Goal: Obtain resource: Download file/media

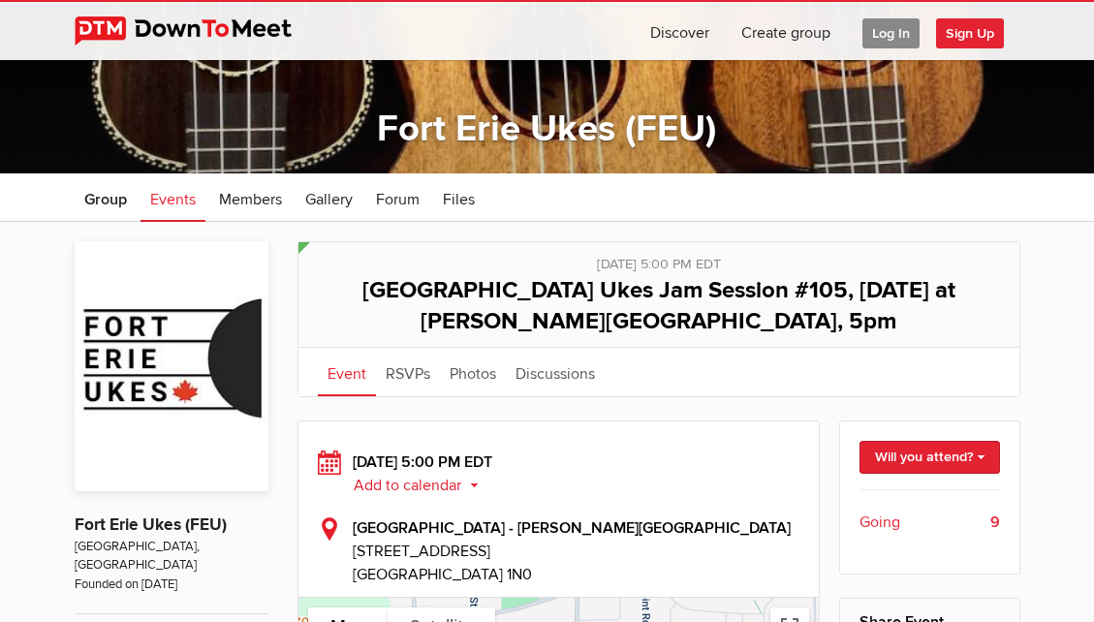
scroll to position [164, 0]
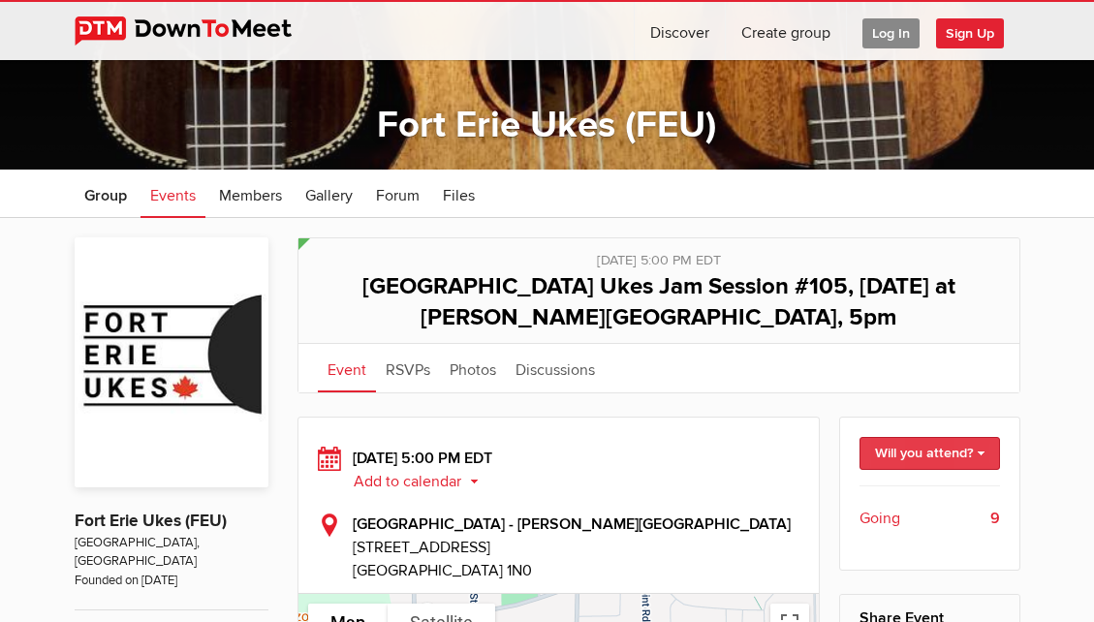
click at [945, 459] on link "Will you attend?" at bounding box center [929, 453] width 140 height 33
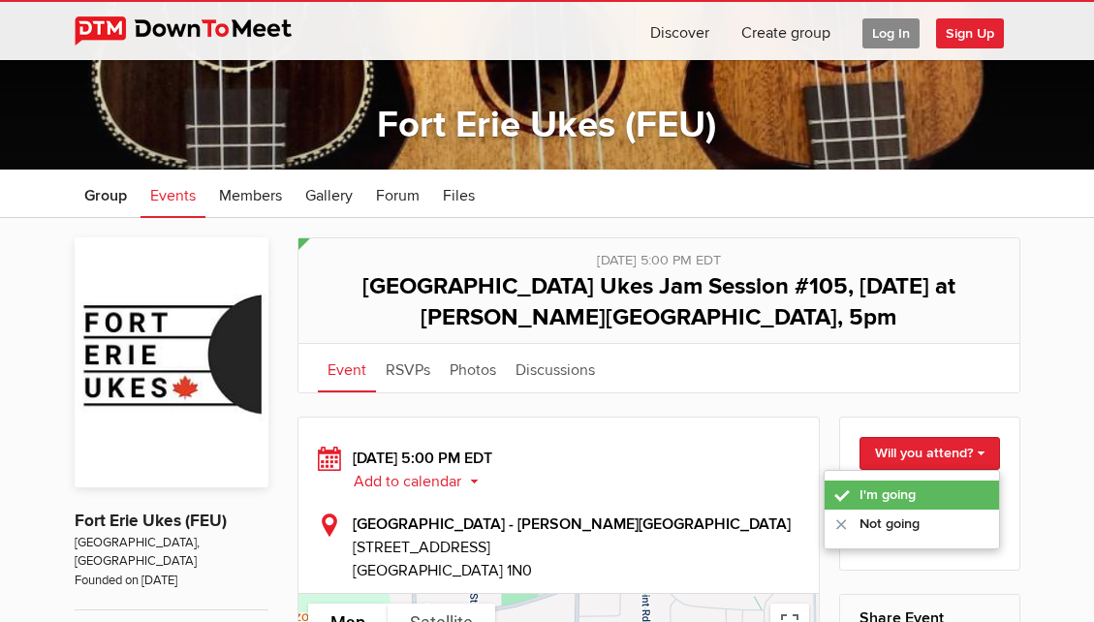
click at [881, 505] on link "I'm going" at bounding box center [911, 494] width 174 height 29
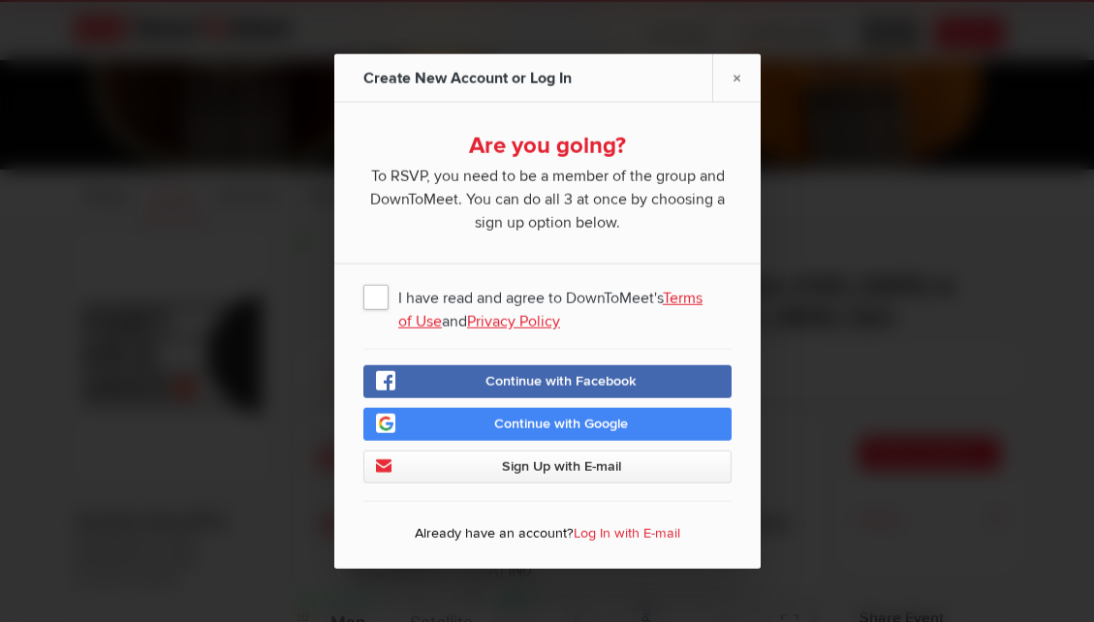
click at [381, 295] on span "I have read and agree to DownToMeet's Terms of Use and Privacy Policy" at bounding box center [547, 296] width 368 height 35
click at [0, 0] on input "I have read and agree to DownToMeet's Terms of Use and Privacy Policy" at bounding box center [0, 0] width 0 height 0
click at [512, 430] on span "Continue with Google" at bounding box center [561, 424] width 134 height 16
click at [517, 474] on span "Sign Up with E-mail" at bounding box center [560, 466] width 119 height 16
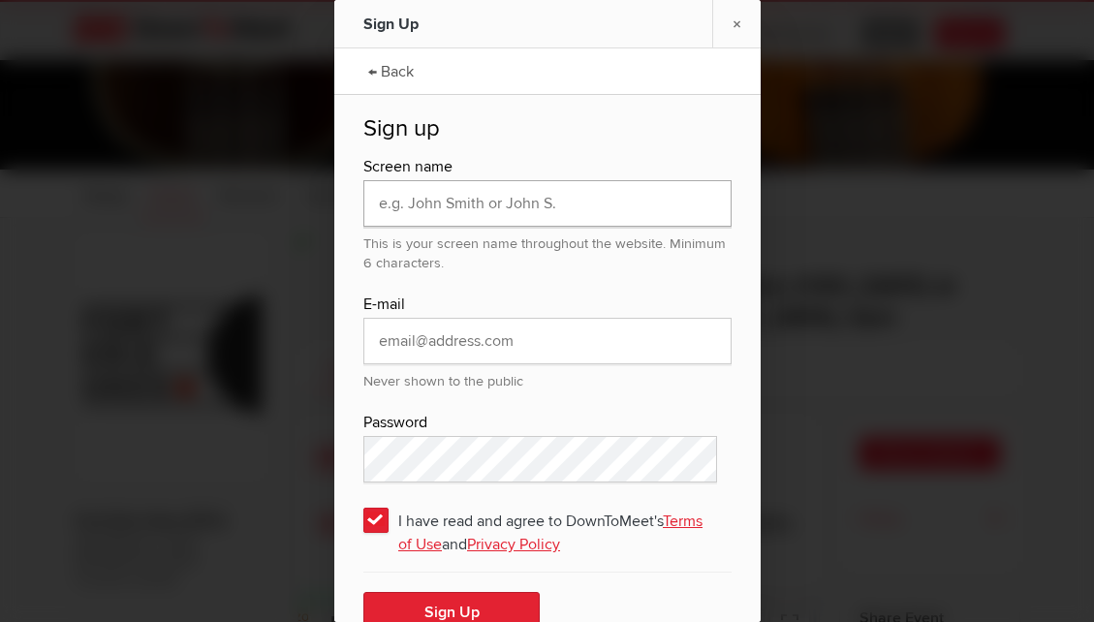
click at [448, 214] on input "text" at bounding box center [547, 203] width 368 height 46
type input "ABOGAERT"
click at [449, 351] on input "email" at bounding box center [547, 341] width 368 height 46
type input "tbogaert@brocku.ca"
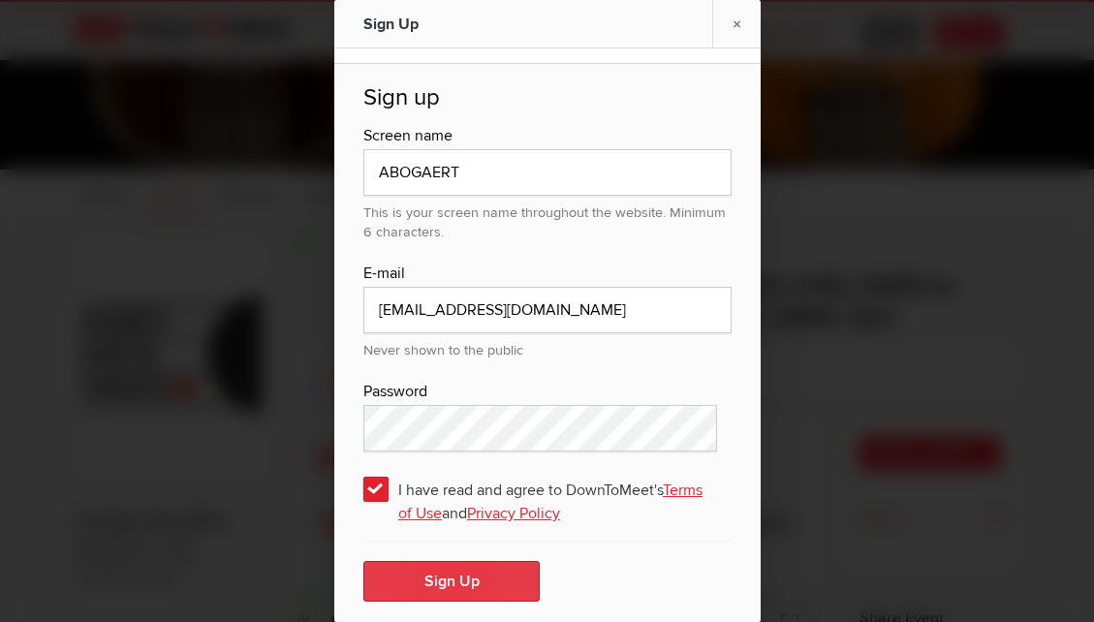
click at [470, 587] on button "Sign Up" at bounding box center [451, 581] width 176 height 41
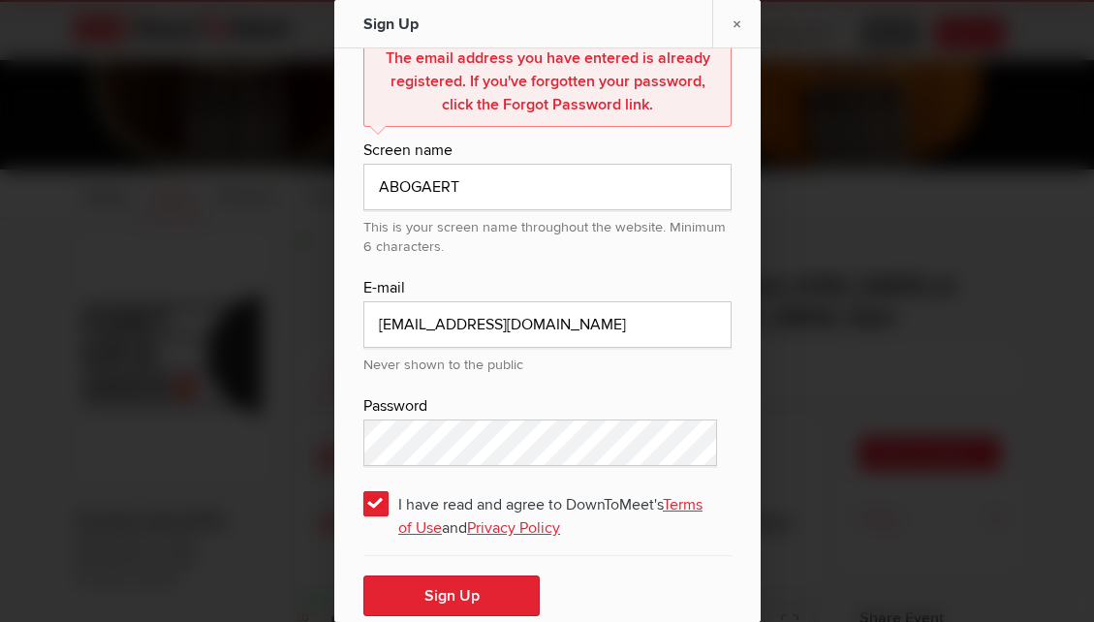
scroll to position [145, 0]
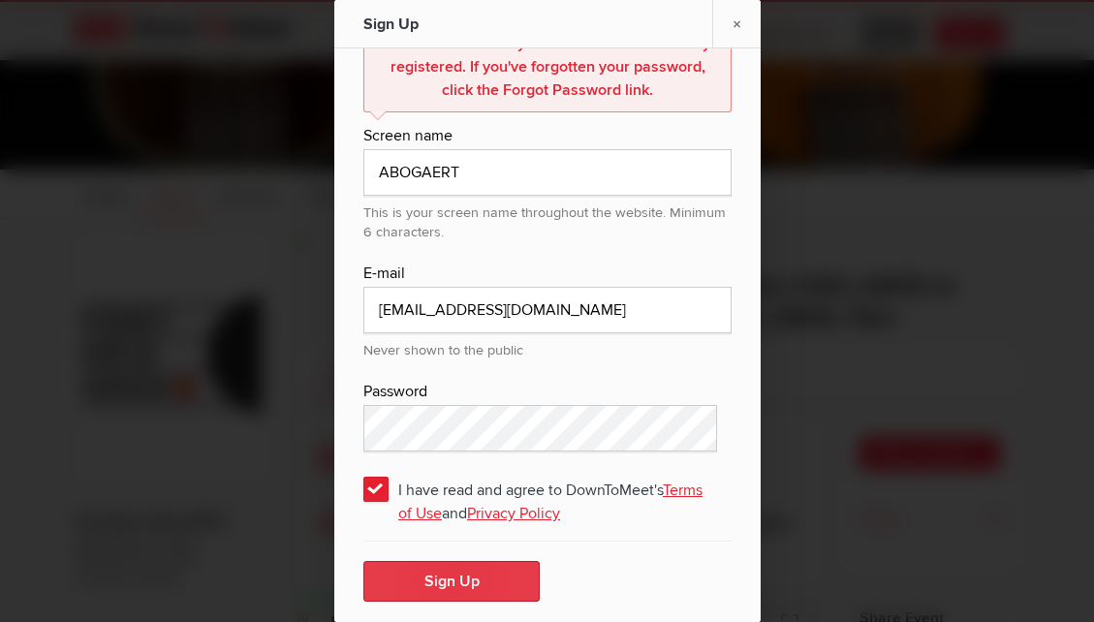
click at [461, 579] on button "Sign Up" at bounding box center [451, 581] width 176 height 41
drag, startPoint x: 742, startPoint y: 367, endPoint x: 737, endPoint y: 279, distance: 88.3
click at [737, 279] on div "← Back Sign up The email address you have entered is already registered. If you…" at bounding box center [547, 271] width 426 height 736
drag, startPoint x: 737, startPoint y: 279, endPoint x: 736, endPoint y: 20, distance: 258.7
click at [736, 20] on link "×" at bounding box center [736, 23] width 48 height 47
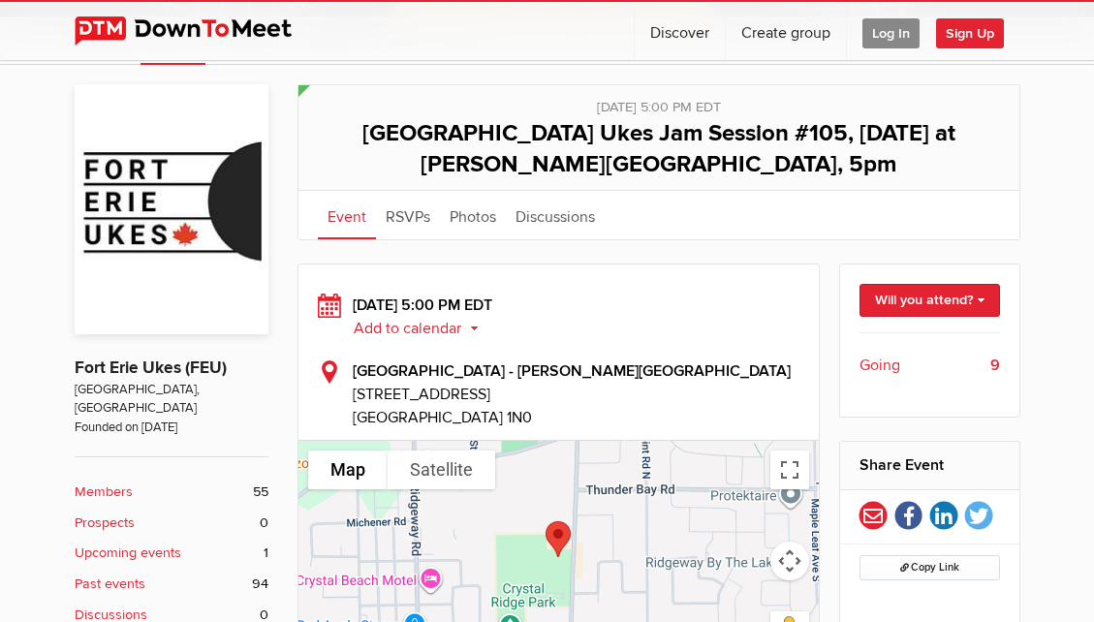
scroll to position [319, 0]
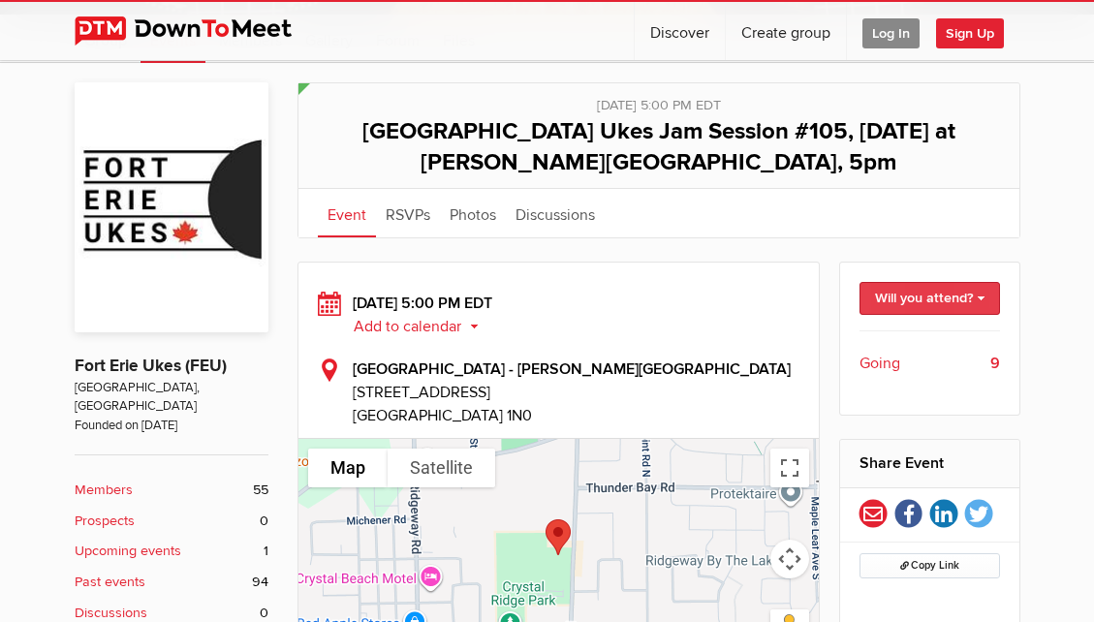
click at [968, 303] on link "Will you attend?" at bounding box center [929, 298] width 140 height 33
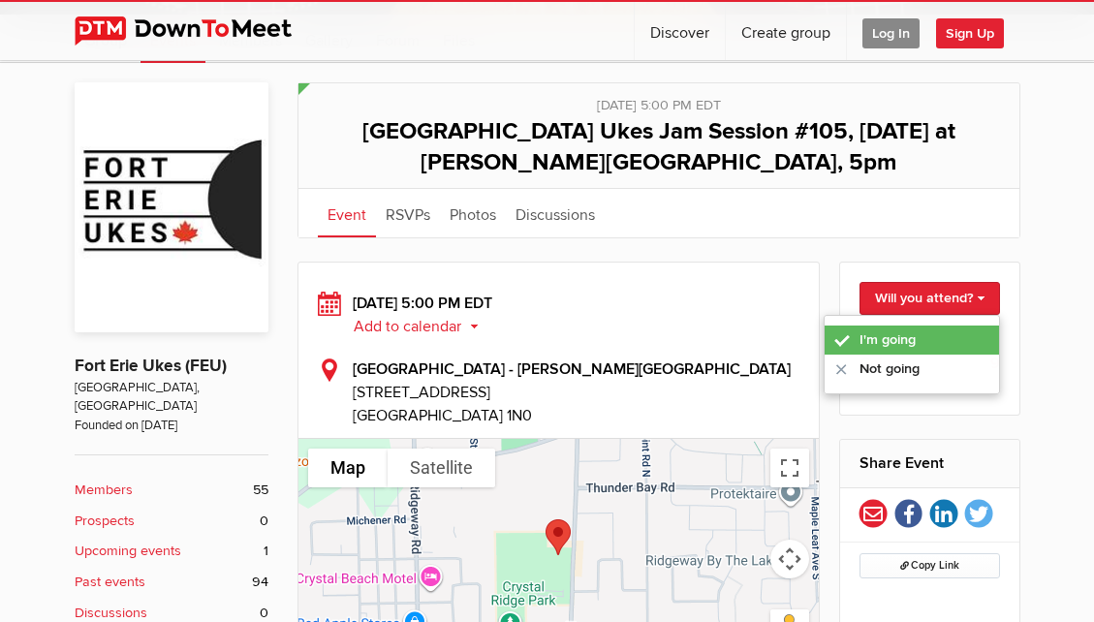
click at [894, 337] on link "I'm going" at bounding box center [911, 339] width 174 height 29
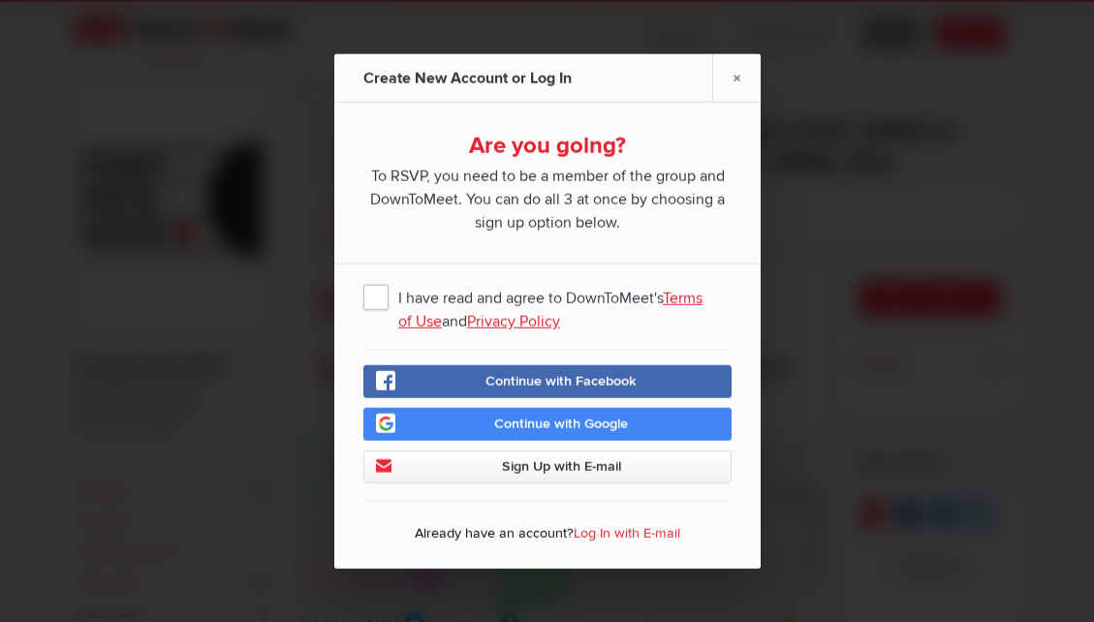
click at [632, 430] on link "Continue with Google" at bounding box center [547, 424] width 368 height 33
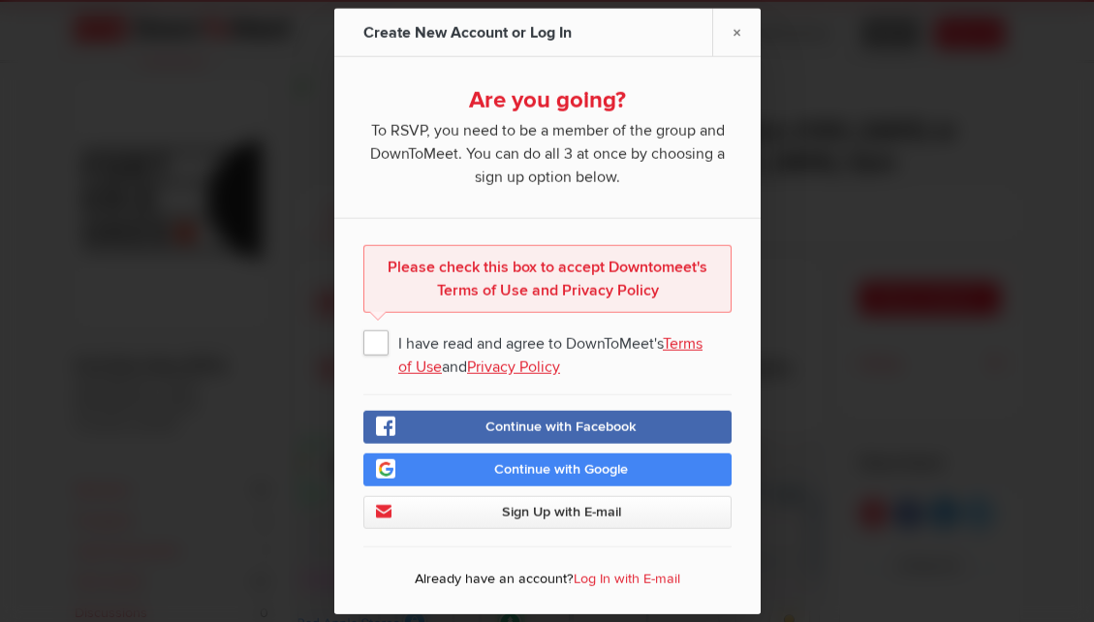
click at [377, 348] on span "I have read and agree to DownToMeet's Terms of Use and Privacy Policy" at bounding box center [547, 342] width 368 height 35
click at [0, 0] on input "I have read and agree to DownToMeet's Terms of Use and Privacy Policy" at bounding box center [0, 0] width 0 height 0
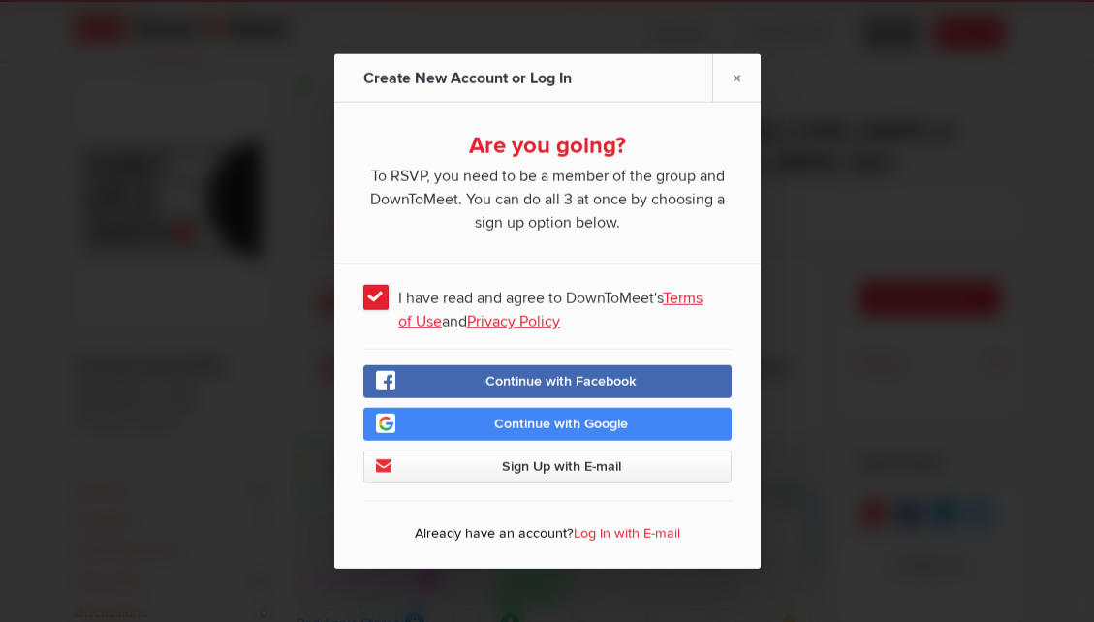
click at [623, 428] on link "Continue with Google" at bounding box center [547, 424] width 368 height 33
click at [601, 427] on span "Continue with Google" at bounding box center [561, 424] width 134 height 16
click at [623, 531] on link "Log In with E-mail" at bounding box center [626, 533] width 107 height 16
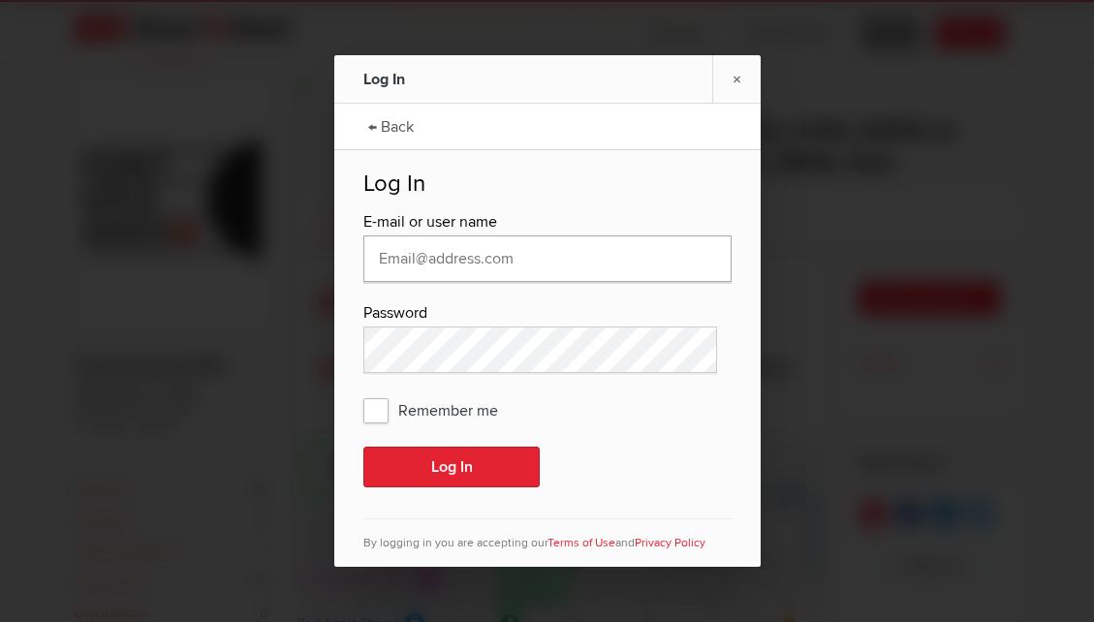
type input "tbogaert@brocku.ca"
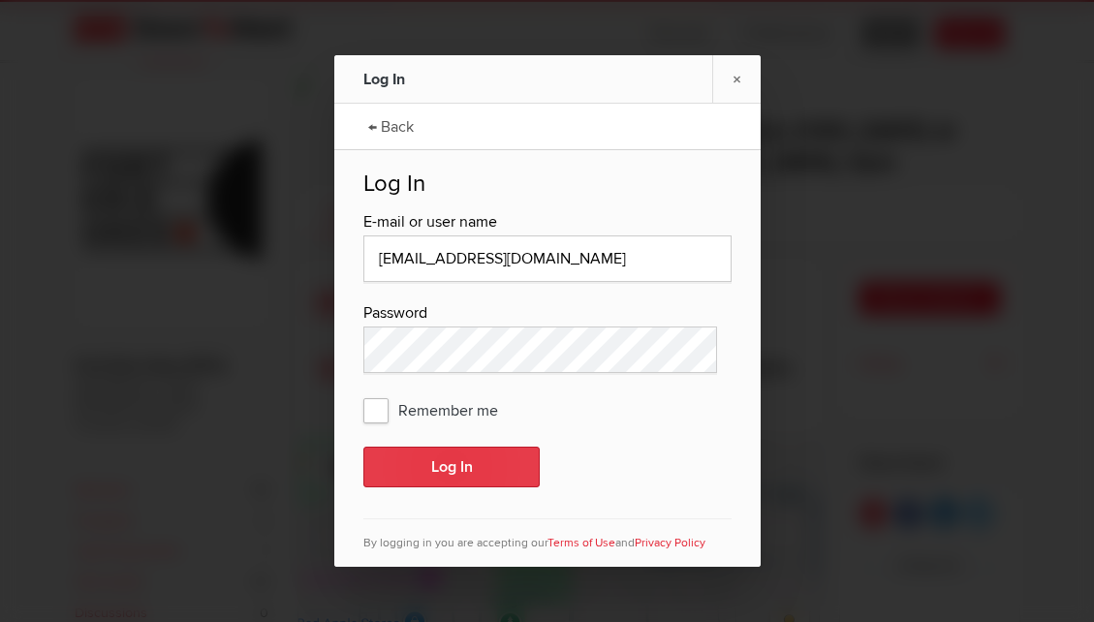
click at [463, 475] on button "Log In" at bounding box center [451, 467] width 176 height 41
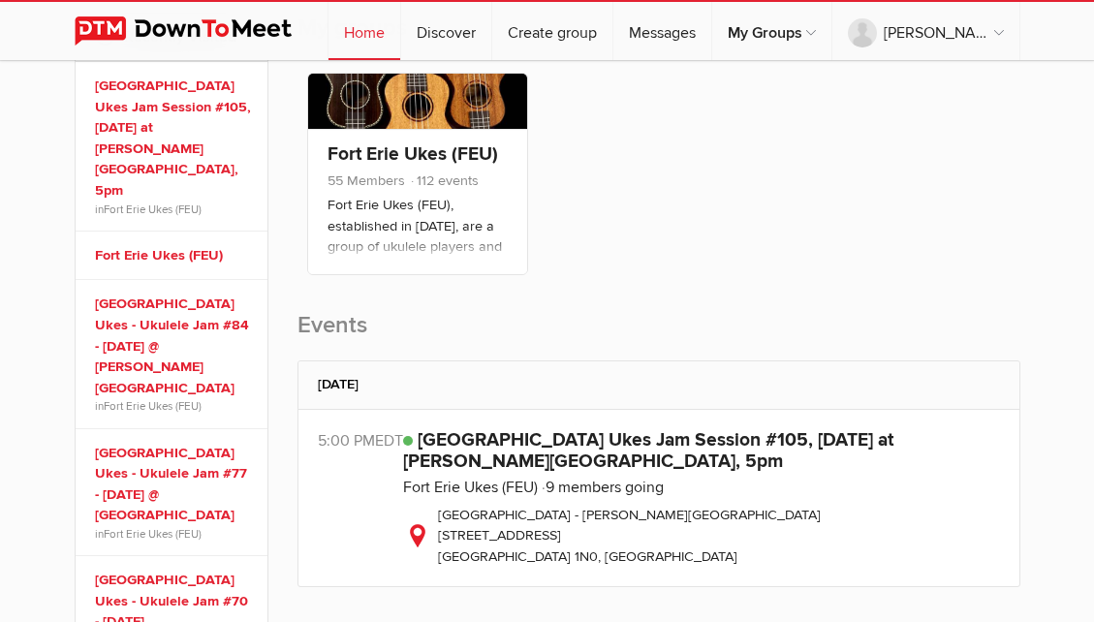
scroll to position [345, 0]
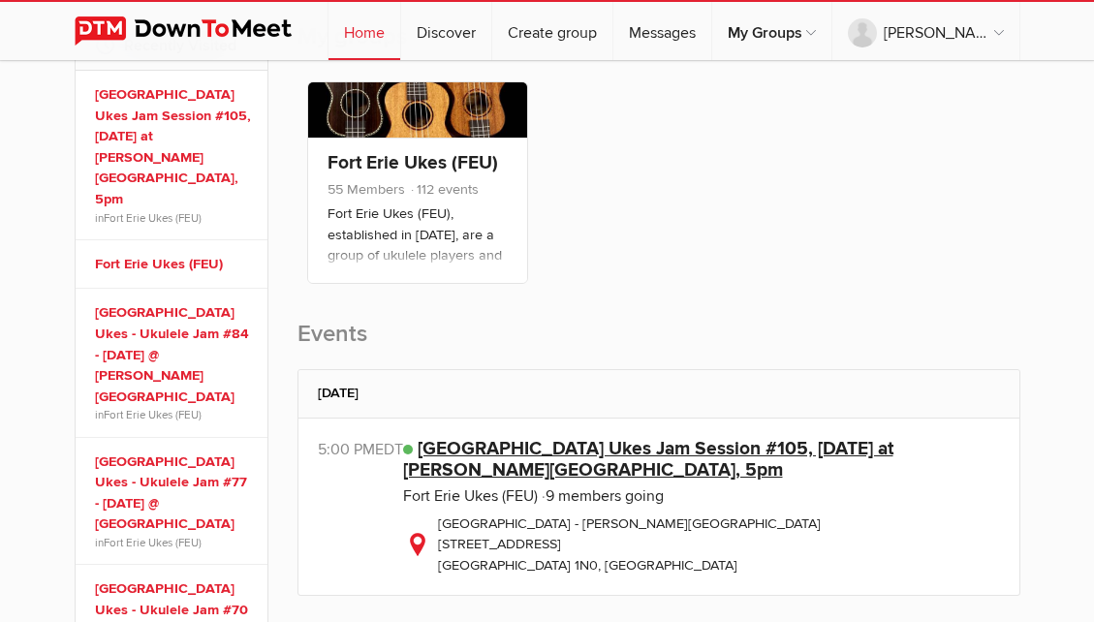
click at [727, 443] on link "[GEOGRAPHIC_DATA] Ukes Jam Session #105, [DATE] at [PERSON_NAME][GEOGRAPHIC_DAT…" at bounding box center [648, 459] width 490 height 45
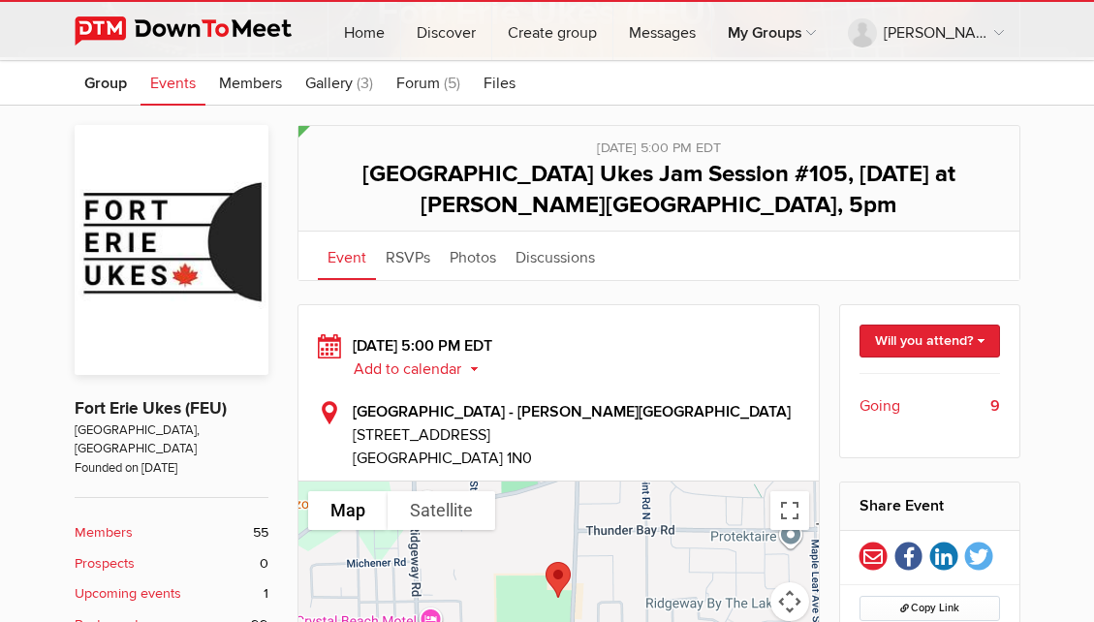
scroll to position [284, 0]
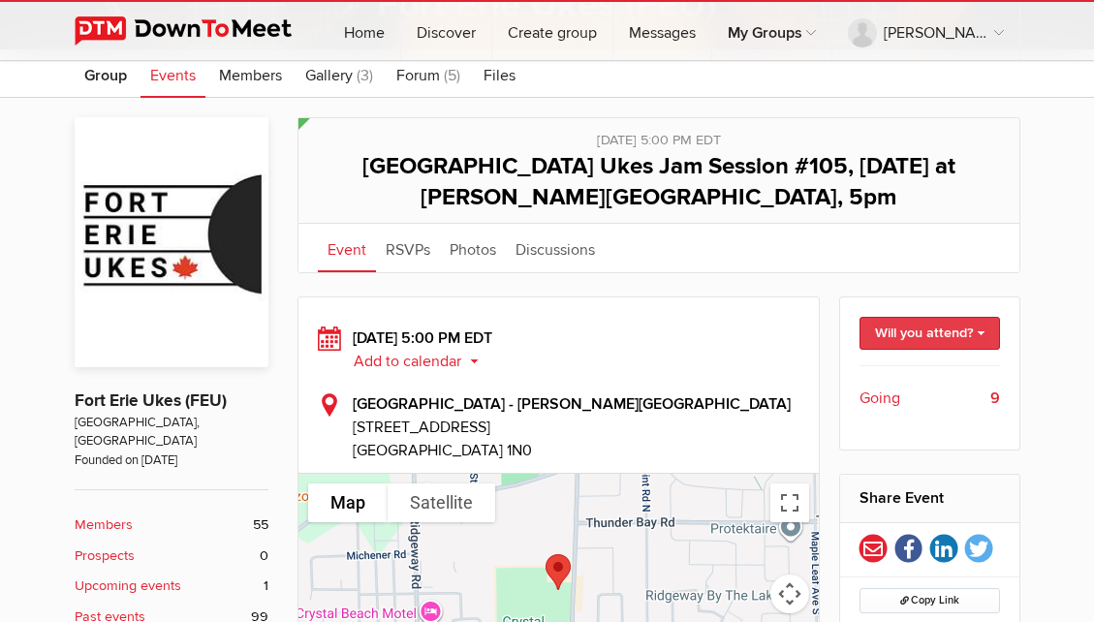
click at [982, 330] on link "Will you attend?" at bounding box center [929, 333] width 140 height 33
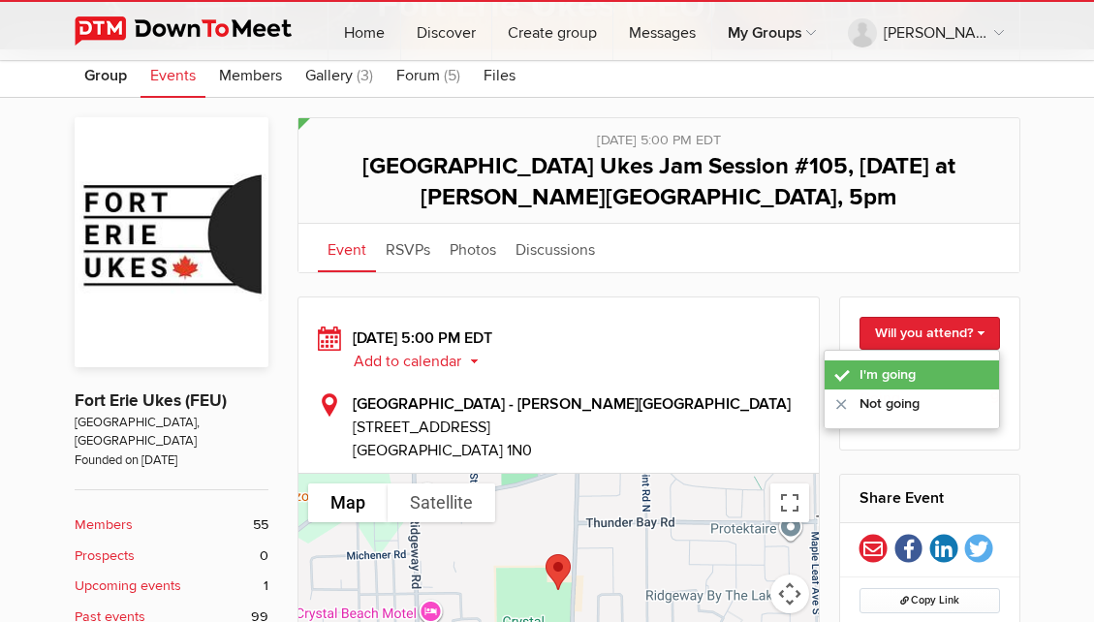
click at [912, 376] on link "I'm going" at bounding box center [911, 374] width 174 height 29
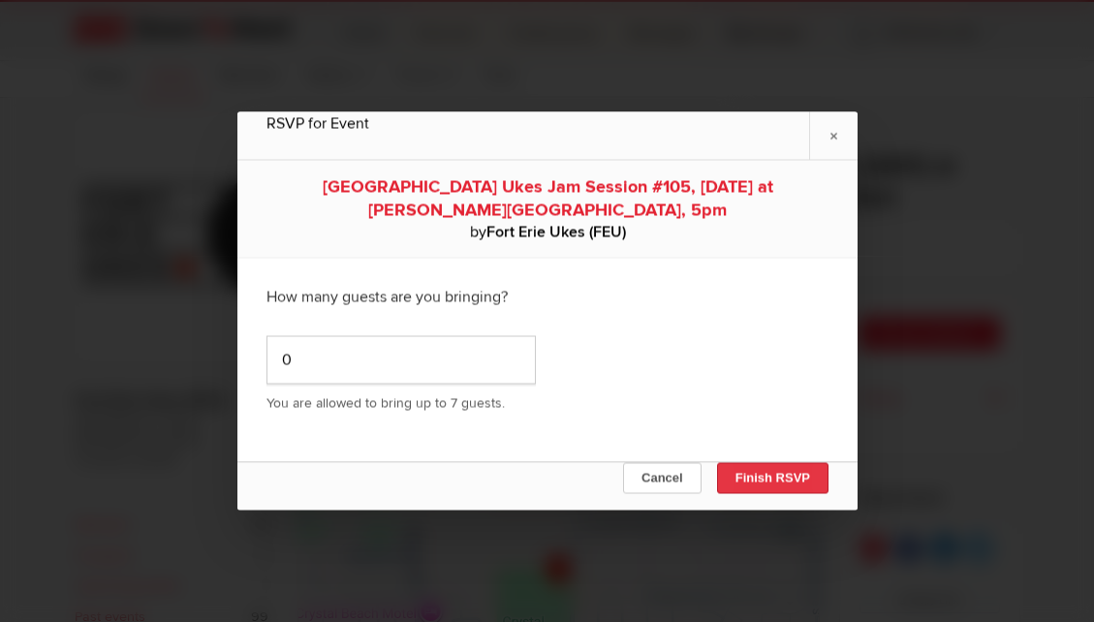
click at [765, 480] on button "Finish RSVP" at bounding box center [771, 478] width 111 height 31
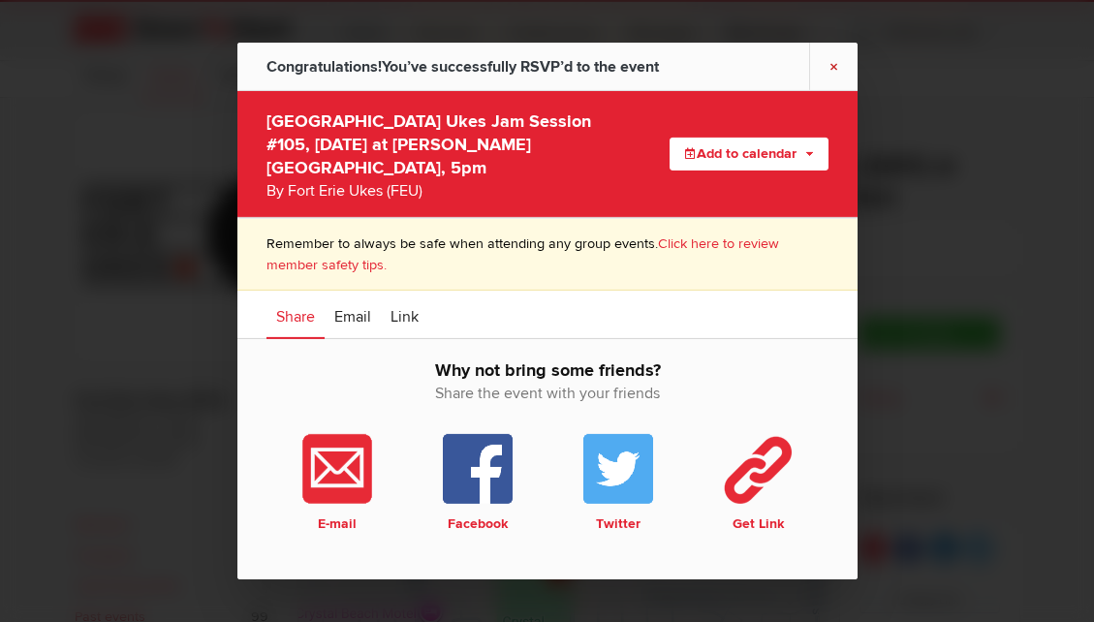
click at [836, 72] on link "×" at bounding box center [833, 66] width 48 height 47
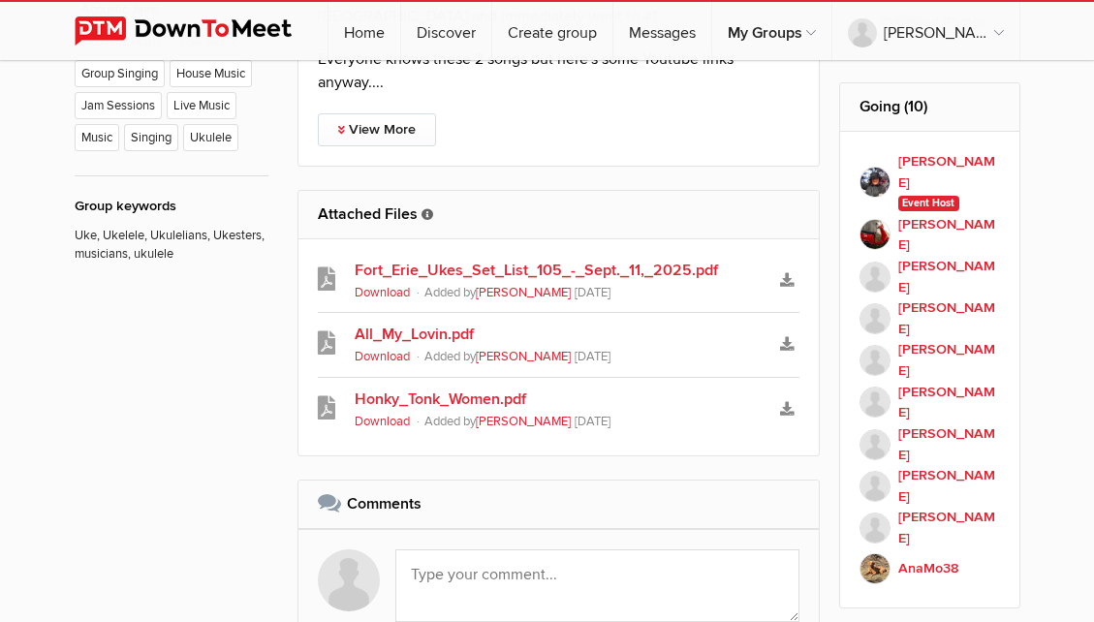
scroll to position [1218, 0]
click at [391, 294] on link "Download" at bounding box center [382, 291] width 55 height 15
click at [666, 269] on link "Fort_Erie_Ukes_Set_List_105_-_Sept._11,_2025.pdf" at bounding box center [559, 269] width 409 height 23
click at [788, 275] on icon "Download" at bounding box center [787, 279] width 14 height 14
click at [448, 332] on link "All_My_Lovin.pdf" at bounding box center [559, 333] width 409 height 23
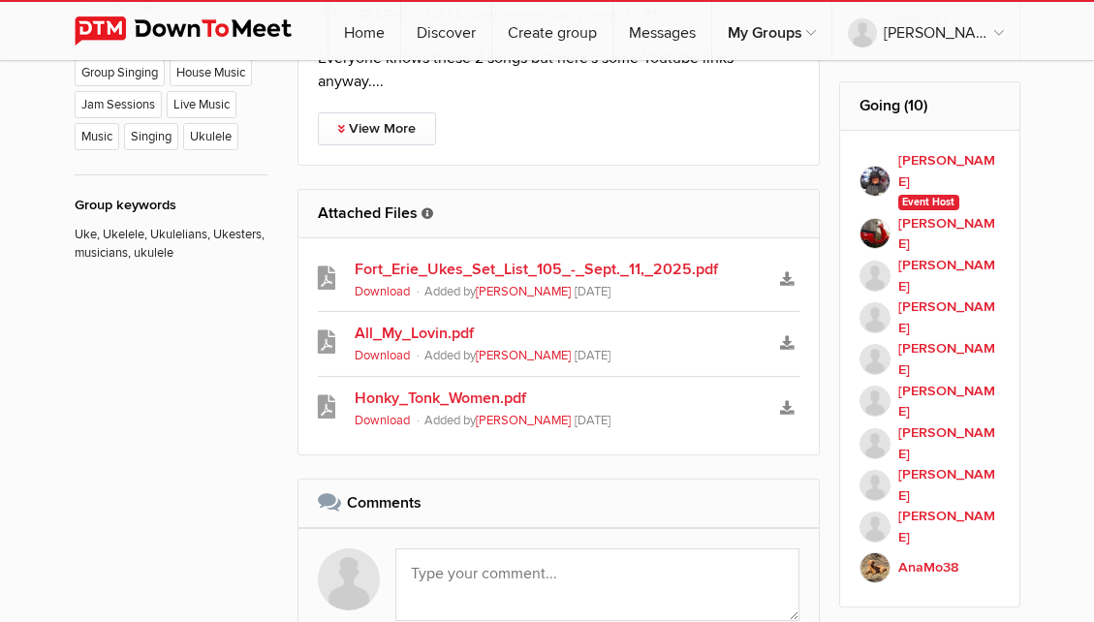
click at [486, 399] on link "Honky_Tonk_Women.pdf" at bounding box center [559, 398] width 409 height 23
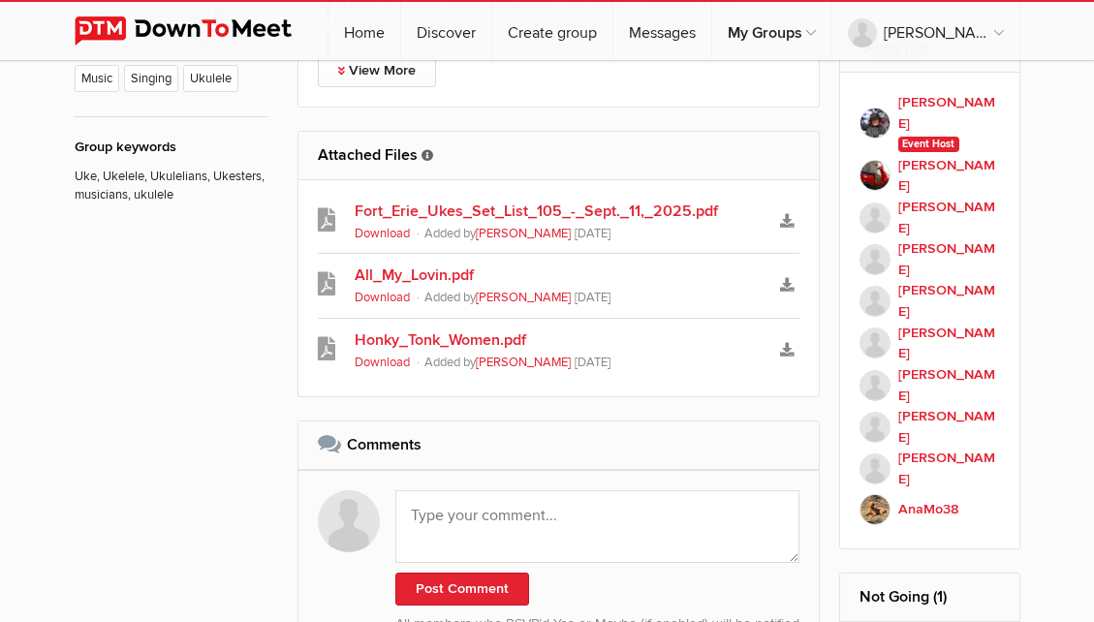
scroll to position [1274, 0]
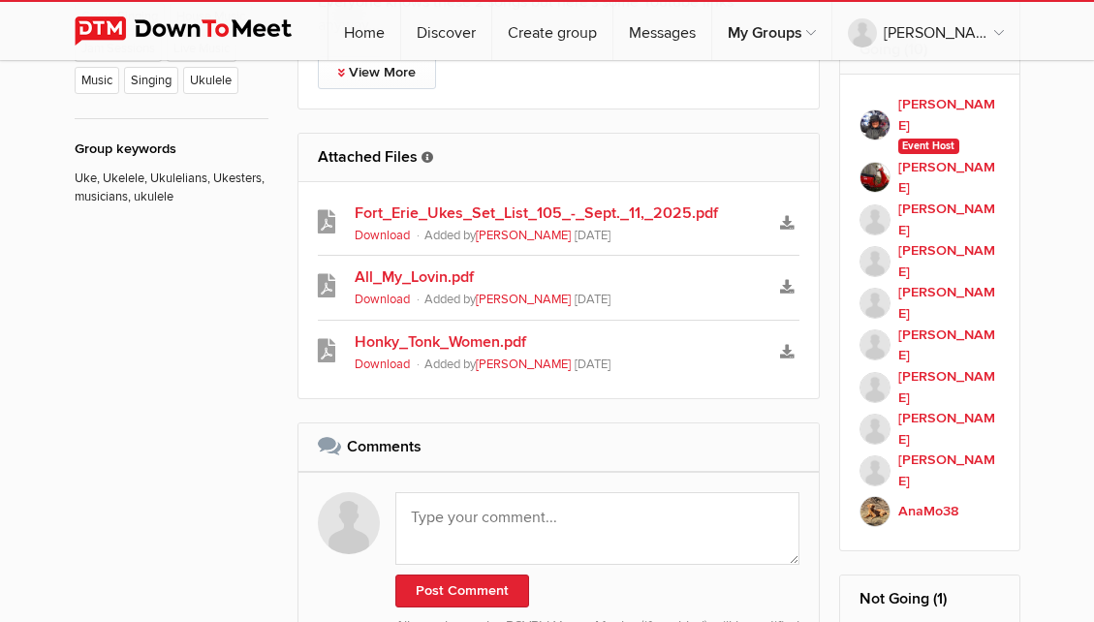
click at [683, 215] on link "Fort_Erie_Ukes_Set_List_105_-_Sept._11,_2025.pdf" at bounding box center [559, 212] width 409 height 23
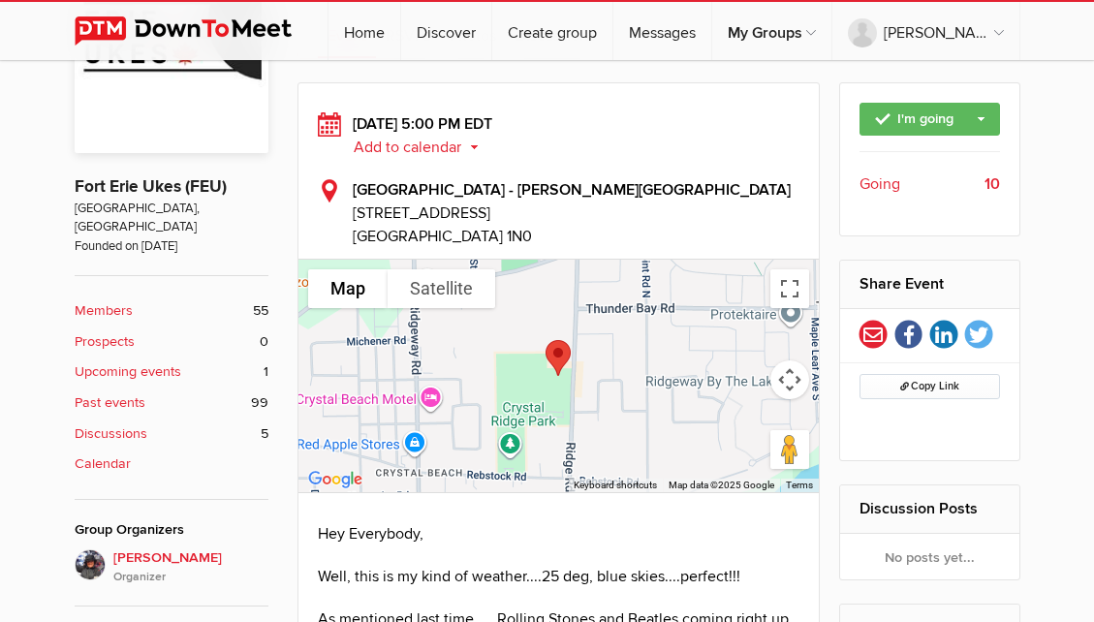
scroll to position [500, 0]
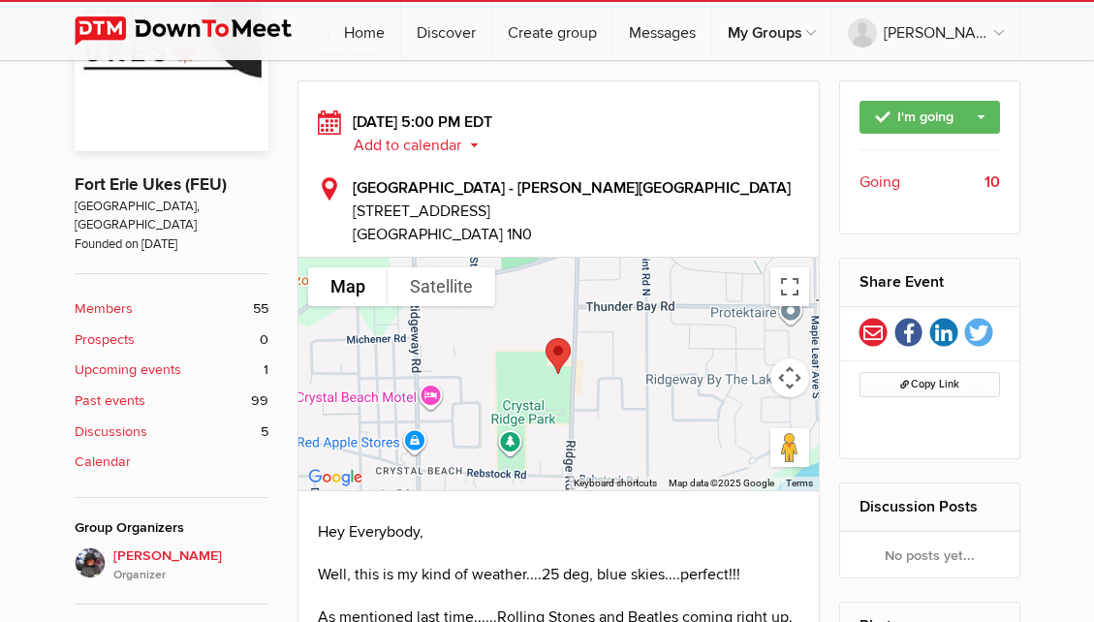
drag, startPoint x: 176, startPoint y: 383, endPoint x: 147, endPoint y: 387, distance: 29.3
click at [176, 390] on link "Past events 99" at bounding box center [172, 400] width 194 height 21
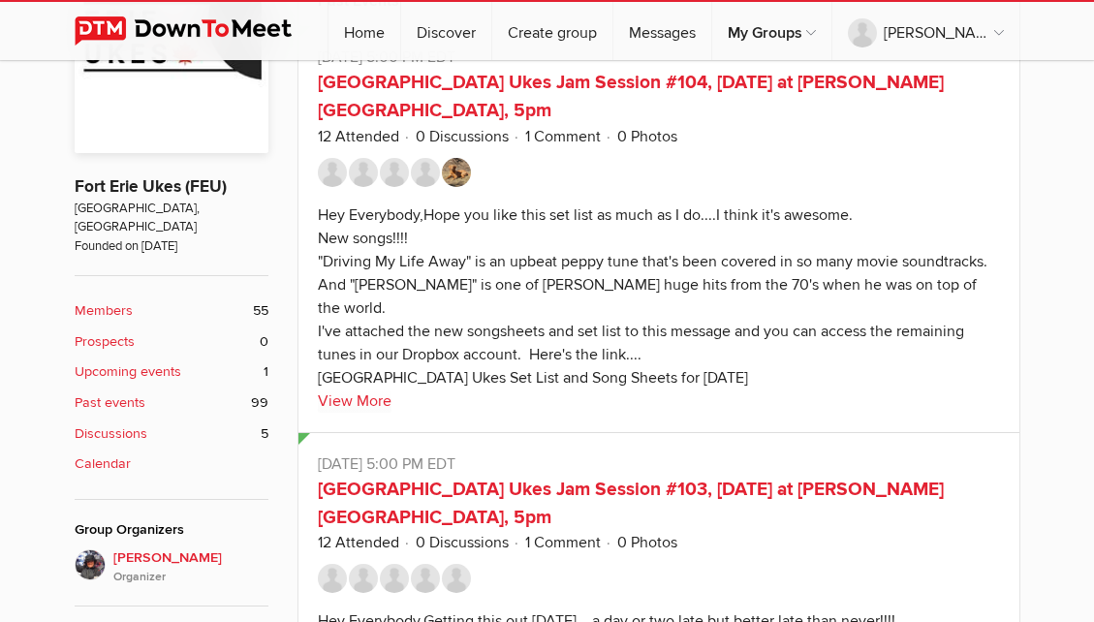
scroll to position [398, 0]
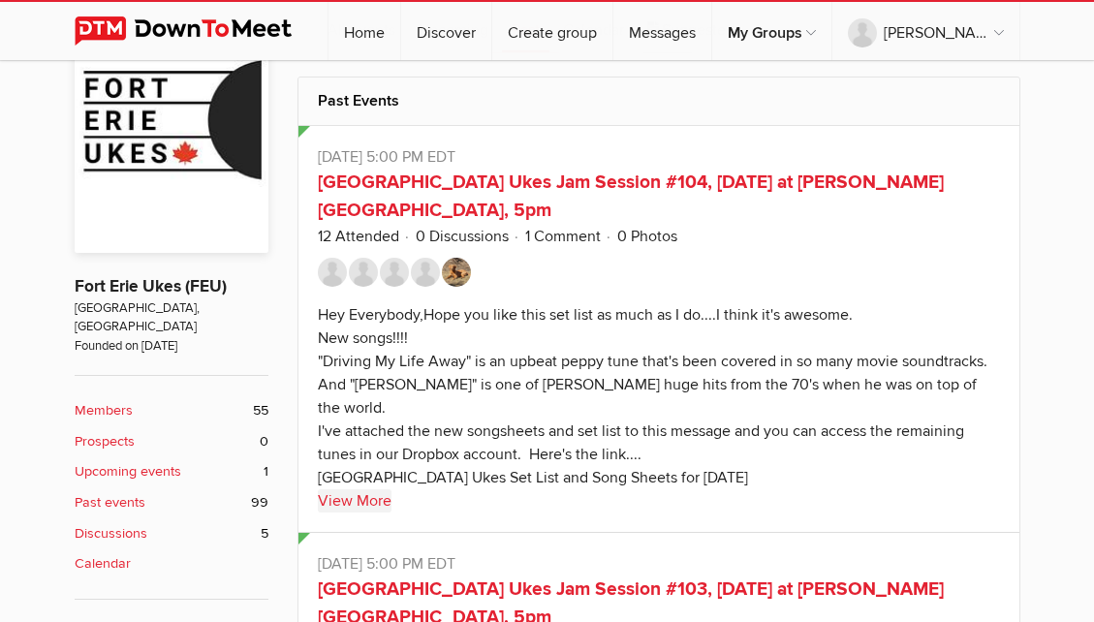
click at [367, 489] on link "View More" at bounding box center [355, 500] width 74 height 23
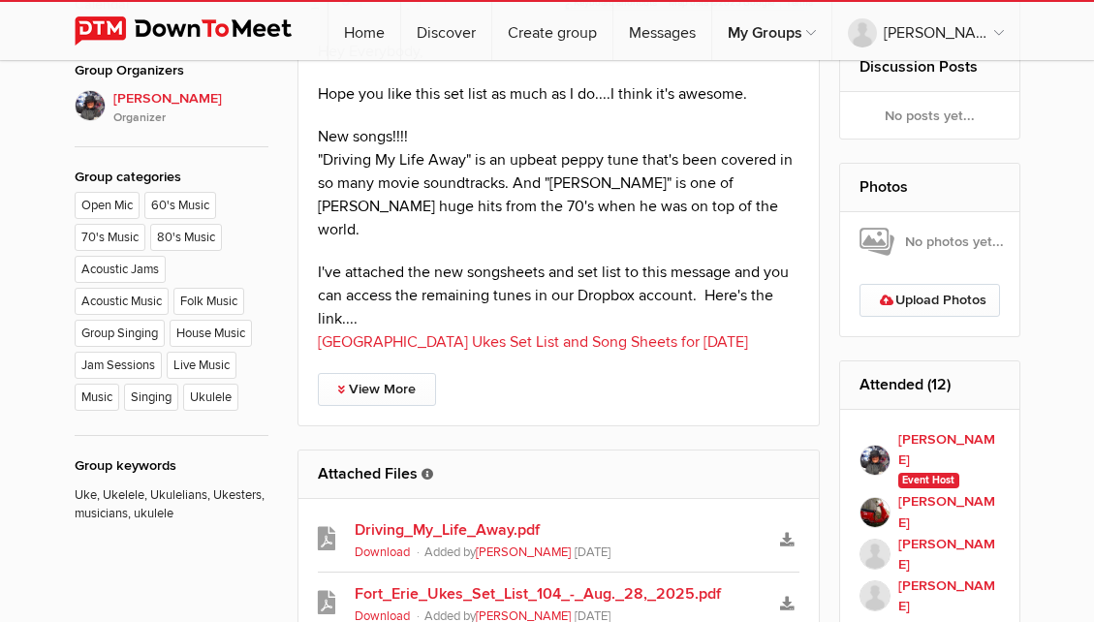
scroll to position [959, 0]
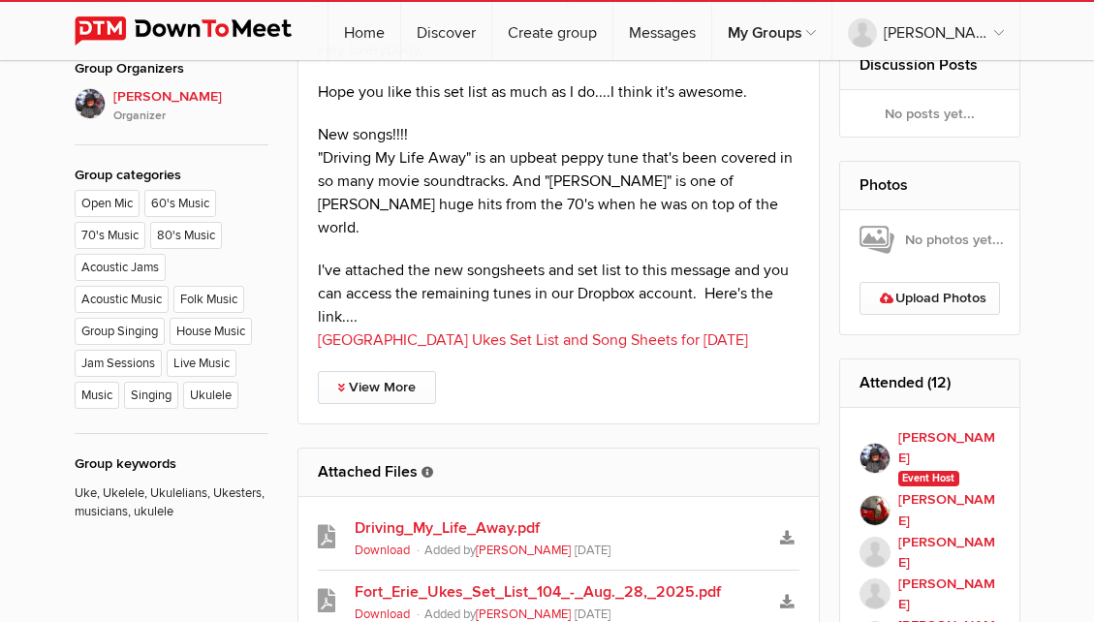
click at [630, 330] on link "Fort Erie Ukes Set List and Song Sheets for Aug. 28, 2025" at bounding box center [533, 339] width 430 height 19
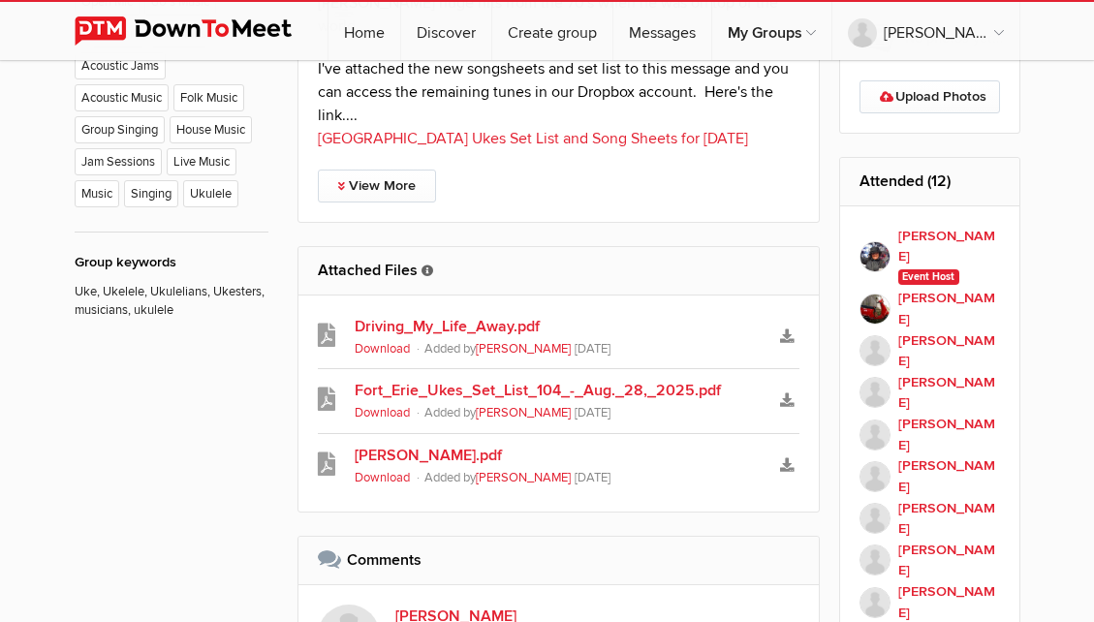
scroll to position [1162, 0]
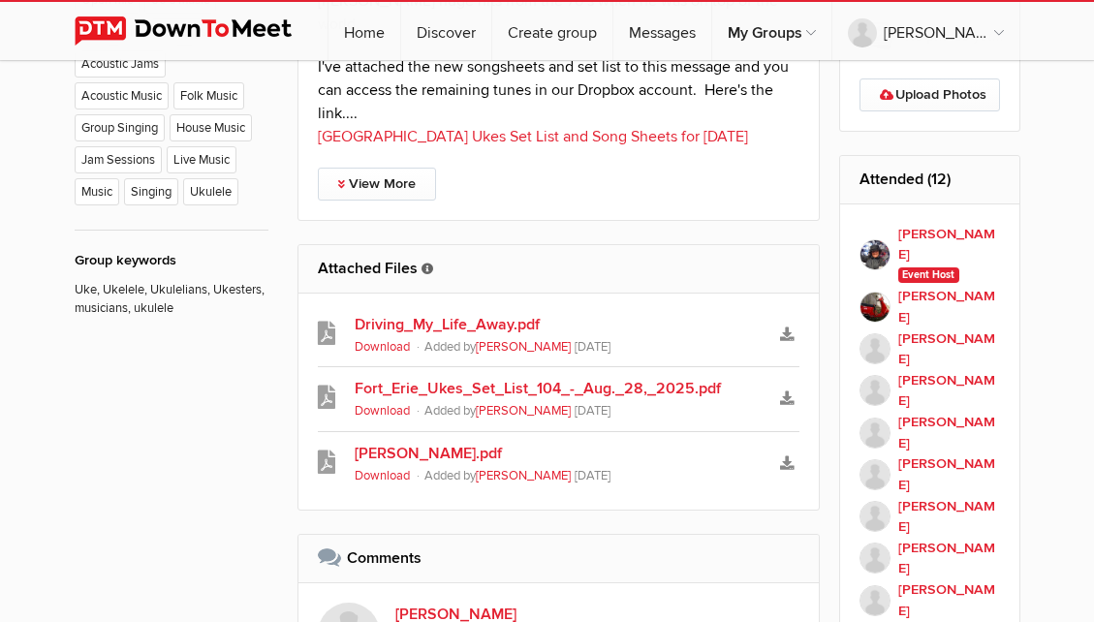
click at [397, 442] on link "Daniel.pdf" at bounding box center [559, 453] width 409 height 23
click at [478, 313] on link "Driving_My_Life_Away.pdf" at bounding box center [559, 324] width 409 height 23
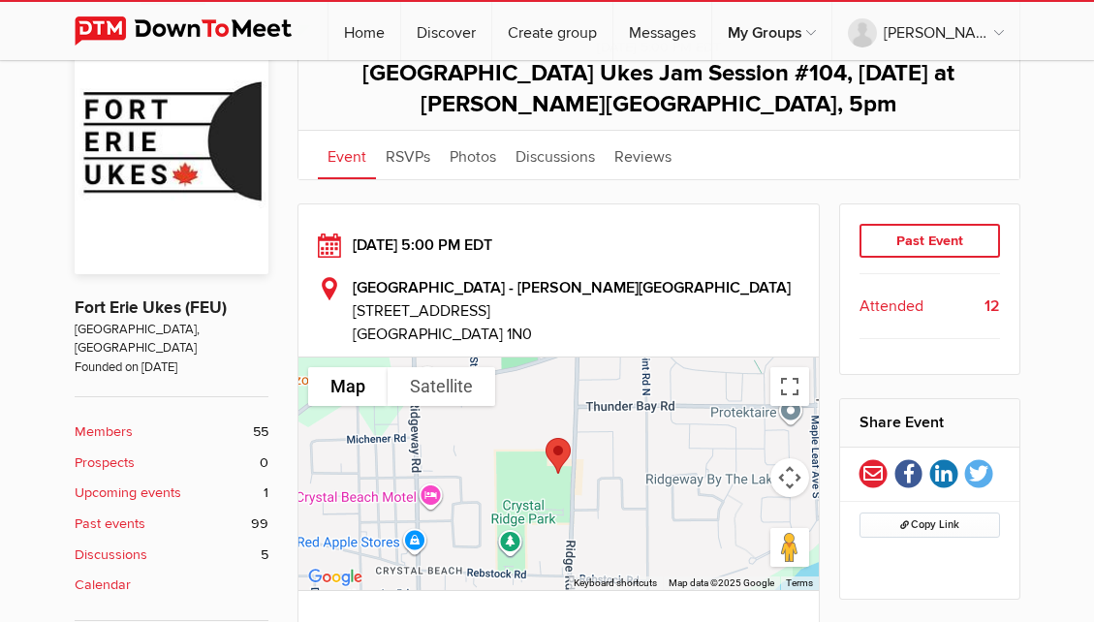
scroll to position [388, 0]
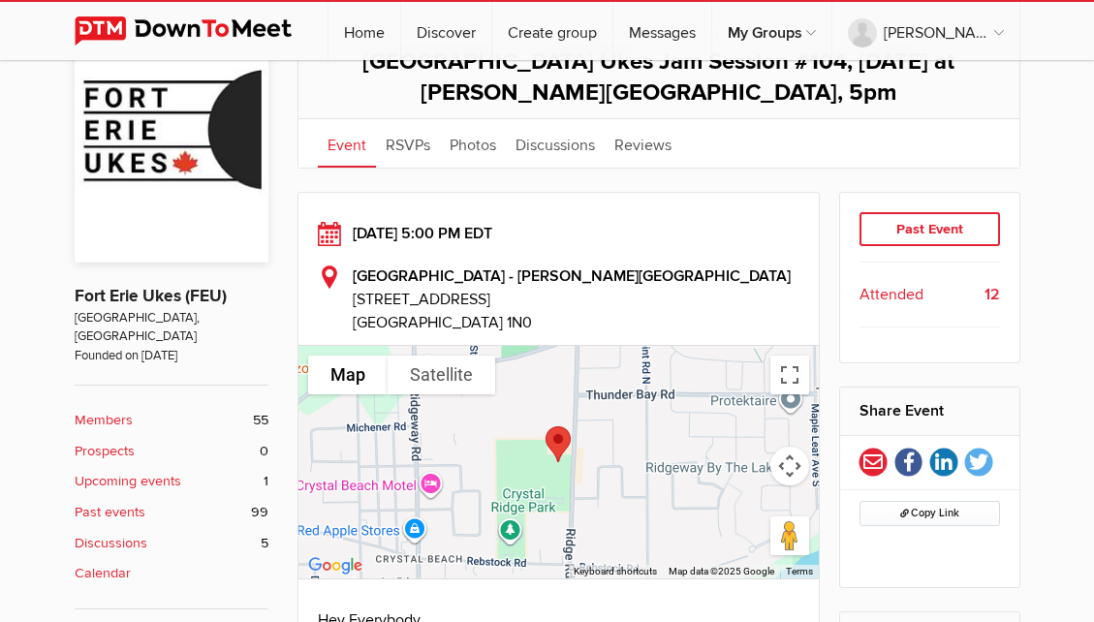
click at [143, 502] on b "Past events" at bounding box center [110, 512] width 71 height 21
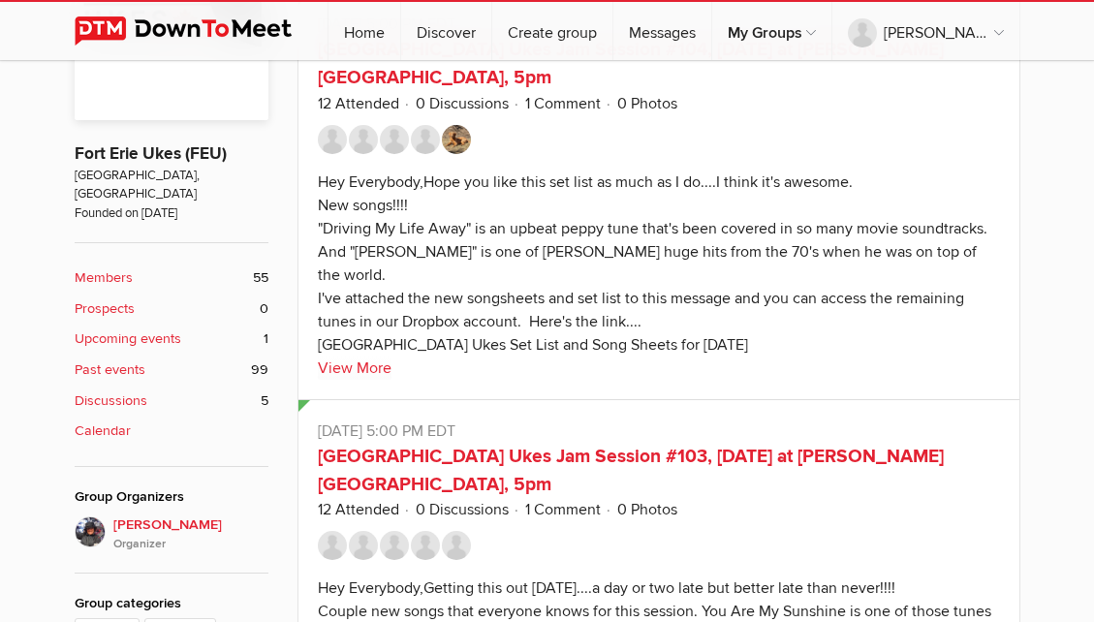
scroll to position [631, 0]
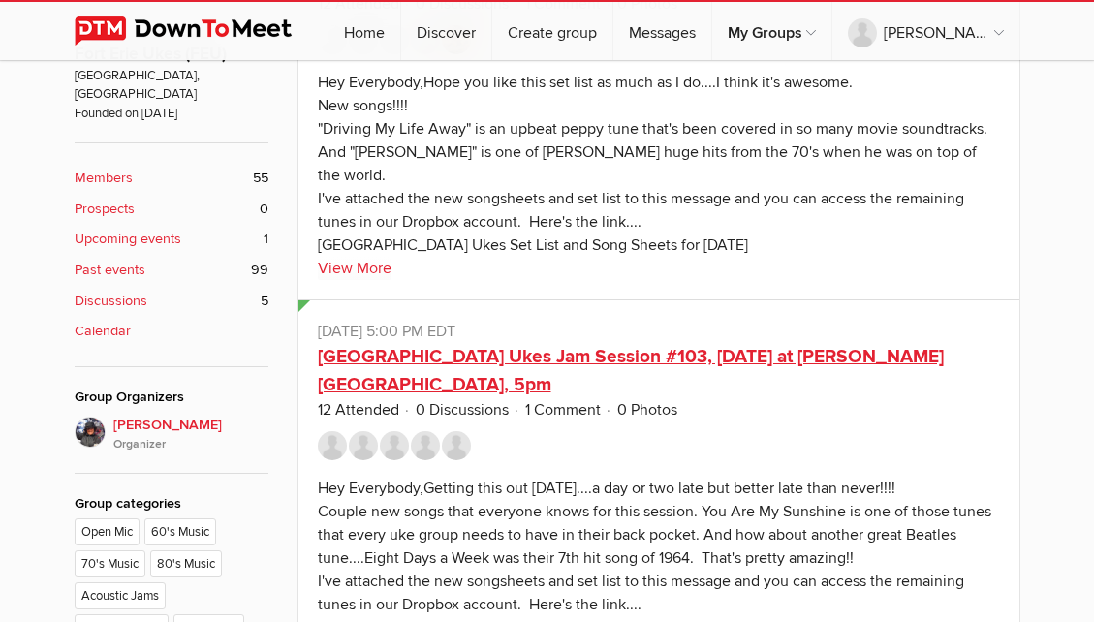
click at [817, 345] on link "Fort Erie Ukes Jam Session #103, Aug. 14, 2025 at Crystal Ridge Library, 5pm" at bounding box center [631, 370] width 626 height 51
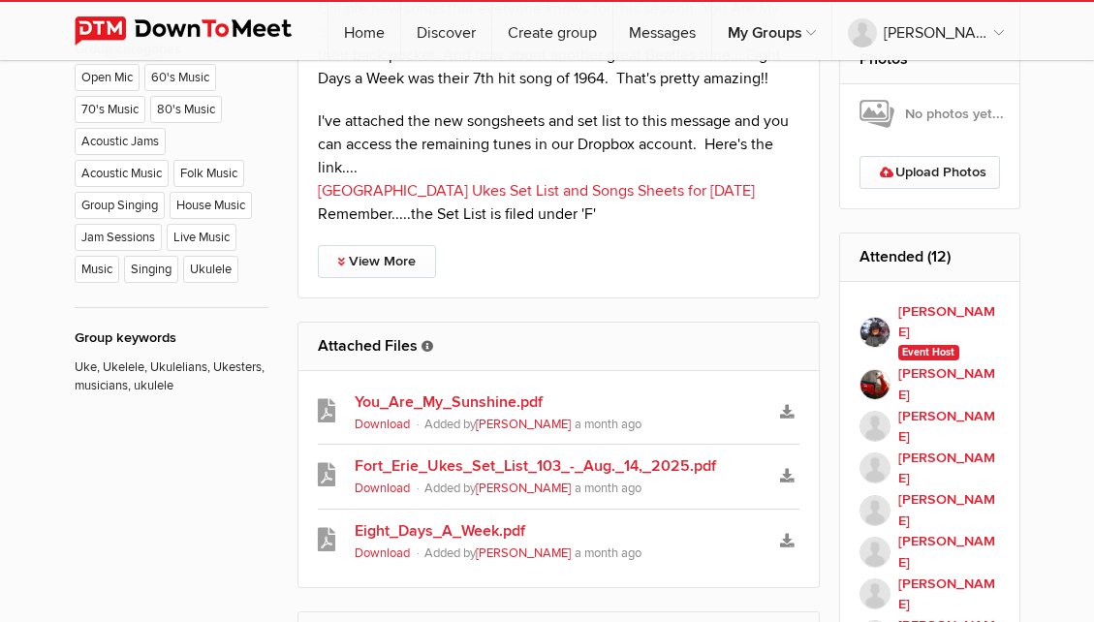
scroll to position [1075, 0]
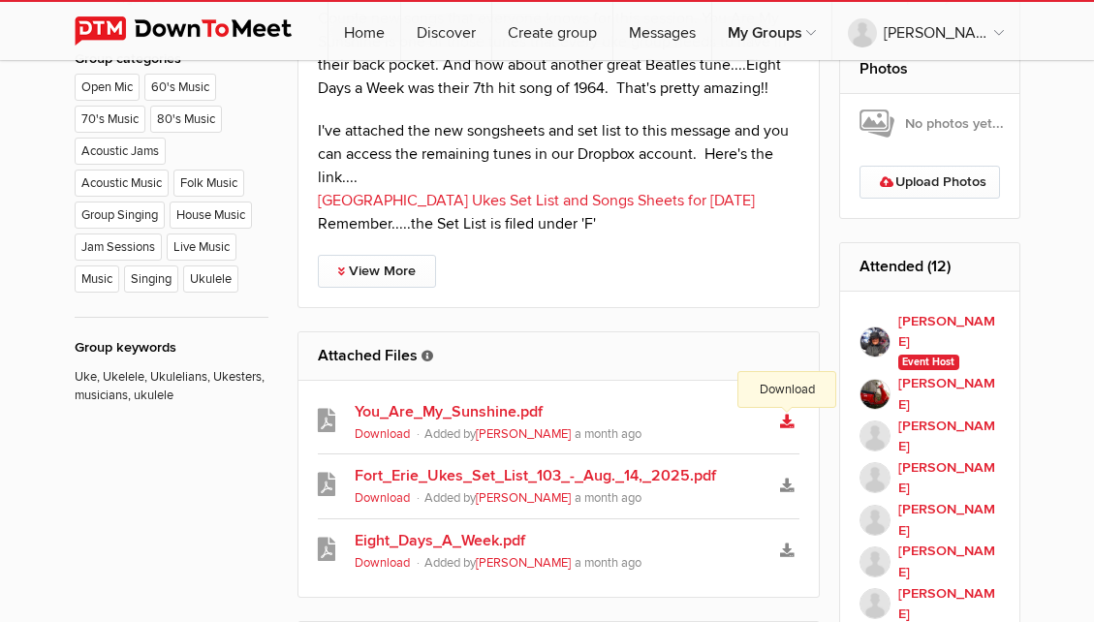
click at [788, 428] on icon "Download" at bounding box center [787, 422] width 14 height 14
click at [448, 552] on link "Eight_Days_A_Week.pdf" at bounding box center [559, 540] width 409 height 23
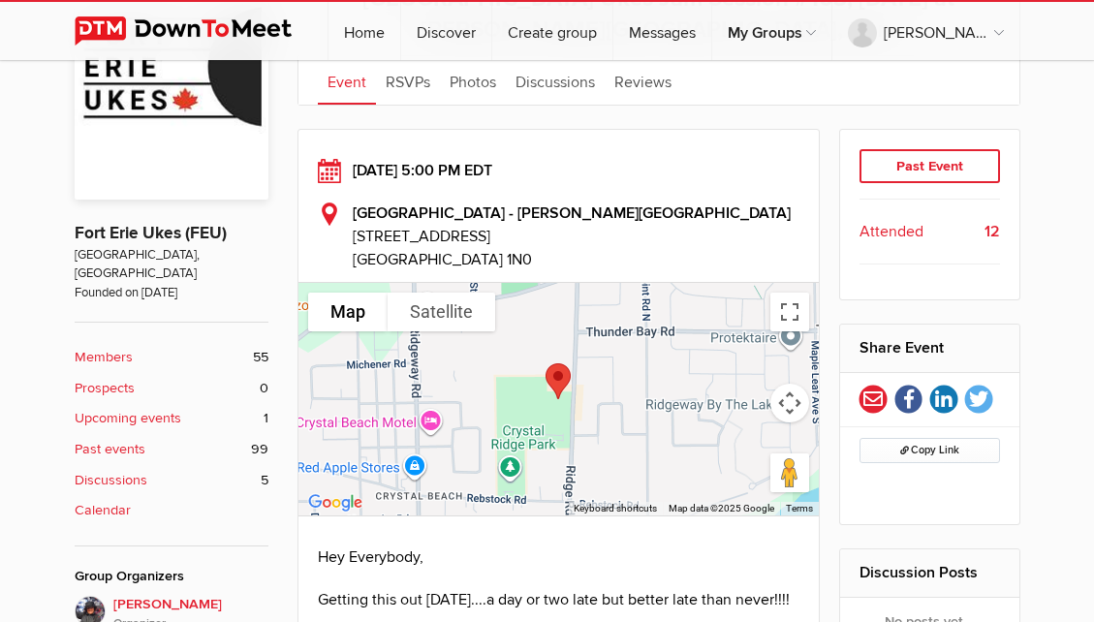
scroll to position [448, 0]
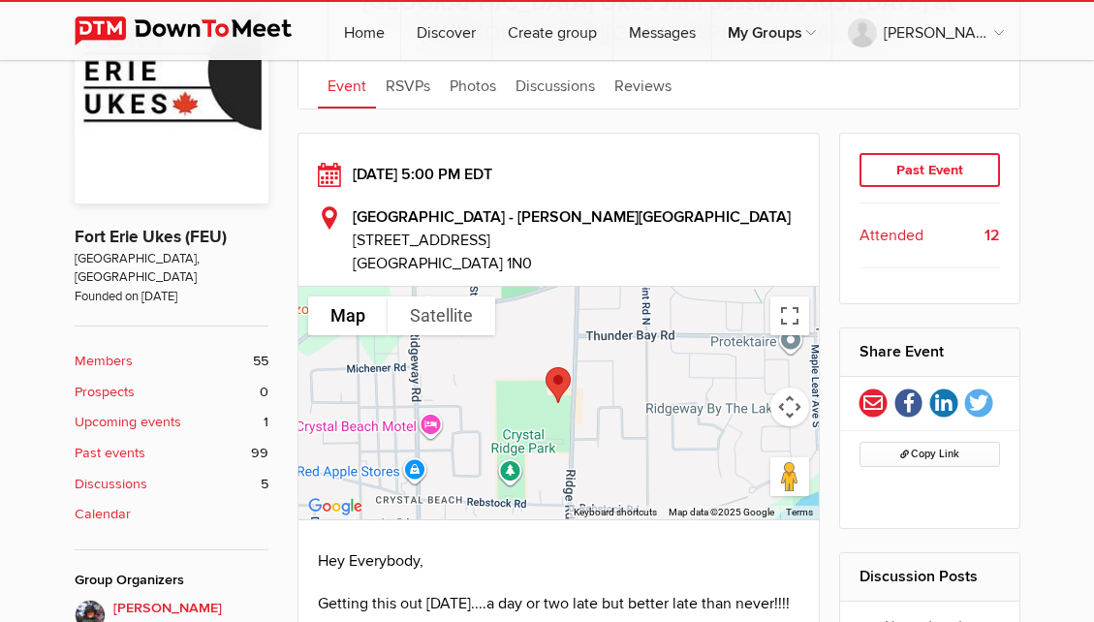
click at [154, 443] on link "Past events 99" at bounding box center [172, 453] width 194 height 21
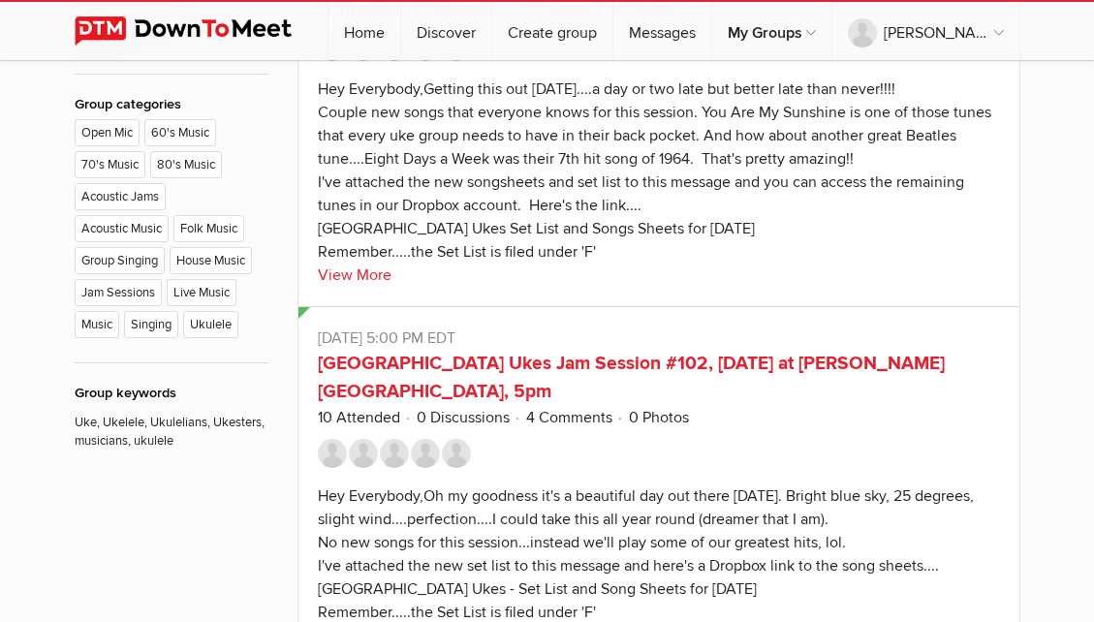
scroll to position [1130, 0]
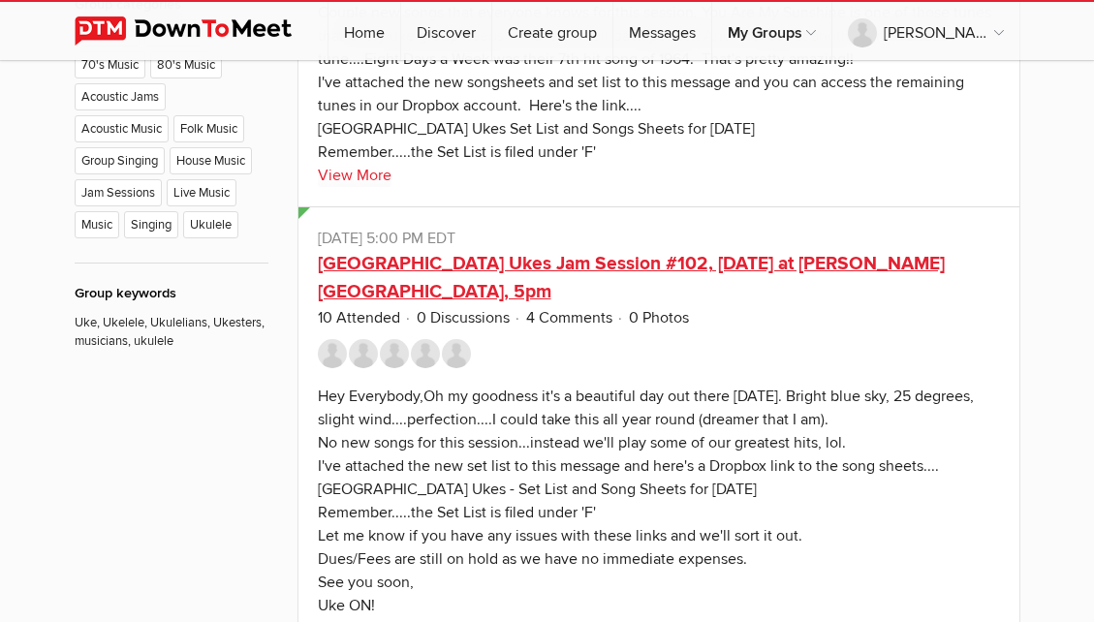
click at [783, 252] on link "Fort Erie Ukes Jam Session #102, July 31, 2025 at Crystal Ridge Library, 5pm" at bounding box center [631, 277] width 627 height 51
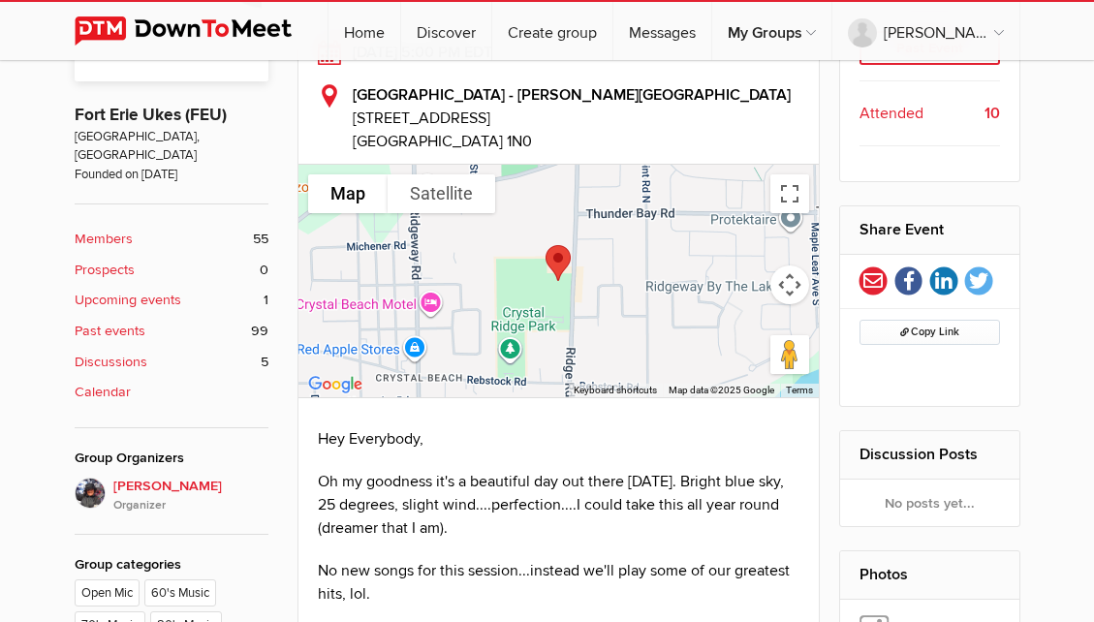
scroll to position [578, 0]
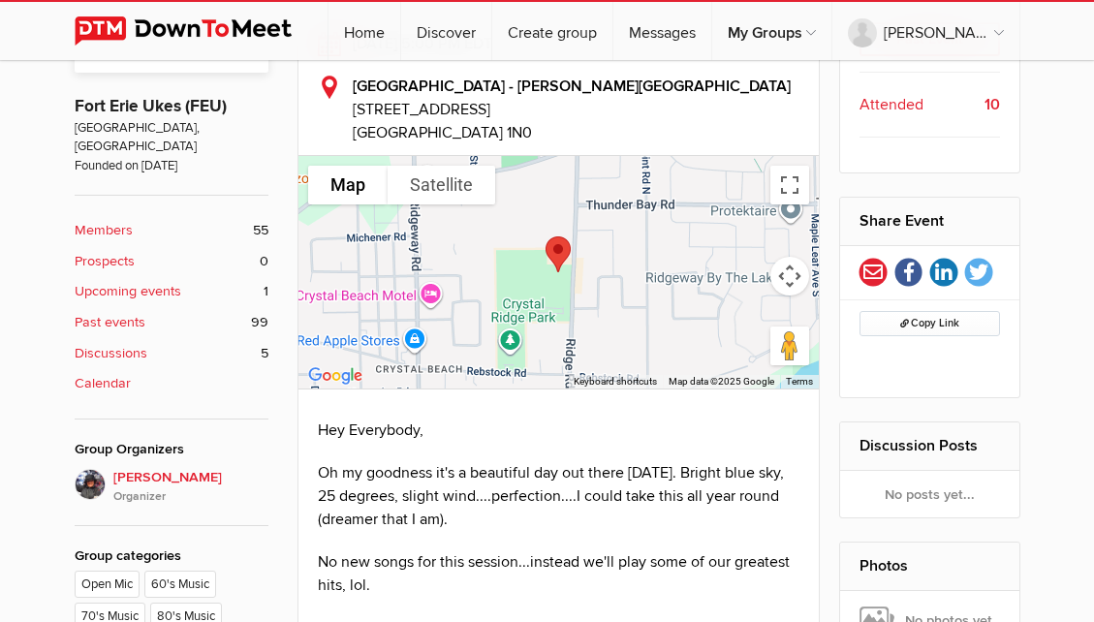
click at [139, 312] on b "Past events" at bounding box center [110, 322] width 71 height 21
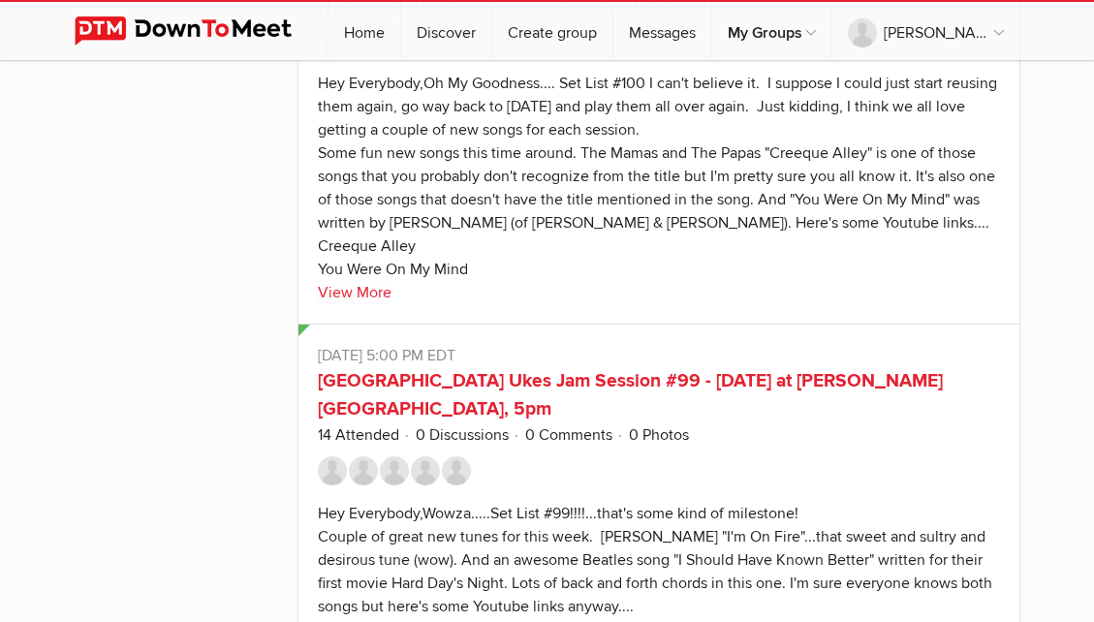
scroll to position [2557, 0]
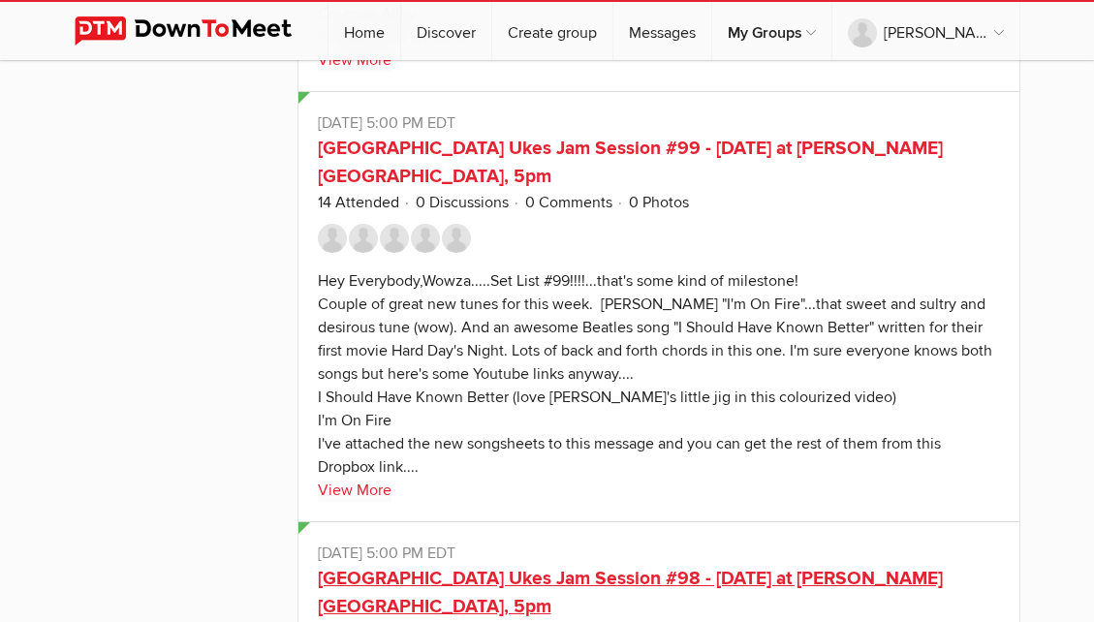
click at [797, 567] on link "Fort Erie Ukes Jam Session #98 - June 5, 2025 at Crystal Ridge Library, 5pm" at bounding box center [630, 592] width 625 height 51
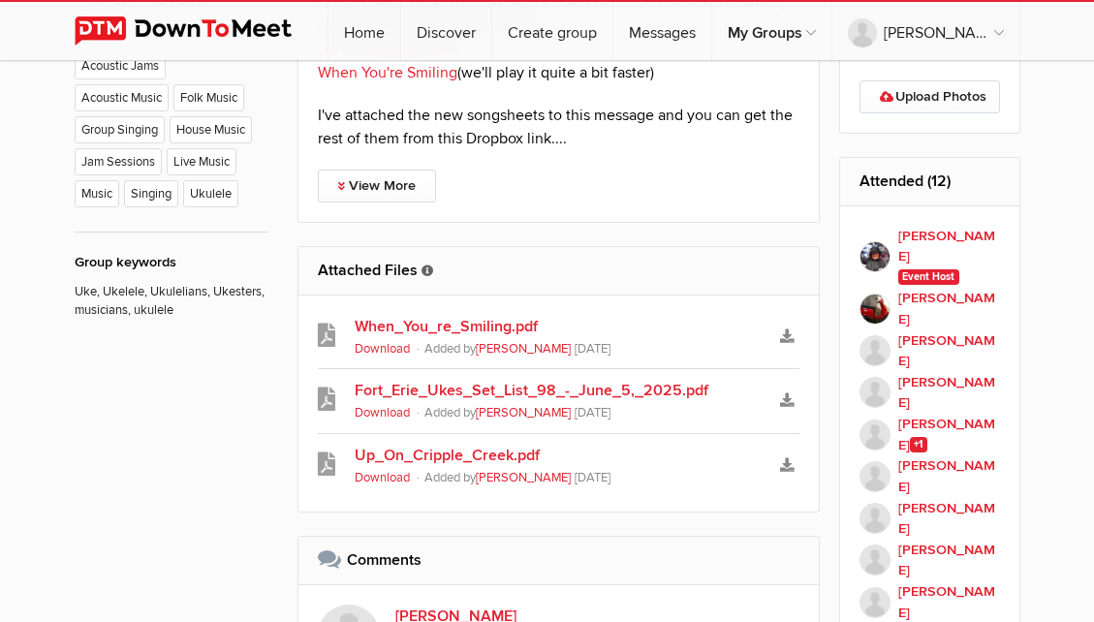
scroll to position [1162, 0]
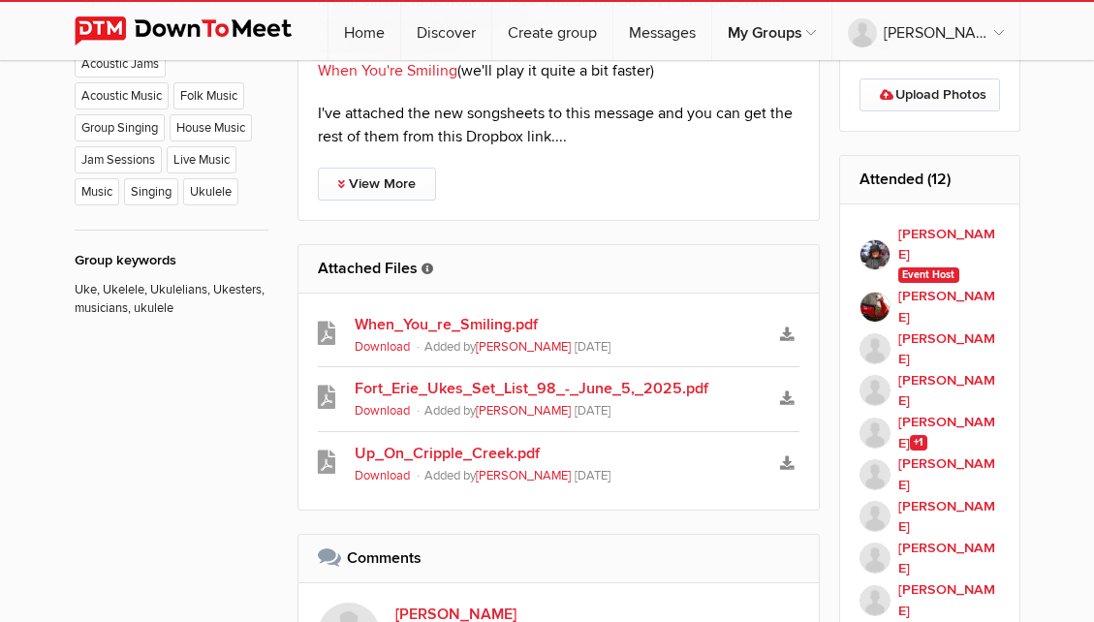
click at [516, 454] on link "Up_On_Cripple_Creek.pdf" at bounding box center [559, 453] width 409 height 23
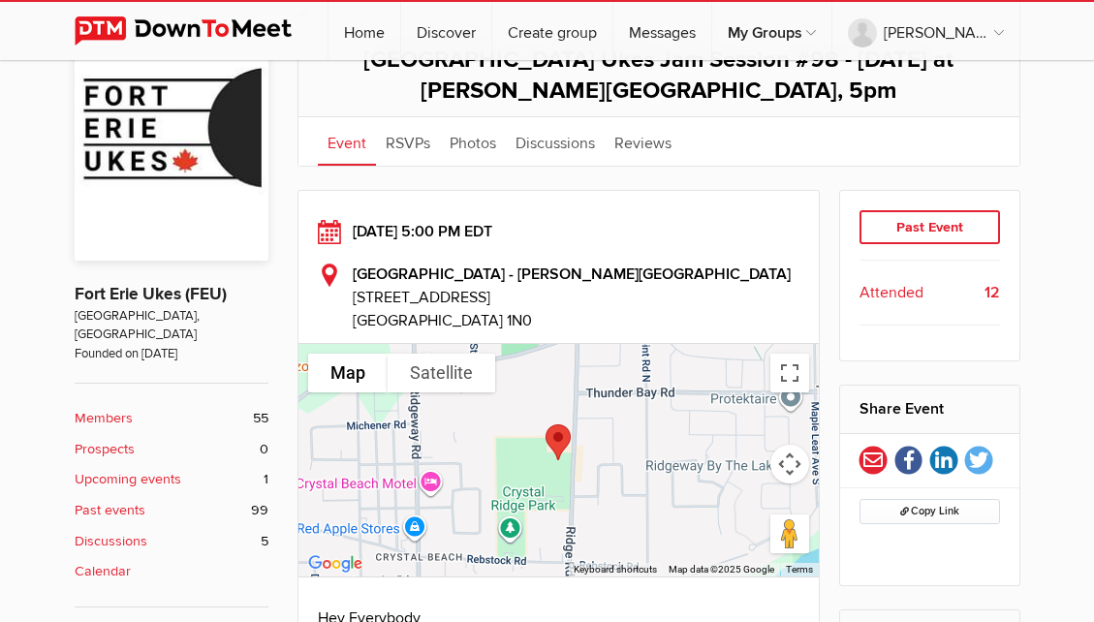
scroll to position [430, 0]
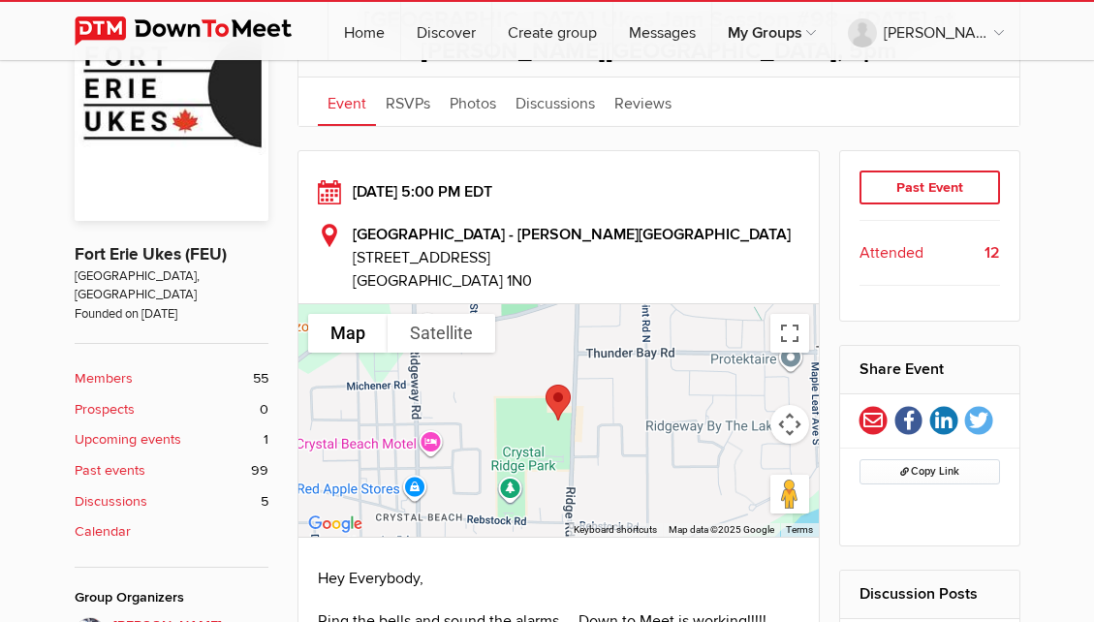
click at [143, 460] on b "Past events" at bounding box center [110, 470] width 71 height 21
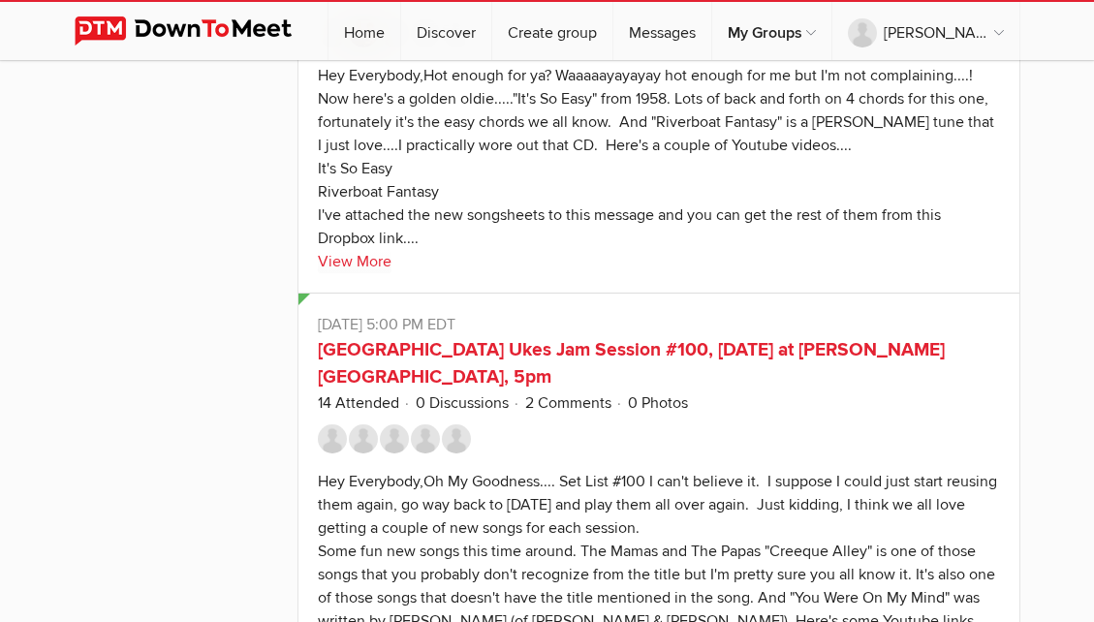
scroll to position [2027, 0]
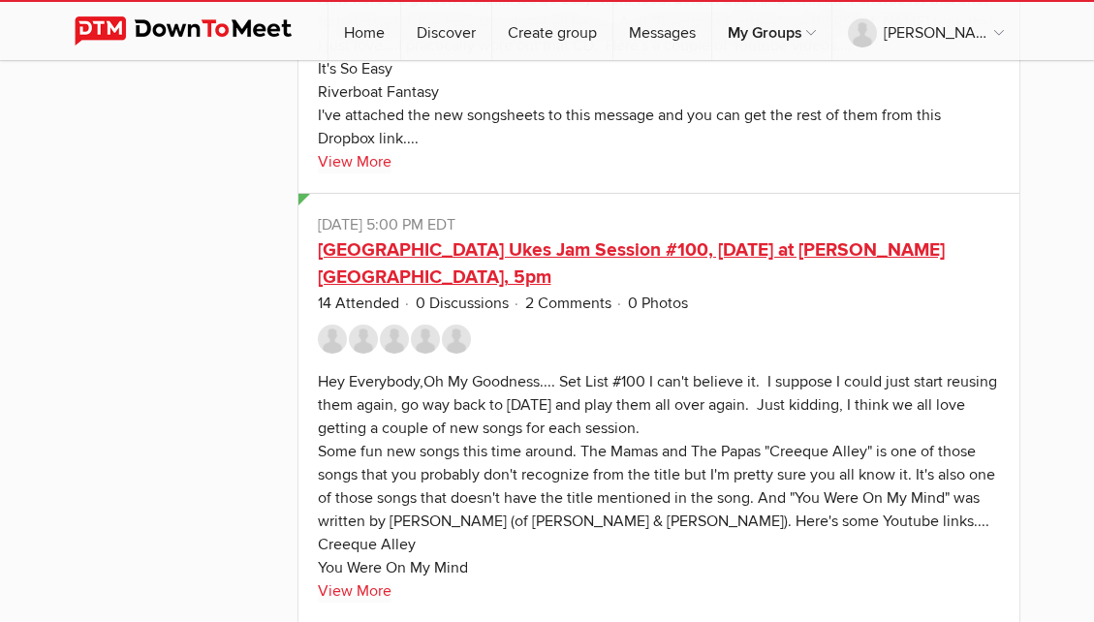
click at [831, 238] on link "Fort Erie Ukes Jam Session #100, July 3, 2025 at Crystal Ridge Library, 5pm" at bounding box center [631, 263] width 627 height 51
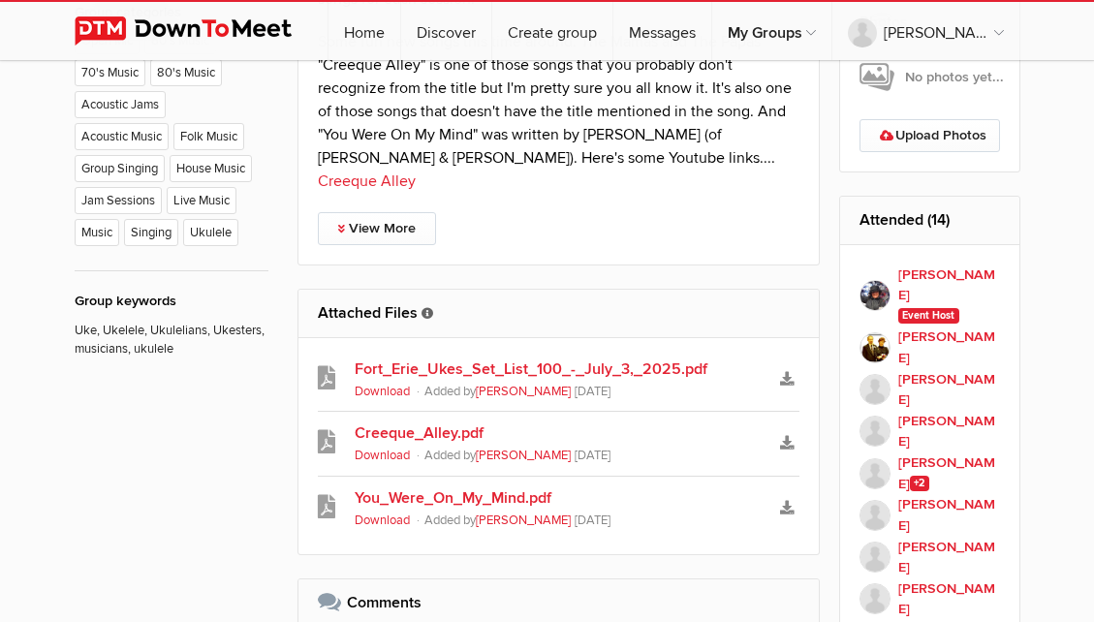
scroll to position [1131, 0]
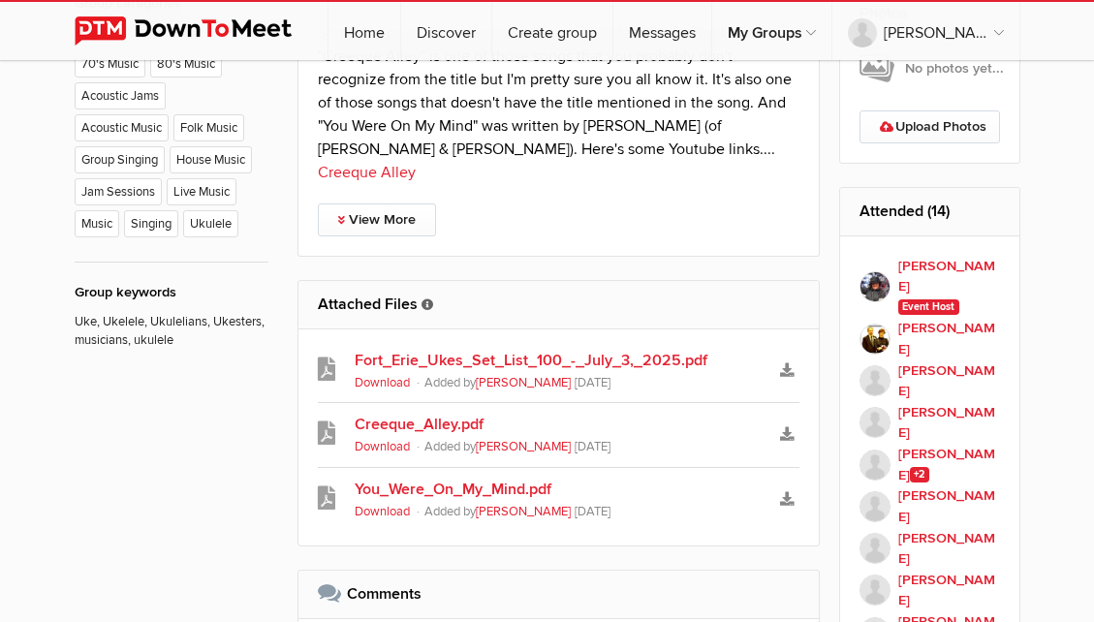
click at [459, 425] on link "Creeque_Alley.pdf" at bounding box center [559, 424] width 409 height 23
click at [516, 488] on link "You_Were_On_My_Mind.pdf" at bounding box center [559, 489] width 409 height 23
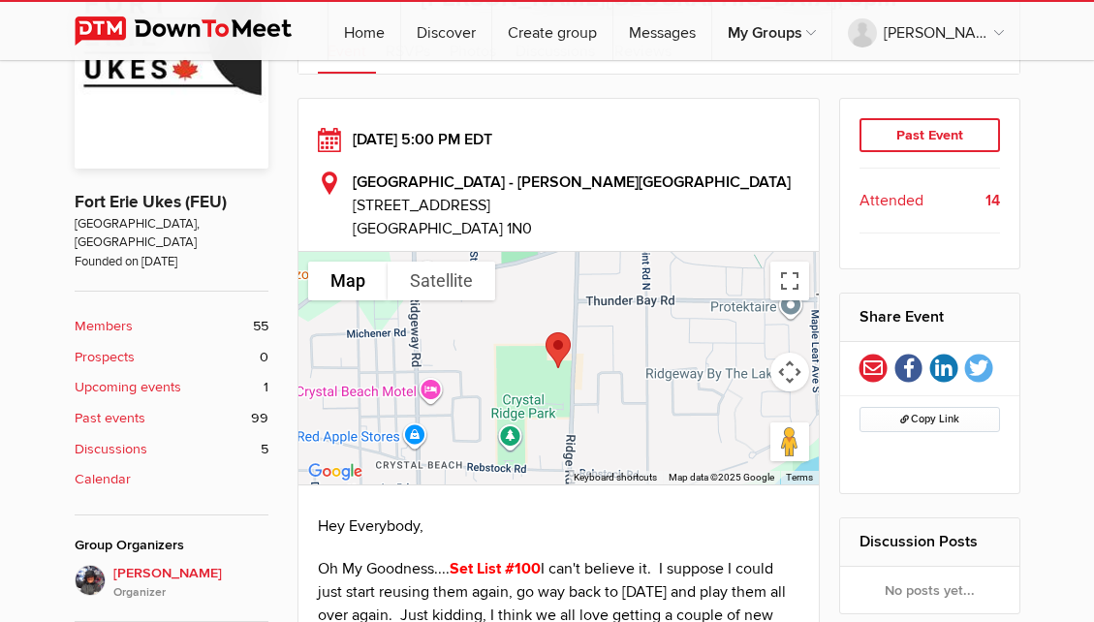
scroll to position [479, 0]
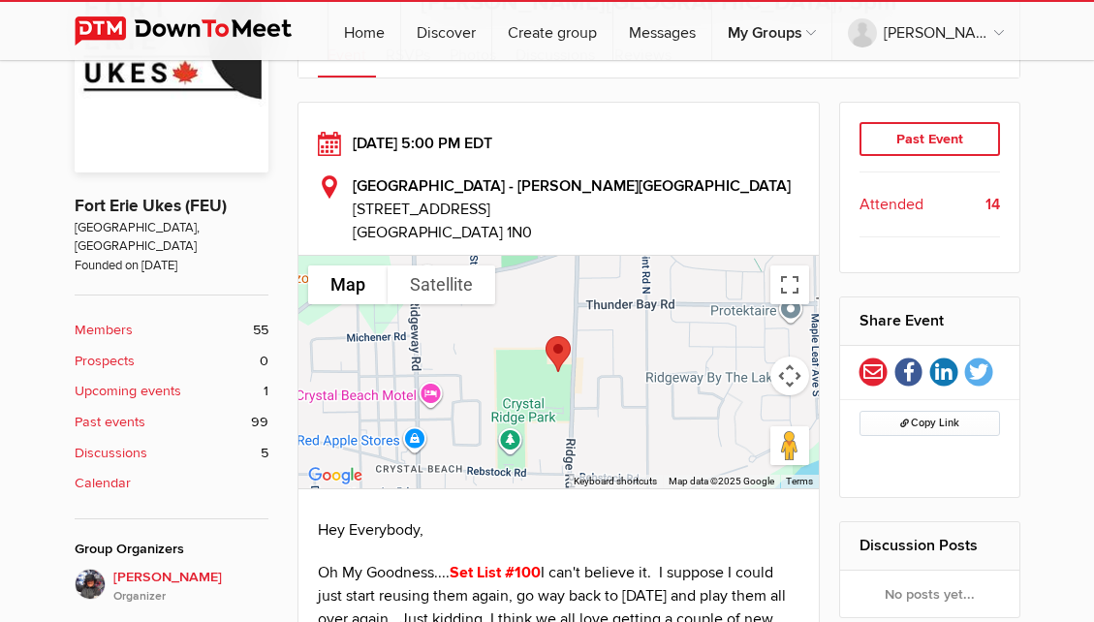
click at [160, 381] on b "Upcoming events" at bounding box center [128, 391] width 107 height 21
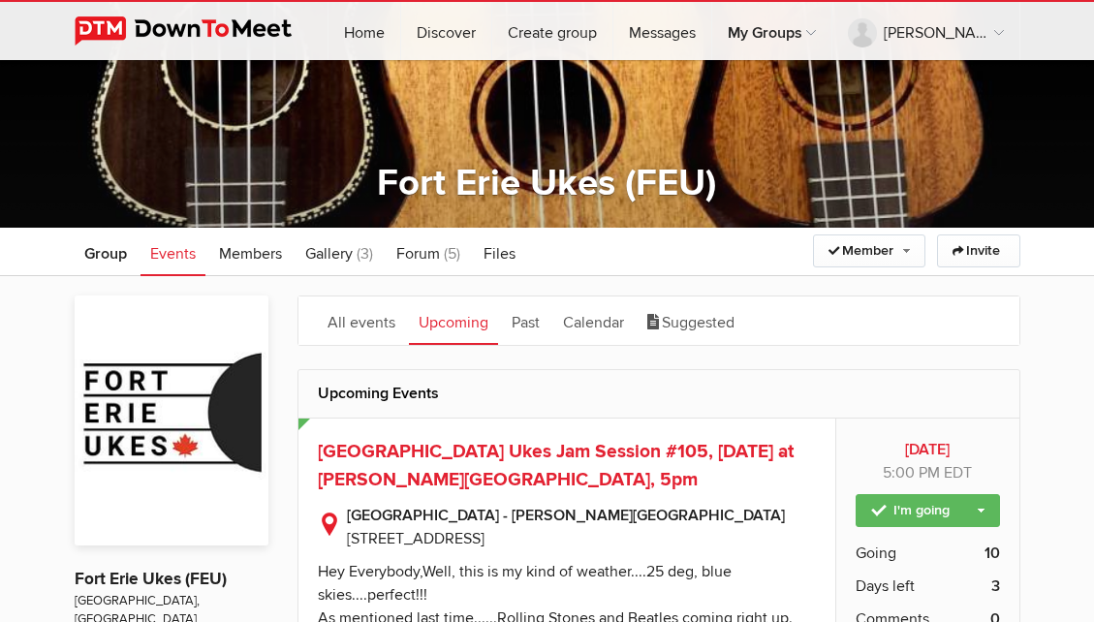
scroll to position [74, 0]
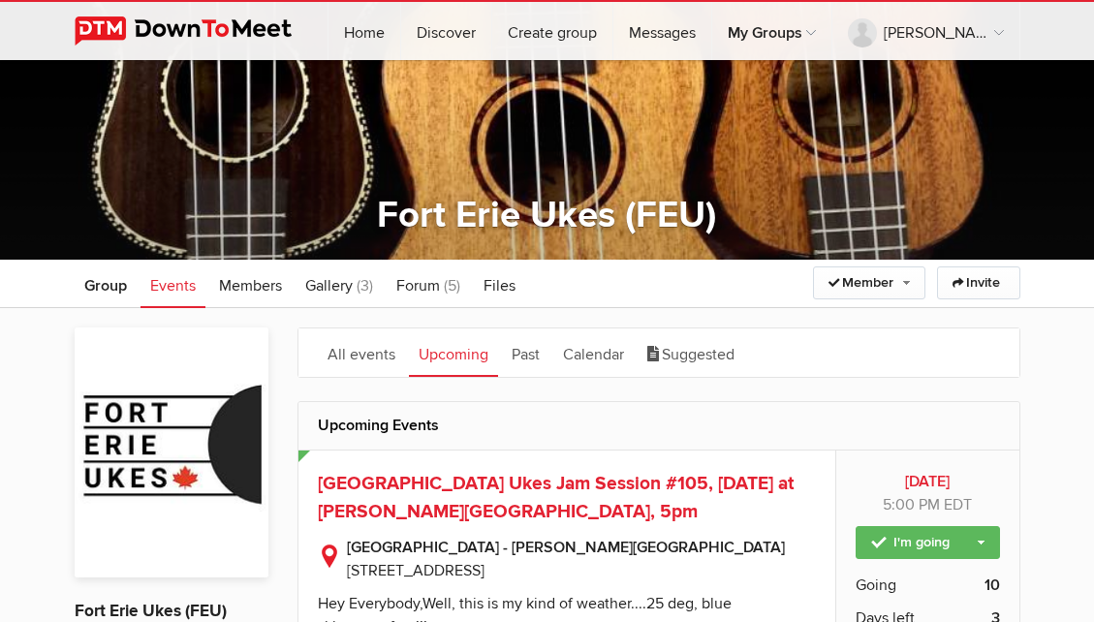
click at [170, 285] on span "Events" at bounding box center [173, 285] width 46 height 19
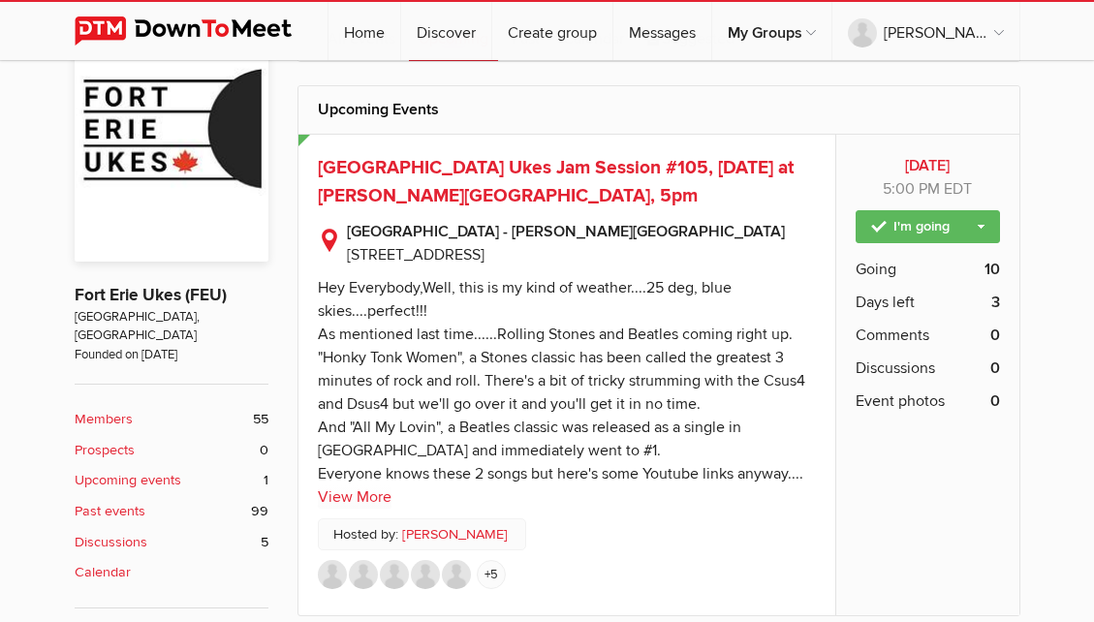
scroll to position [404, 0]
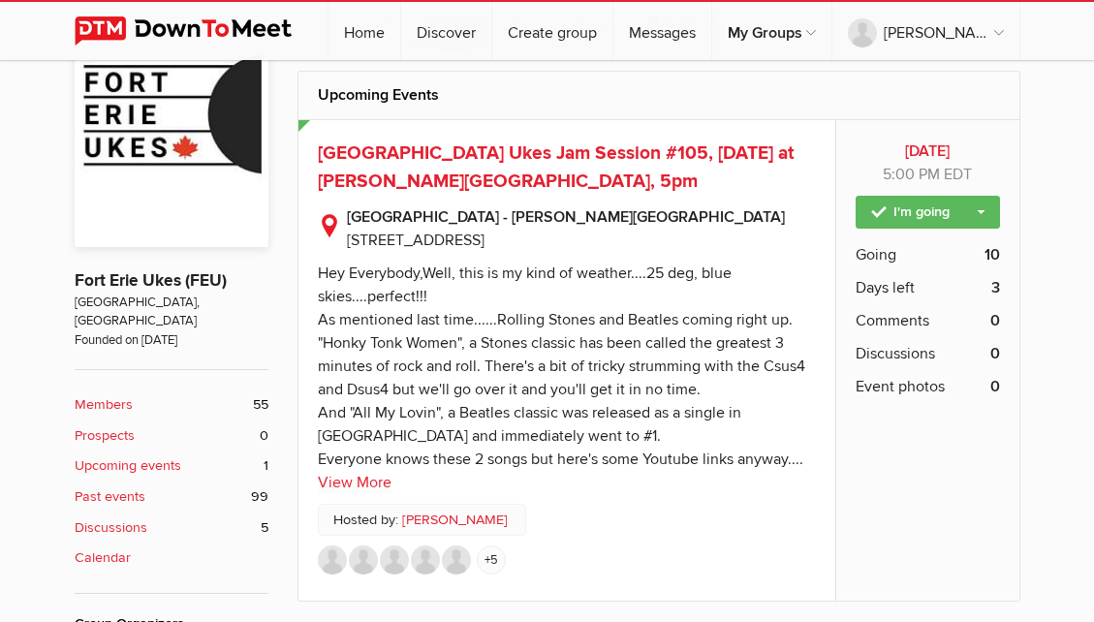
click at [151, 486] on link "Past events 99" at bounding box center [172, 496] width 194 height 21
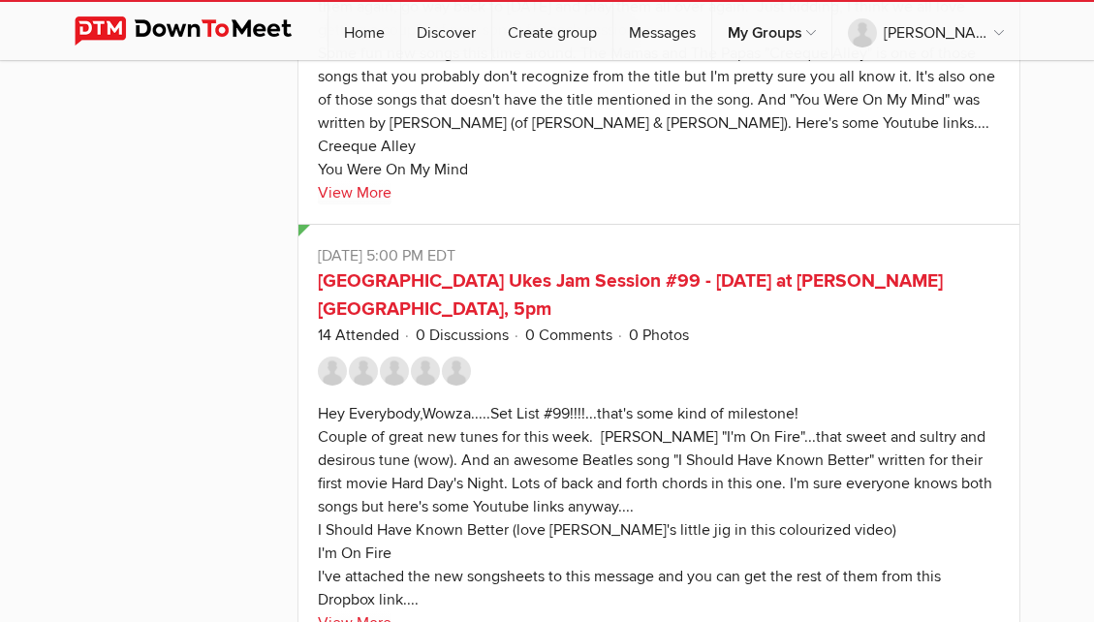
scroll to position [2458, 0]
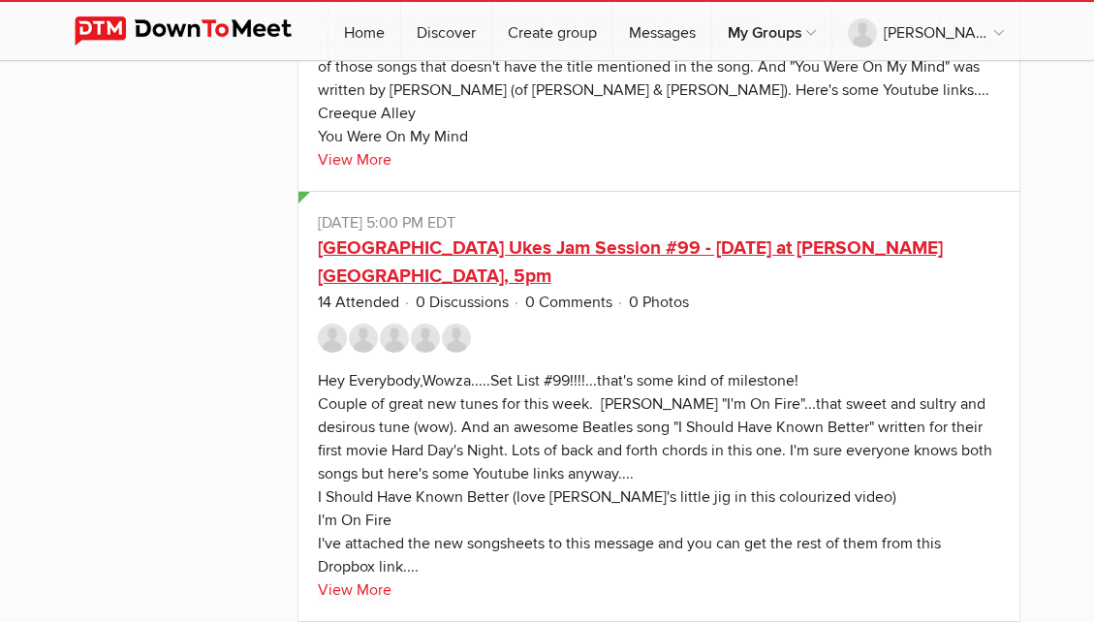
click at [822, 236] on link "Fort Erie Ukes Jam Session #99 - June 19, 2025 at Crystal Ridge Library, 5pm" at bounding box center [630, 261] width 625 height 51
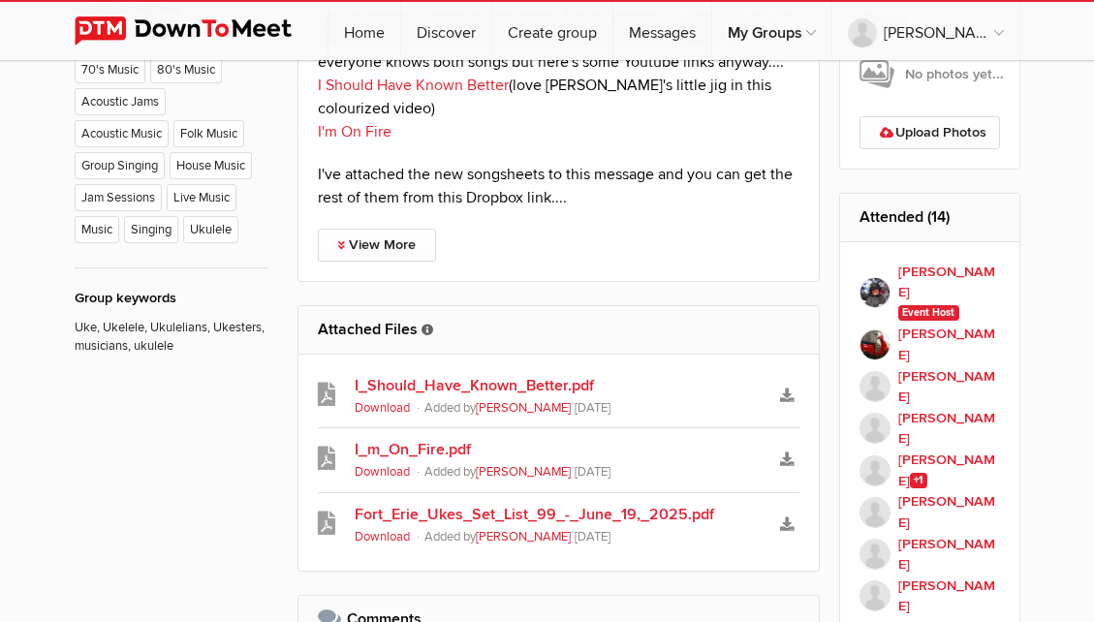
scroll to position [1131, 0]
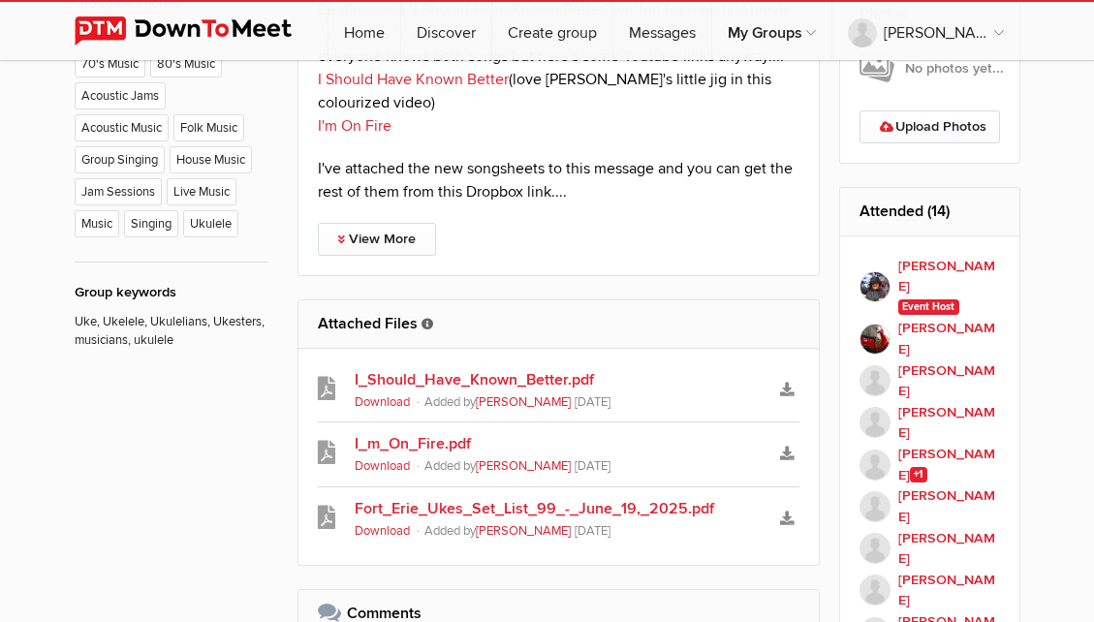
click at [566, 379] on link "I_Should_Have_Known_Better.pdf" at bounding box center [559, 379] width 409 height 23
click at [445, 446] on link "I_m_On_Fire.pdf" at bounding box center [559, 443] width 409 height 23
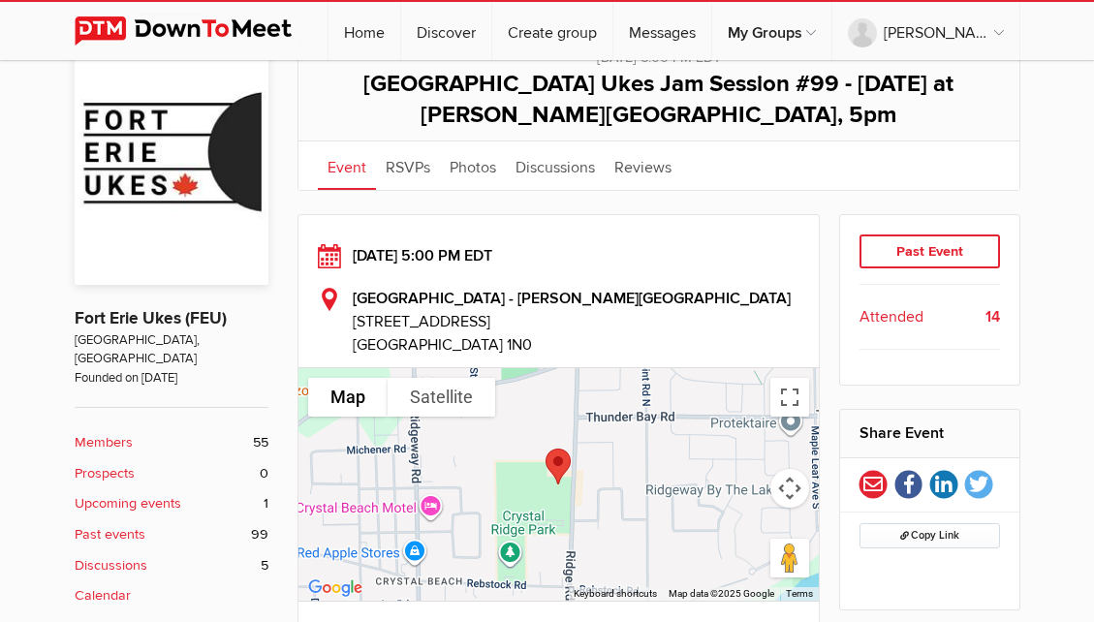
scroll to position [380, 0]
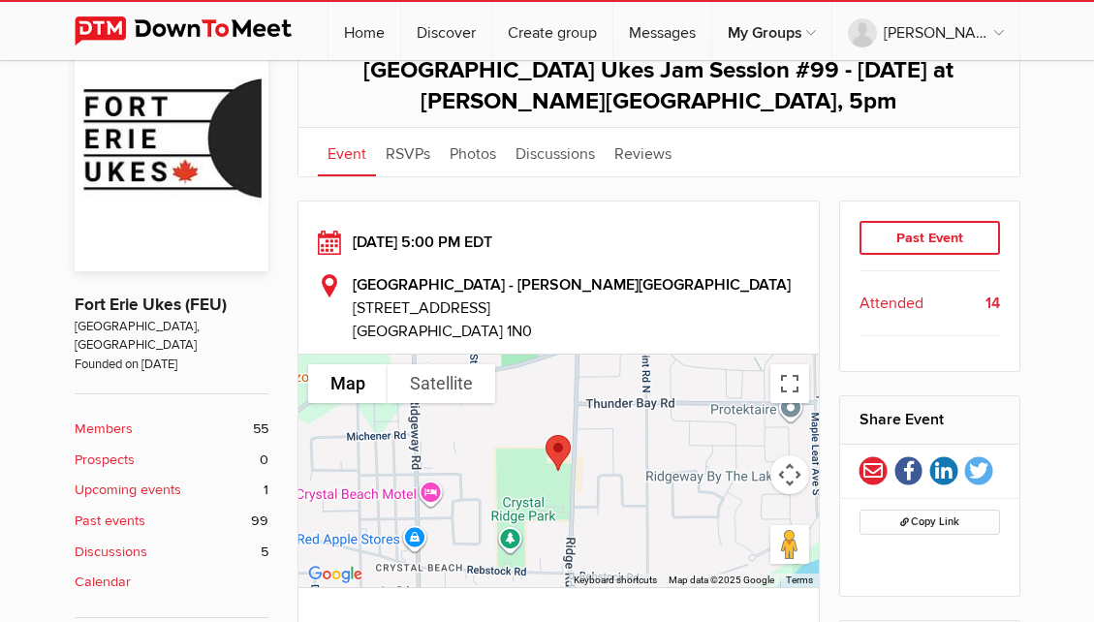
click at [127, 511] on b "Past events" at bounding box center [110, 521] width 71 height 21
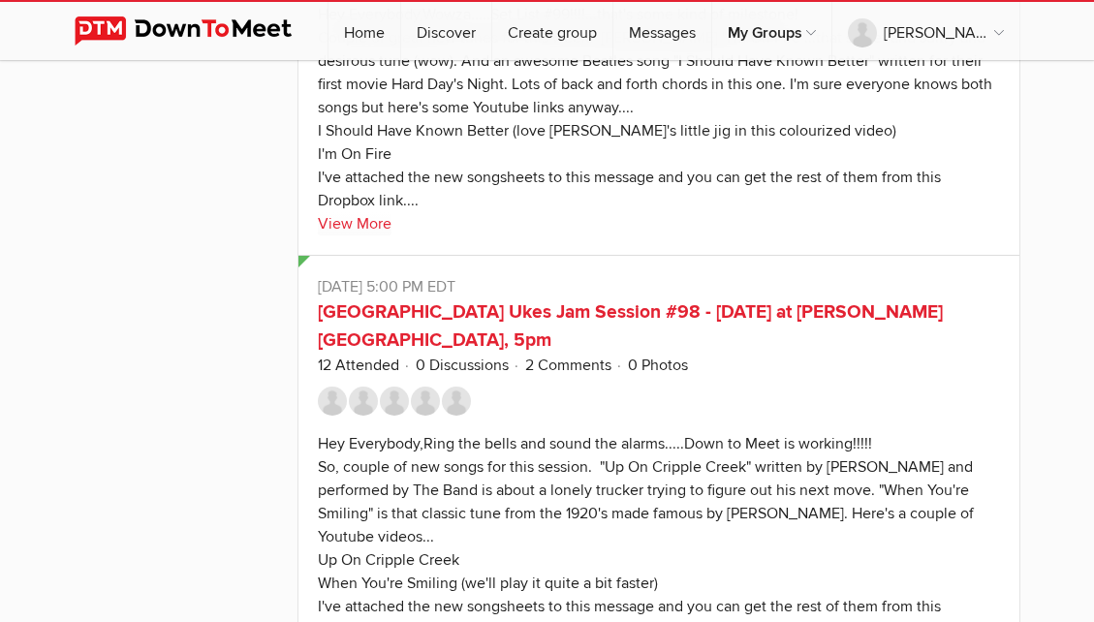
scroll to position [3488, 0]
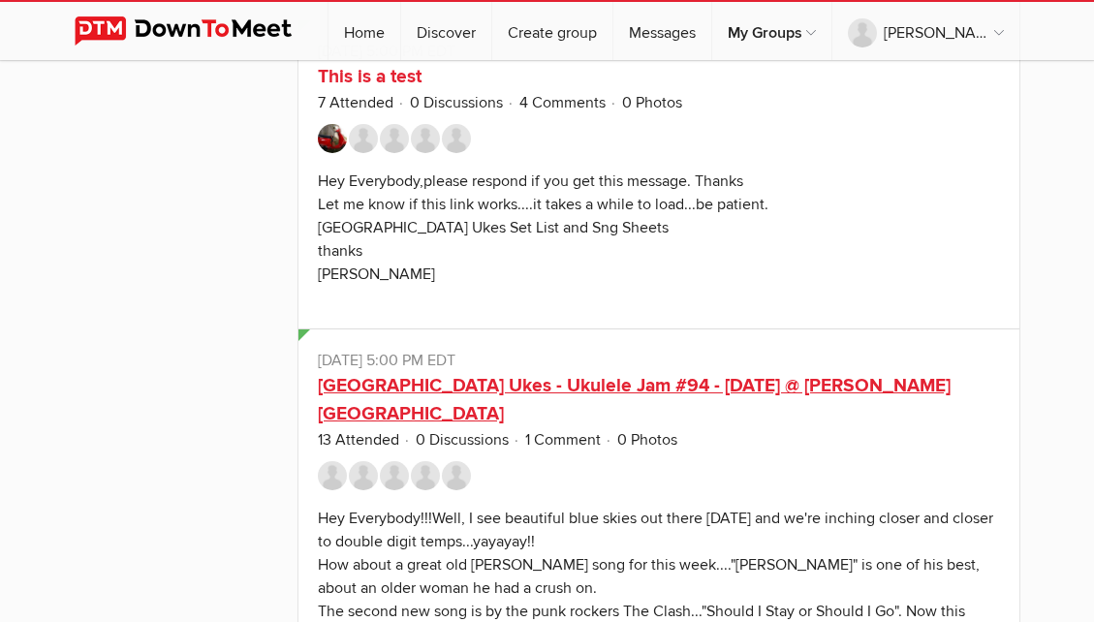
click at [818, 374] on link "Fort Erie Ukes - Ukulele Jam #94 - April 10, 2025 @ Crystal Ridge Library" at bounding box center [634, 399] width 633 height 51
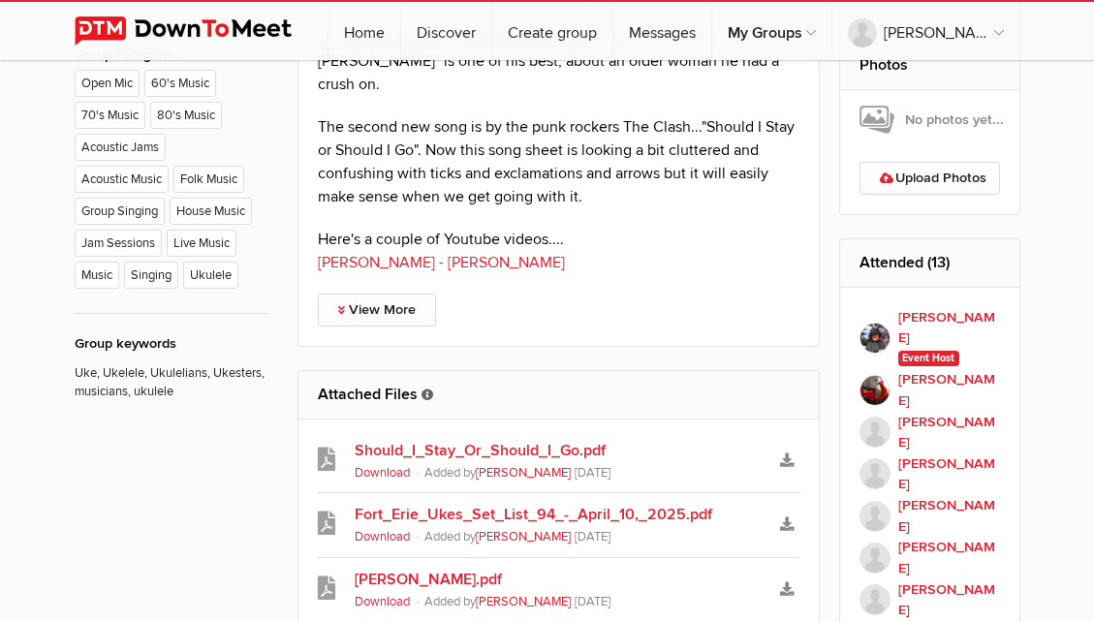
scroll to position [1099, 0]
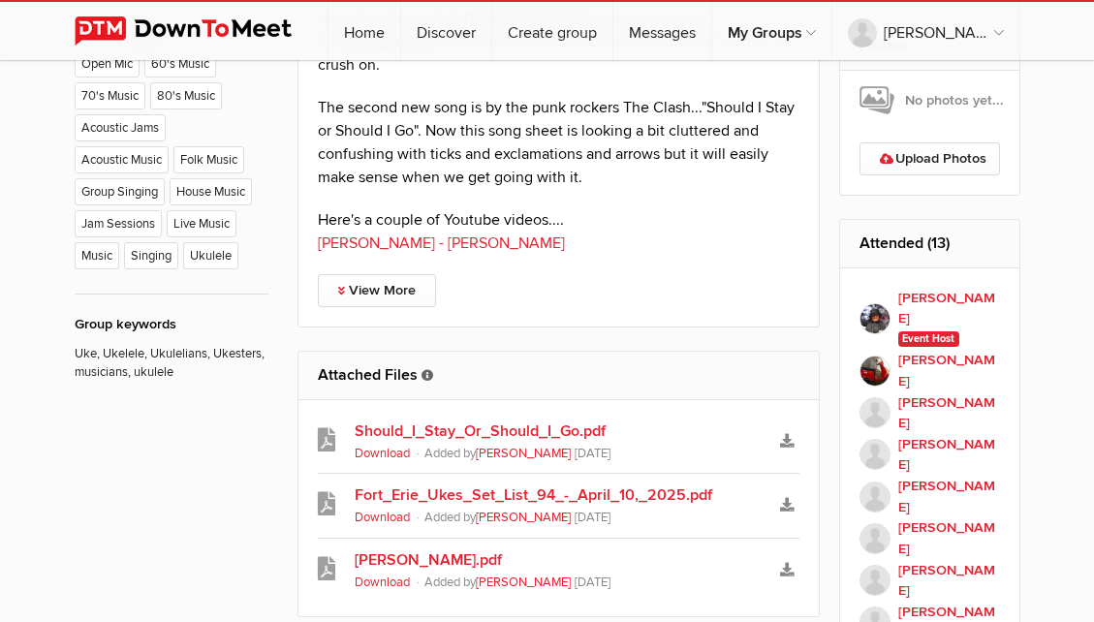
click at [391, 548] on link "Diana.pdf" at bounding box center [559, 559] width 409 height 23
click at [446, 548] on link "Diana.pdf" at bounding box center [559, 559] width 409 height 23
click at [474, 419] on link "Should_I_Stay_Or_Should_I_Go.pdf" at bounding box center [559, 430] width 409 height 23
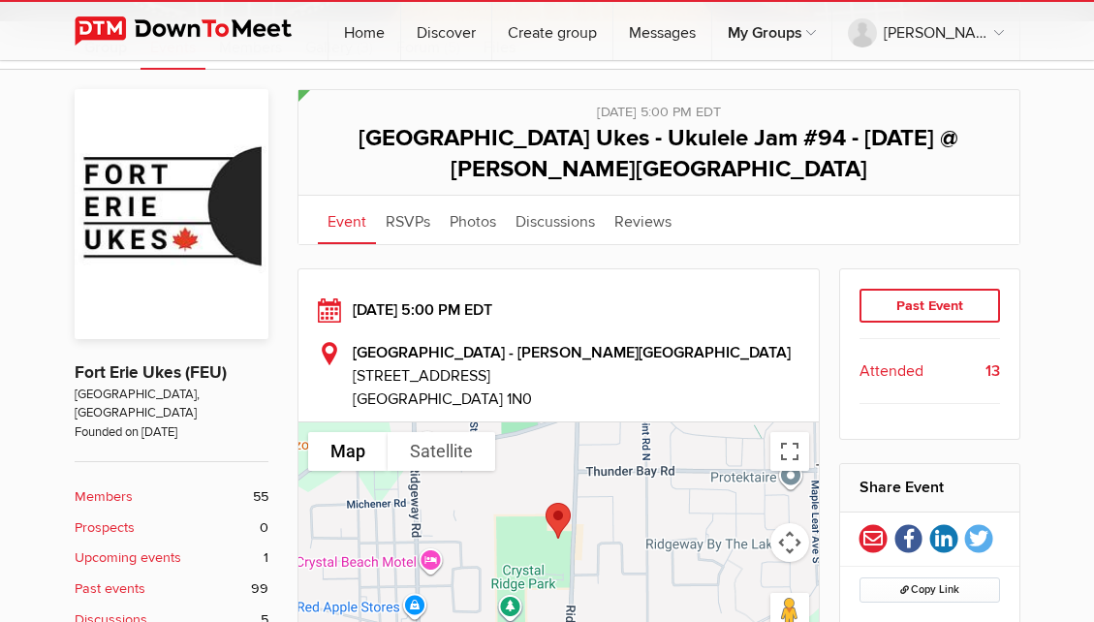
scroll to position [376, 0]
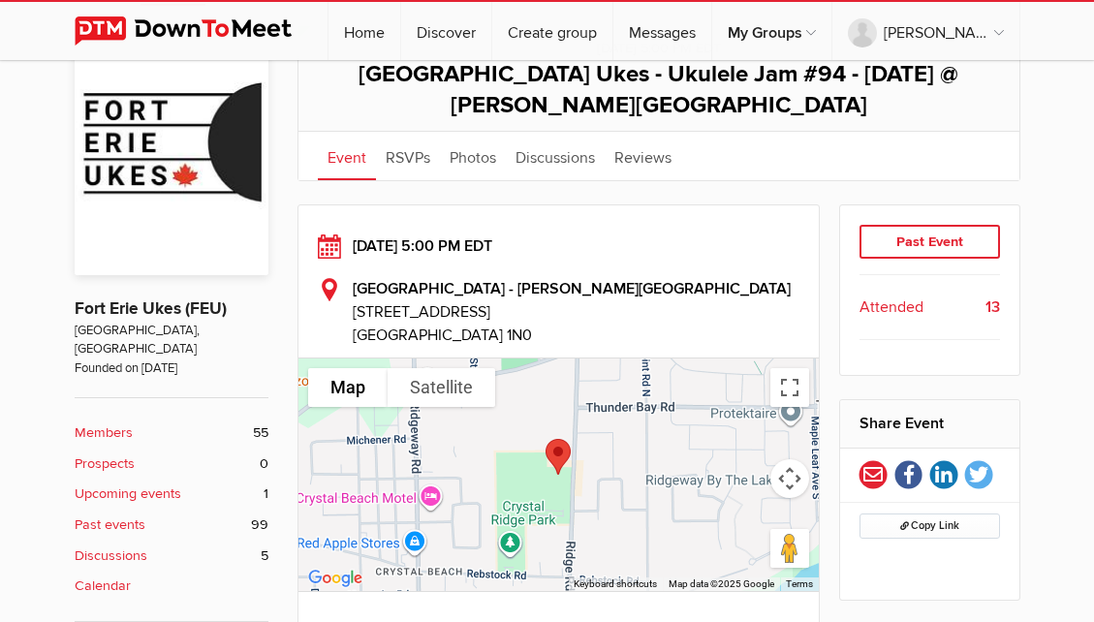
click at [220, 483] on link "Upcoming events 1" at bounding box center [172, 493] width 194 height 21
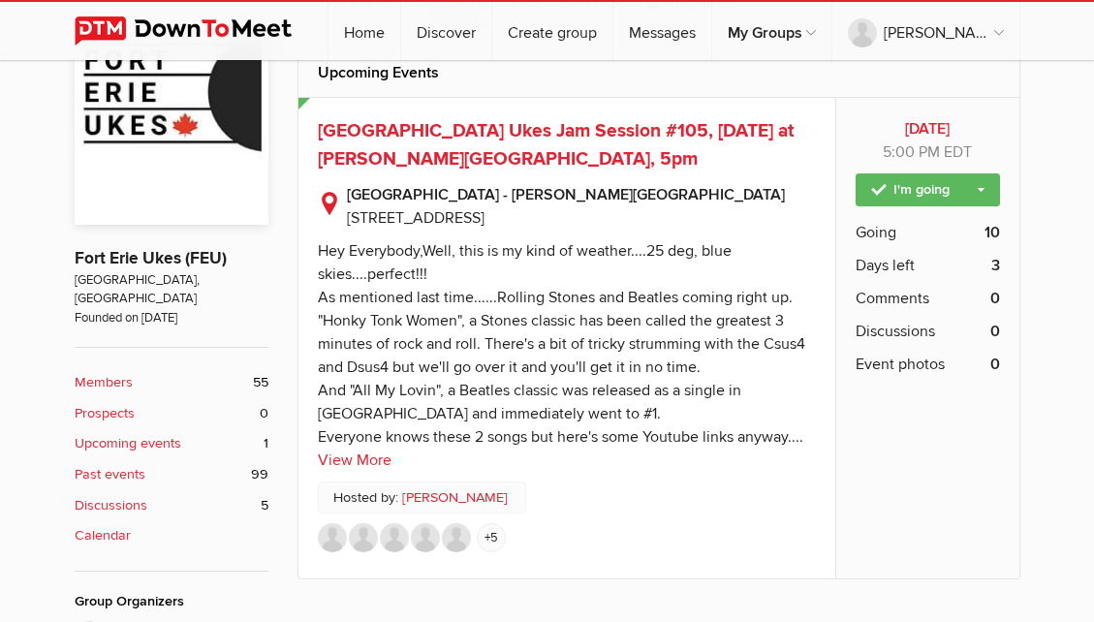
scroll to position [423, 0]
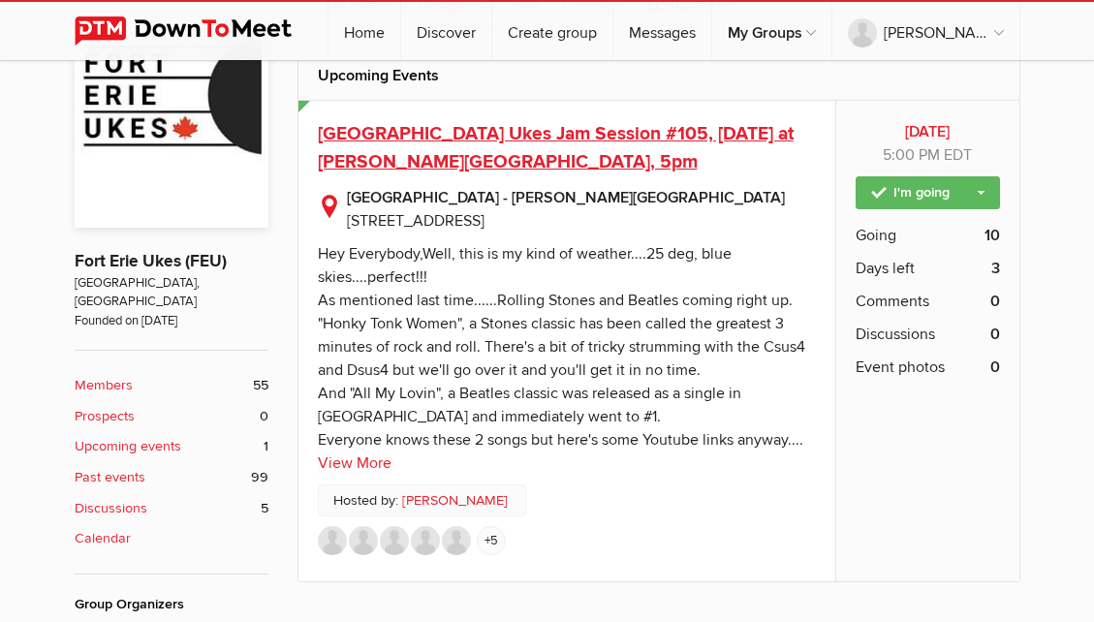
click at [598, 132] on span "[GEOGRAPHIC_DATA] Ukes Jam Session #105, [DATE] at [PERSON_NAME][GEOGRAPHIC_DAT…" at bounding box center [556, 147] width 476 height 51
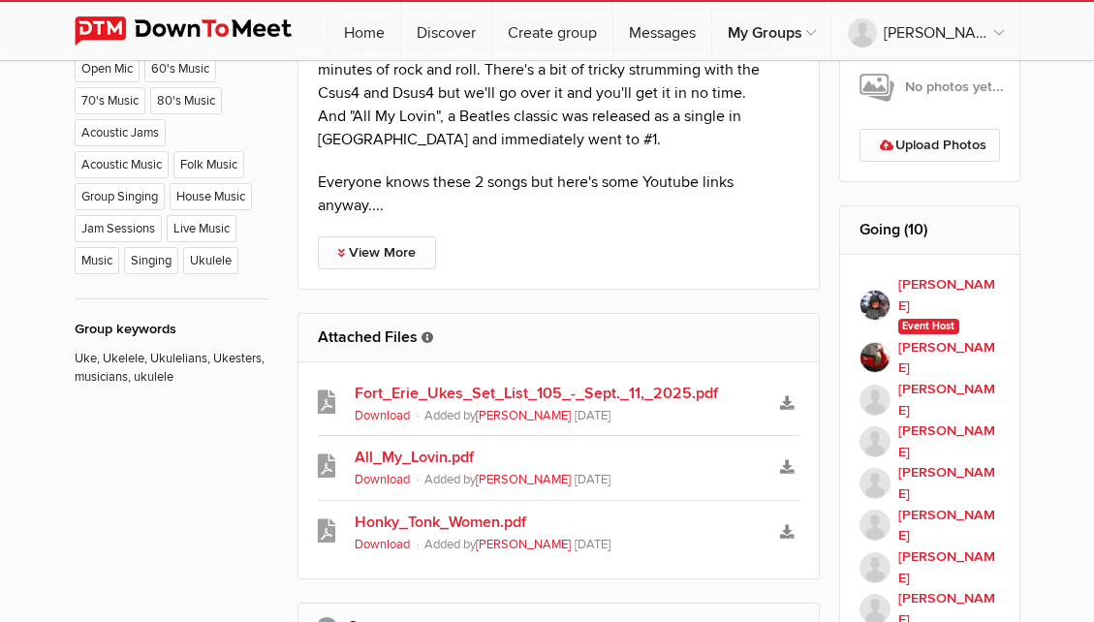
scroll to position [1103, 0]
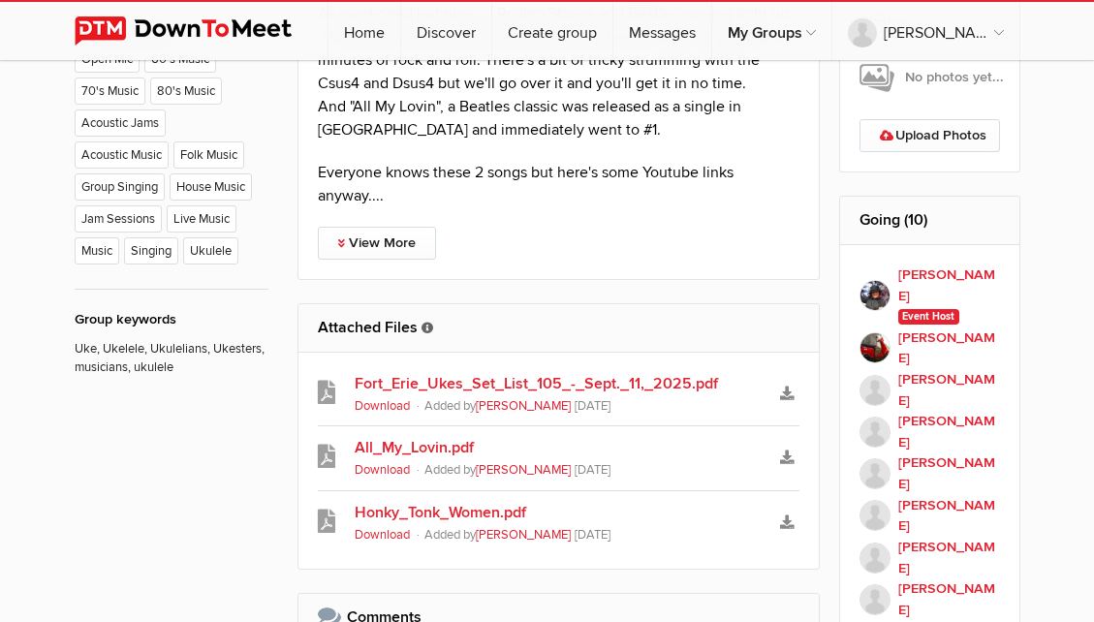
click at [610, 381] on link "Fort_Erie_Ukes_Set_List_105_-_Sept._11,_2025.pdf" at bounding box center [559, 383] width 409 height 23
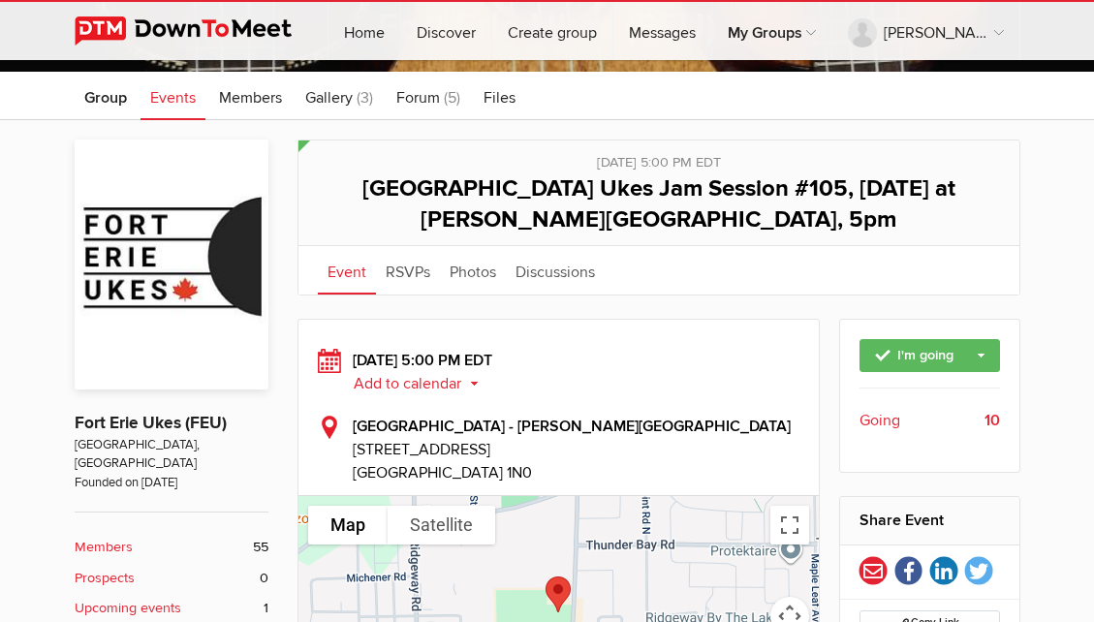
scroll to position [260, 0]
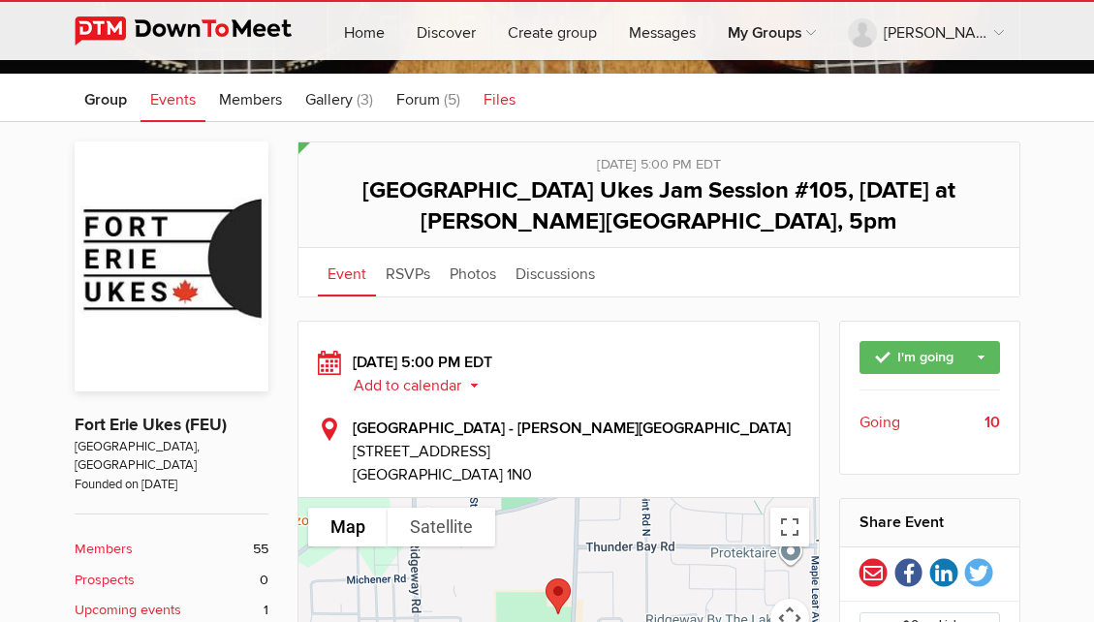
click at [509, 95] on span "Files" at bounding box center [499, 99] width 32 height 19
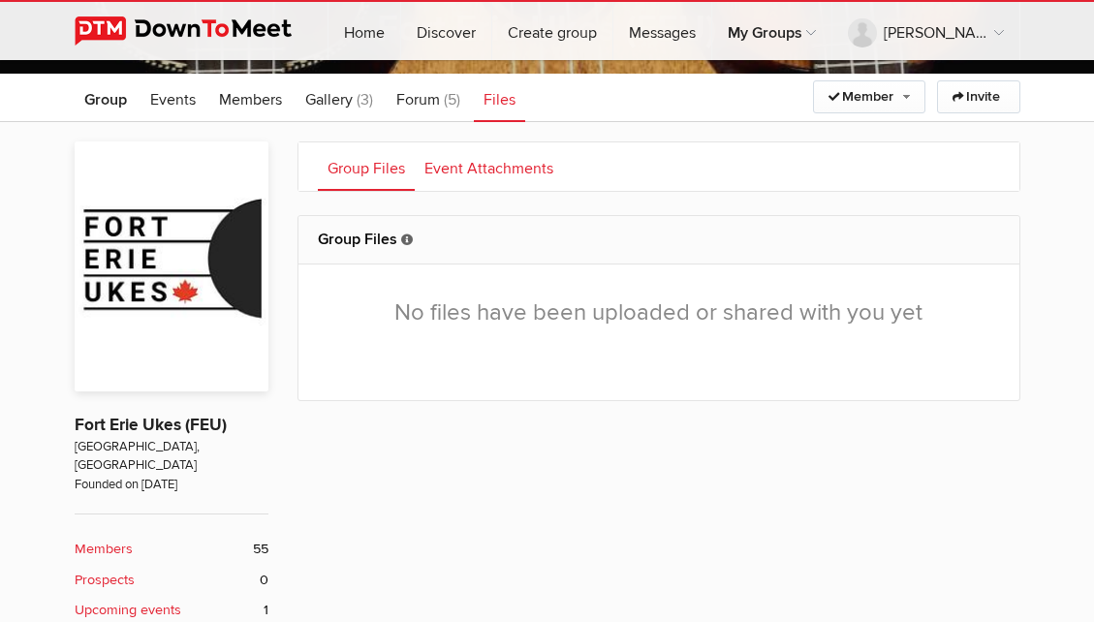
click at [465, 164] on link "Event Attachments" at bounding box center [489, 166] width 148 height 48
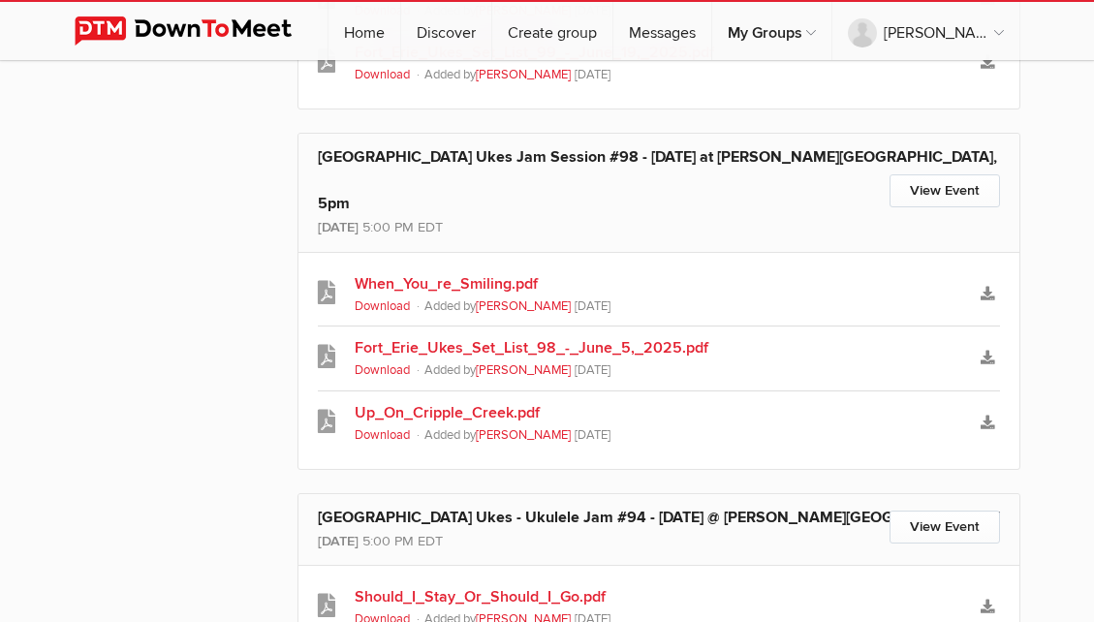
scroll to position [2853, 0]
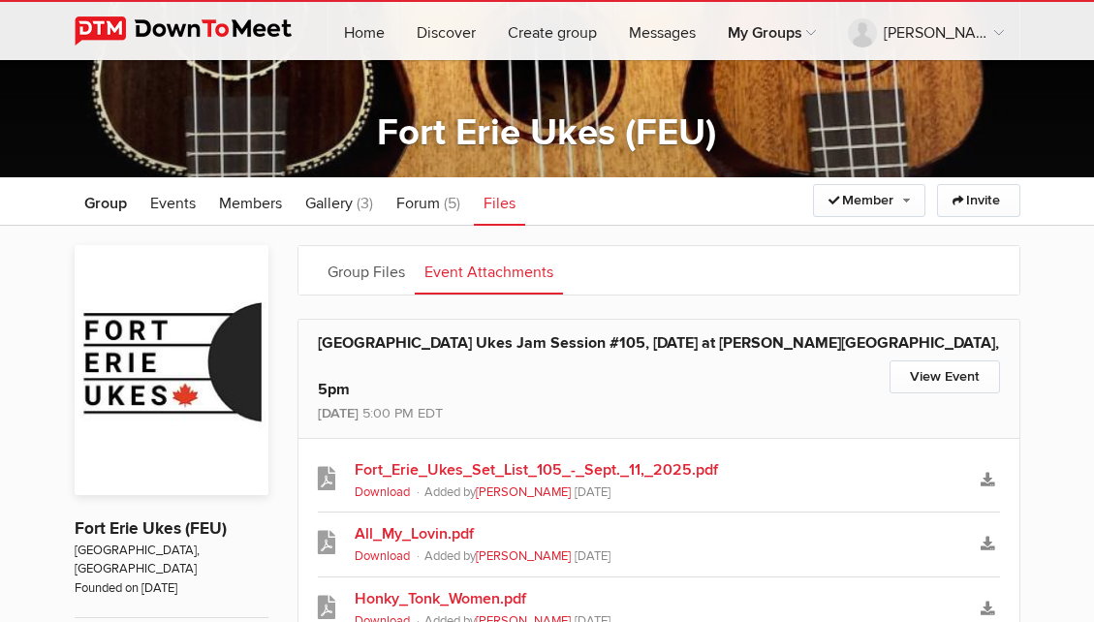
scroll to position [0, 0]
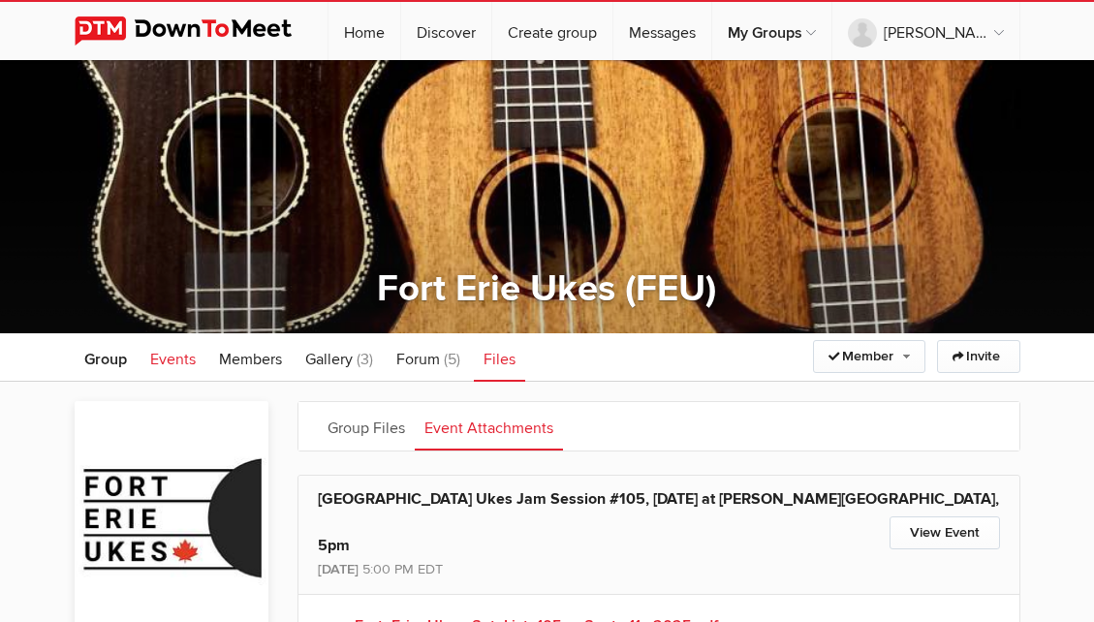
click at [168, 359] on span "Events" at bounding box center [173, 359] width 46 height 19
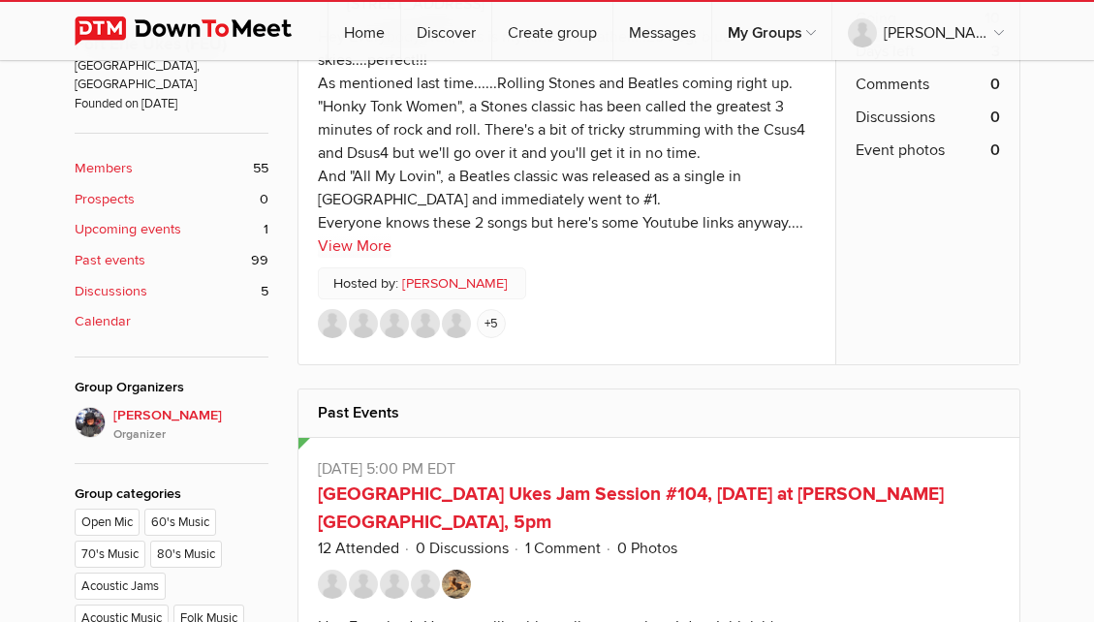
scroll to position [673, 0]
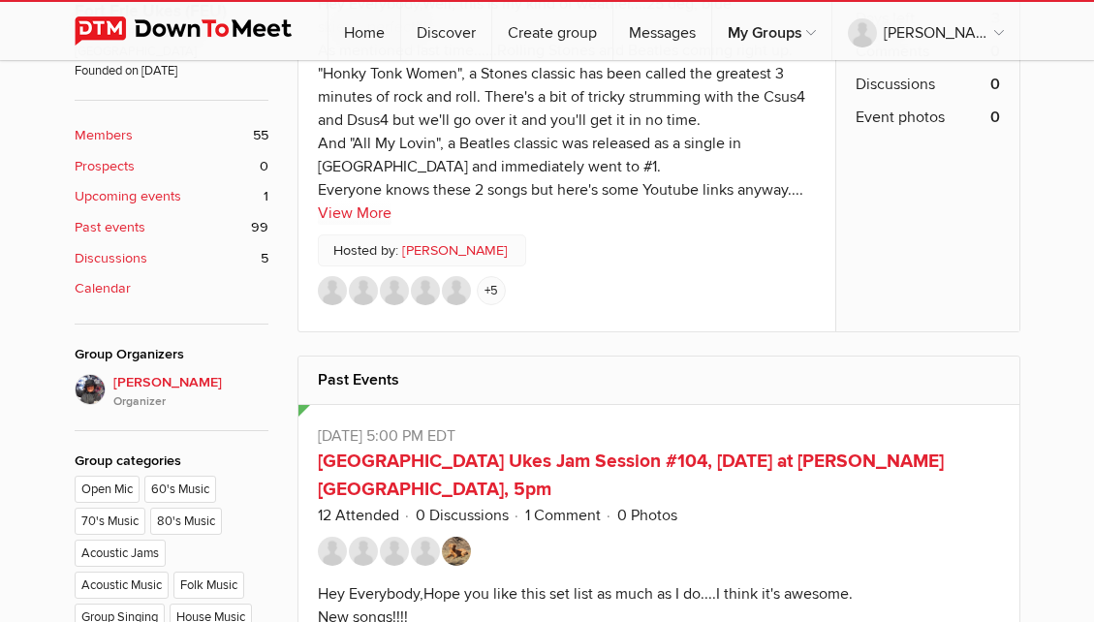
click at [140, 186] on b "Upcoming events" at bounding box center [128, 196] width 107 height 21
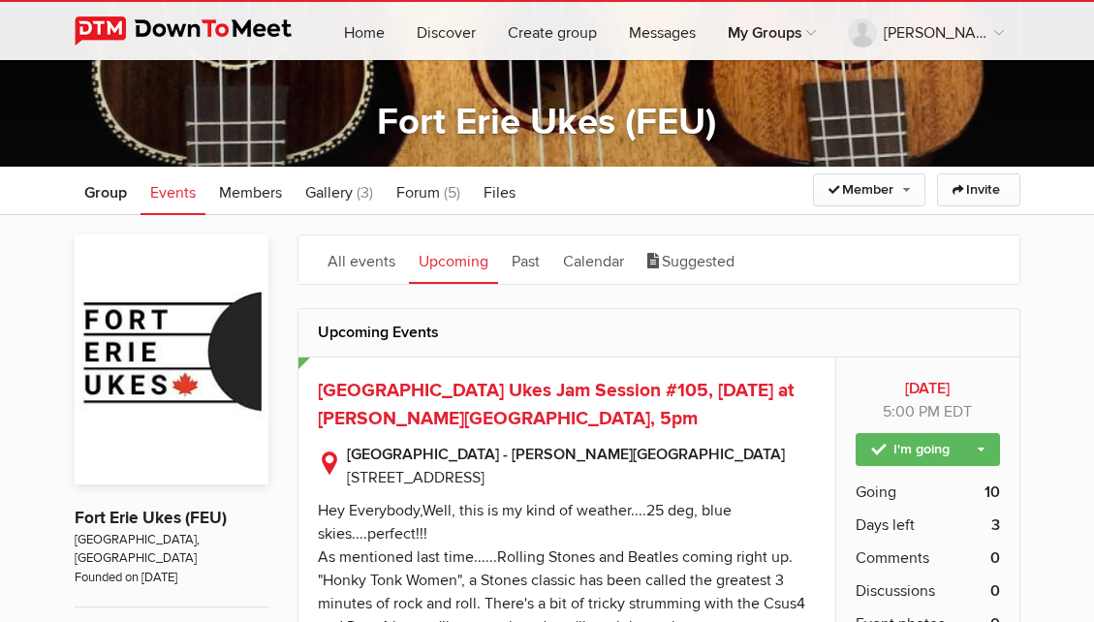
scroll to position [169, 0]
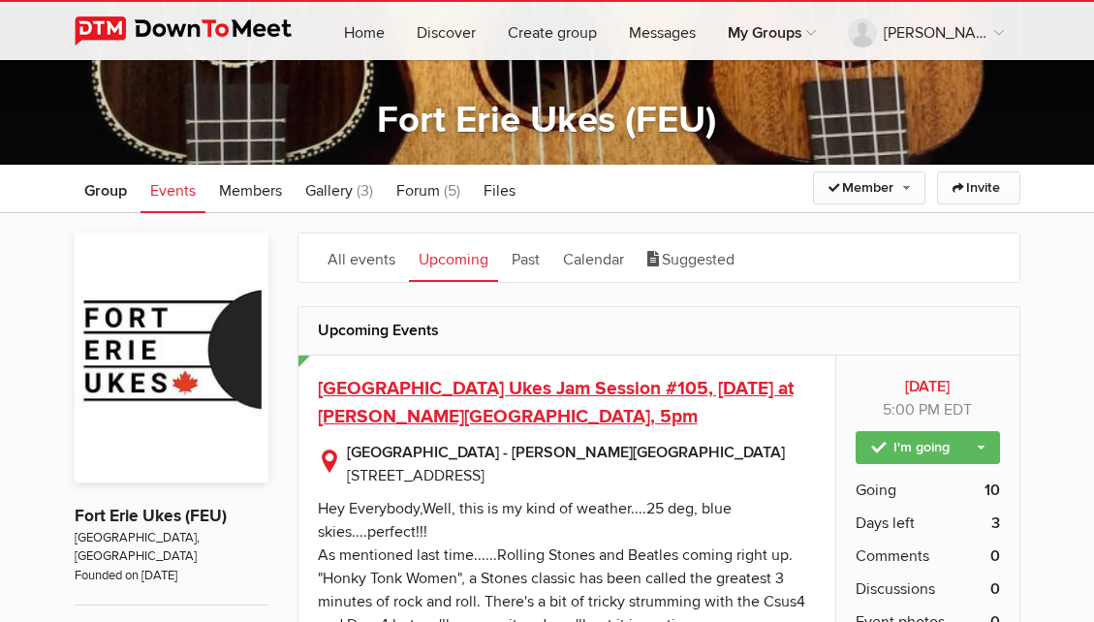
click at [644, 392] on span "[GEOGRAPHIC_DATA] Ukes Jam Session #105, [DATE] at [PERSON_NAME][GEOGRAPHIC_DAT…" at bounding box center [556, 402] width 476 height 51
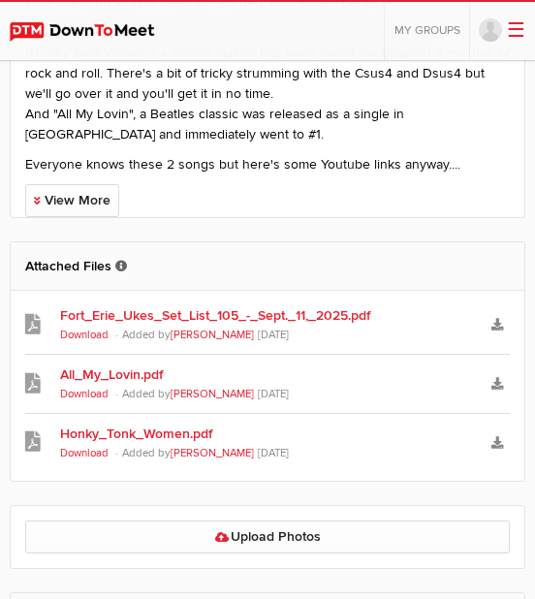
scroll to position [1397, 0]
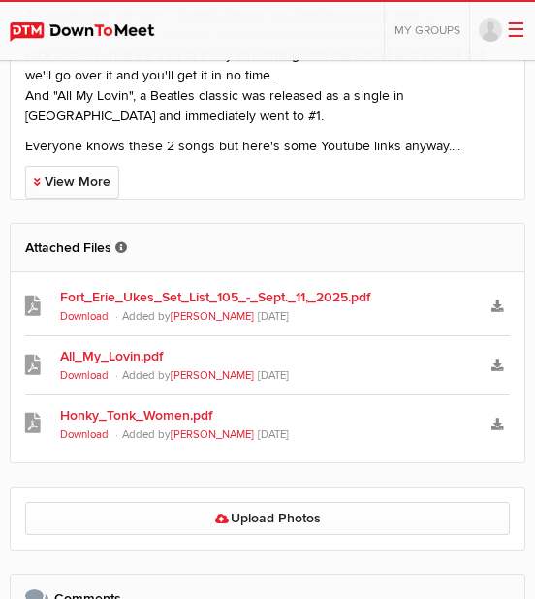
click at [324, 287] on link "Fort_Erie_Ukes_Set_List_105_-_Sept._11,_2025.pdf" at bounding box center [267, 297] width 414 height 20
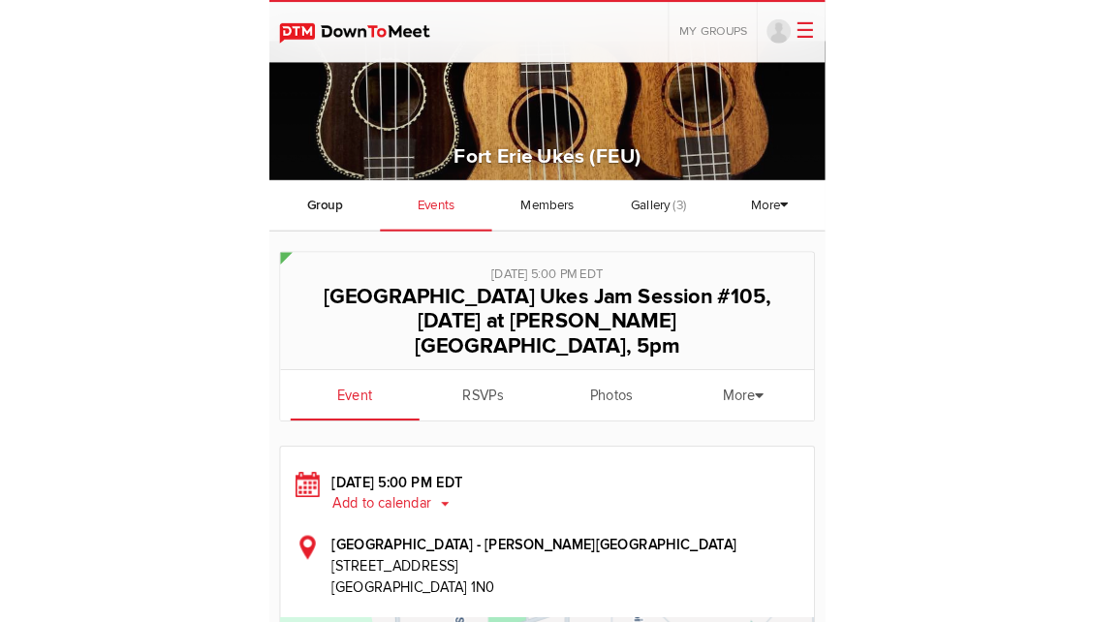
scroll to position [0, 0]
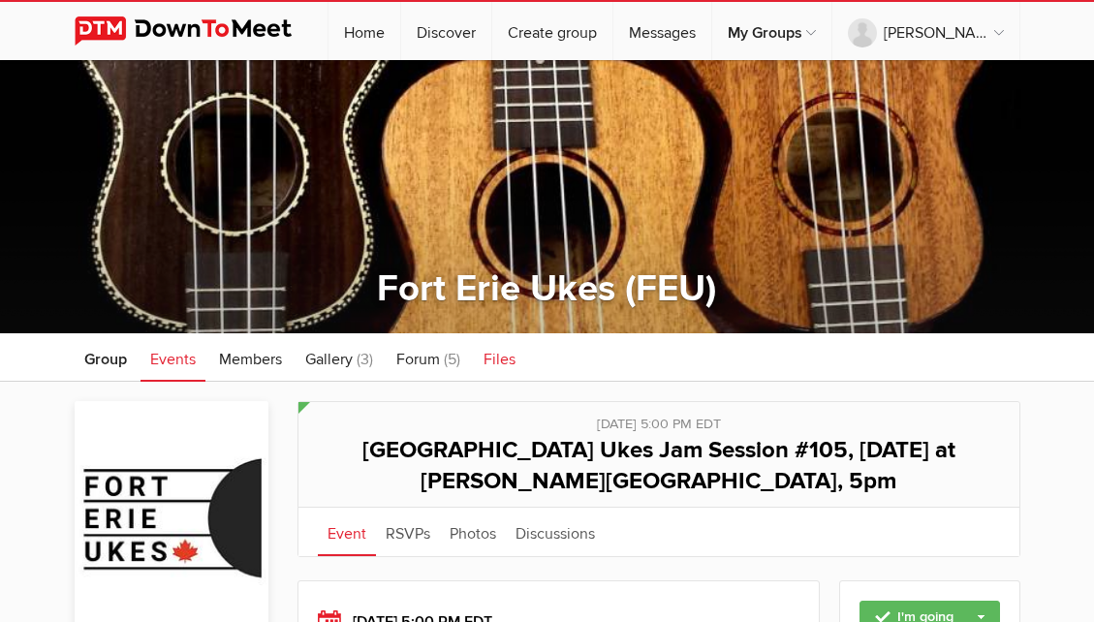
click at [499, 356] on span "Files" at bounding box center [499, 359] width 32 height 19
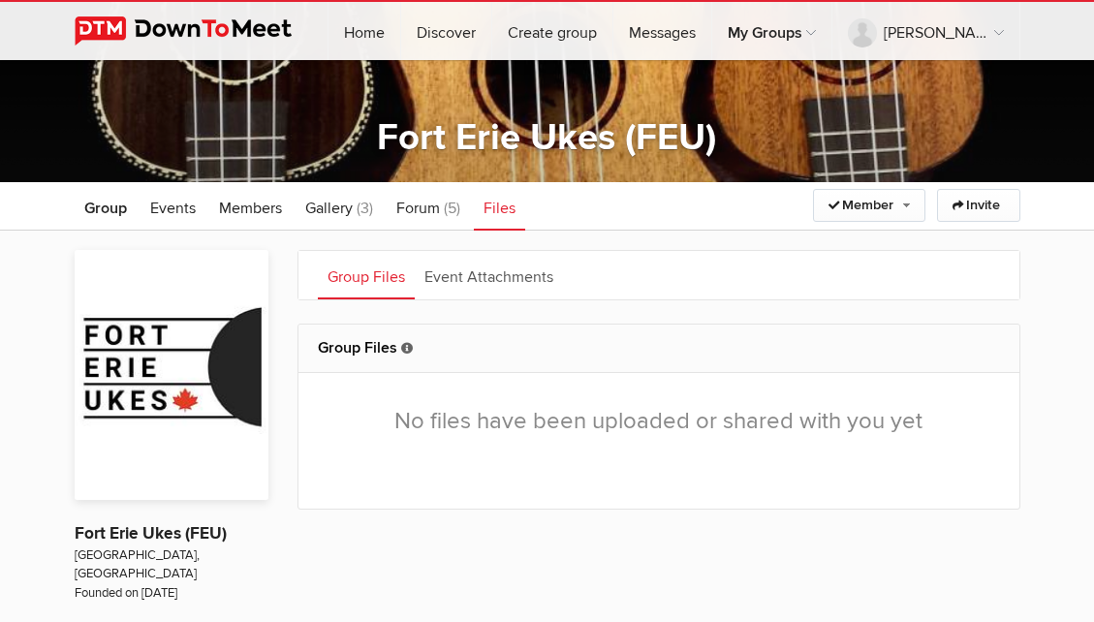
scroll to position [147, 0]
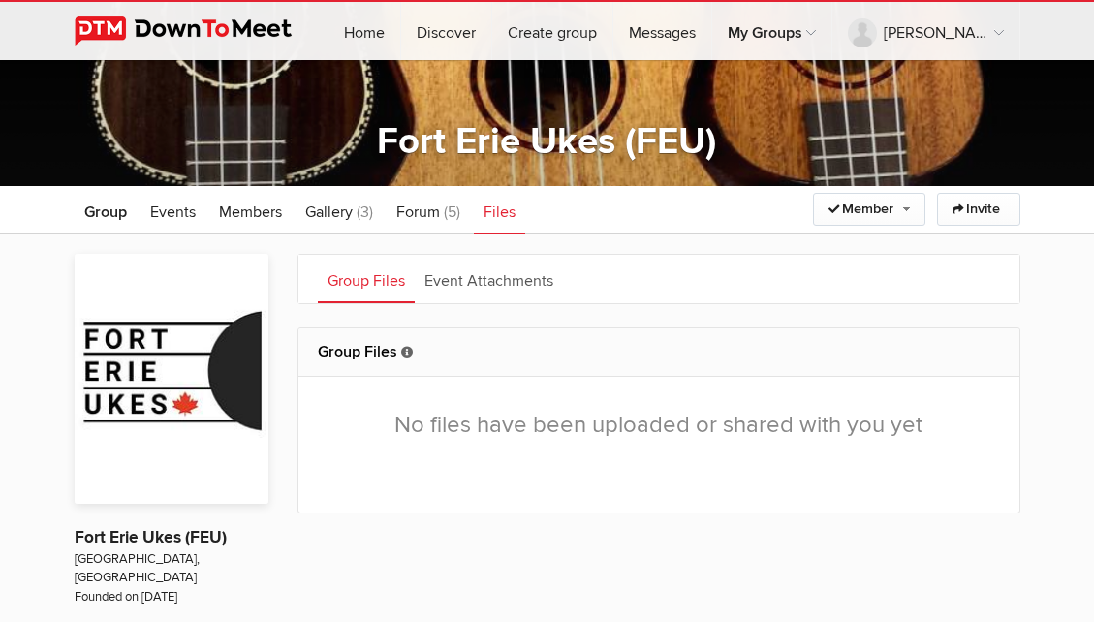
click at [356, 279] on link "Group Files" at bounding box center [366, 279] width 97 height 48
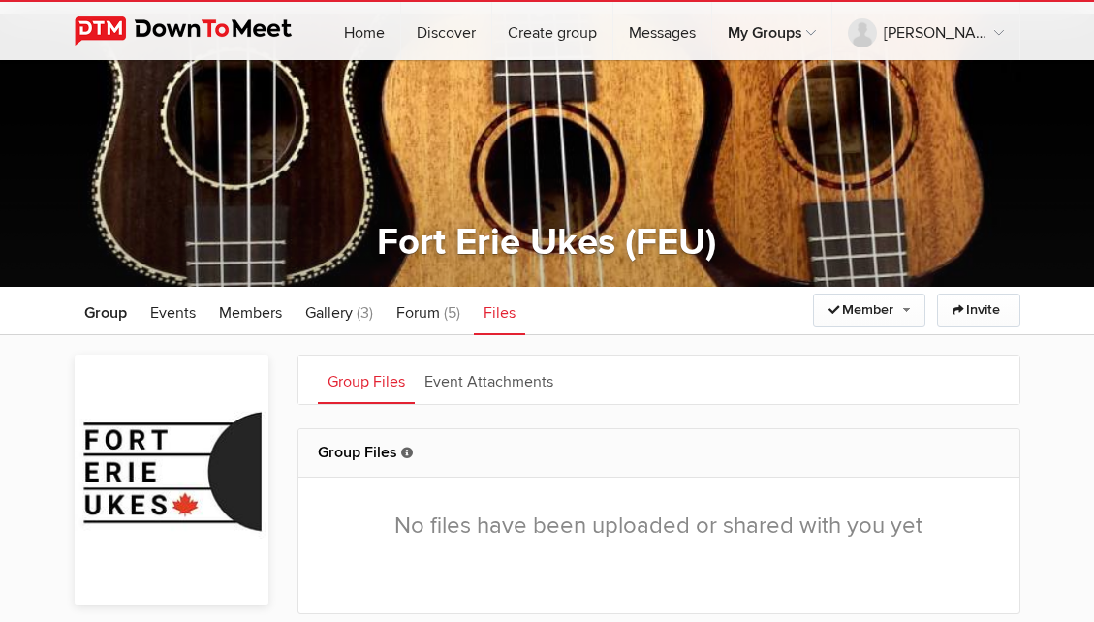
scroll to position [0, 0]
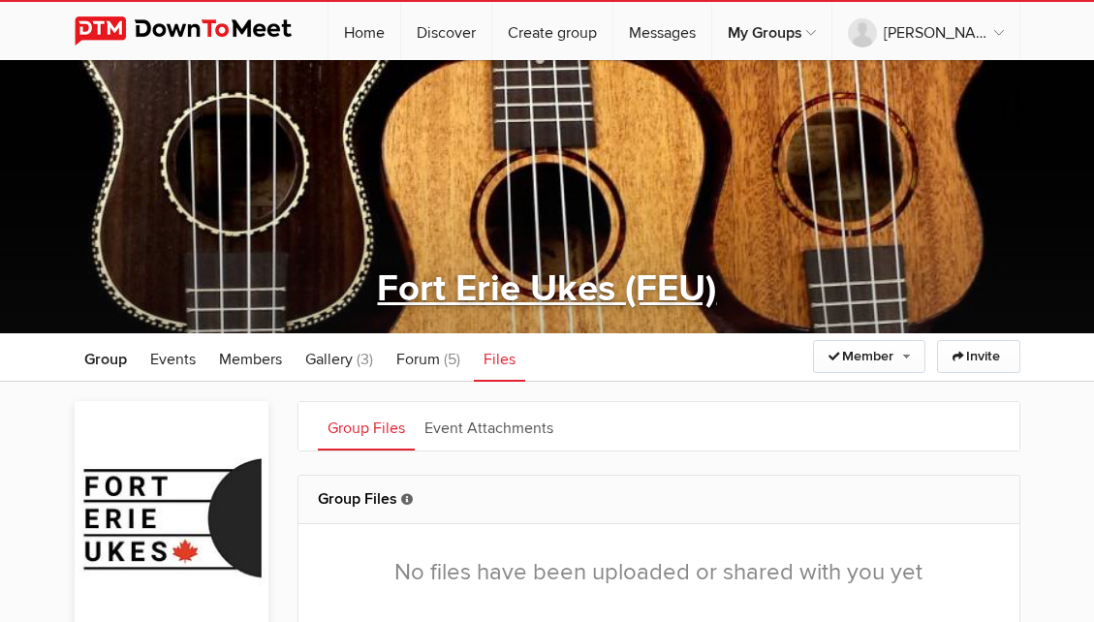
click at [492, 293] on link "Fort Erie Ukes (FEU)" at bounding box center [546, 288] width 339 height 45
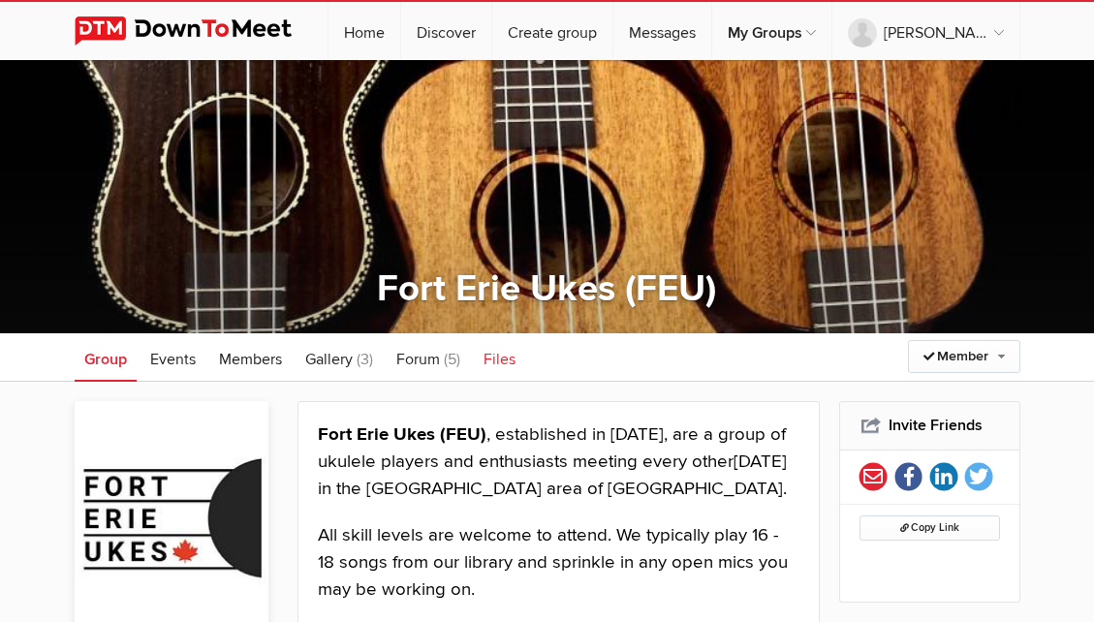
click at [493, 356] on span "Files" at bounding box center [499, 359] width 32 height 19
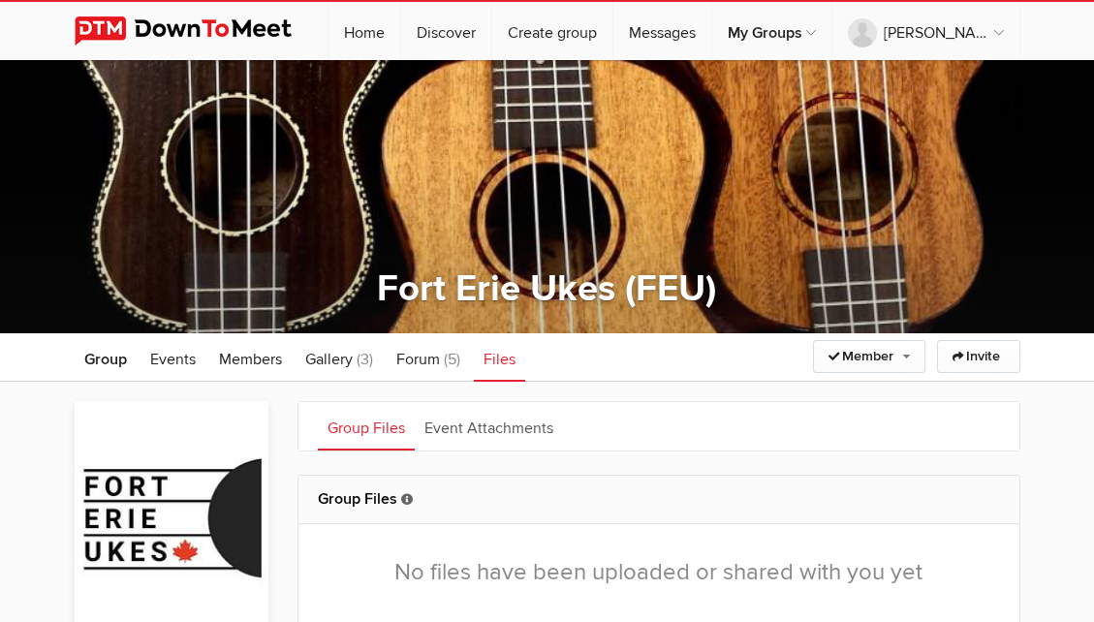
click at [1089, 36] on div "☰ Tony Bogaert Home Discover Create group Messages My Groups My Groups Fort Eri…" at bounding box center [547, 30] width 1094 height 60
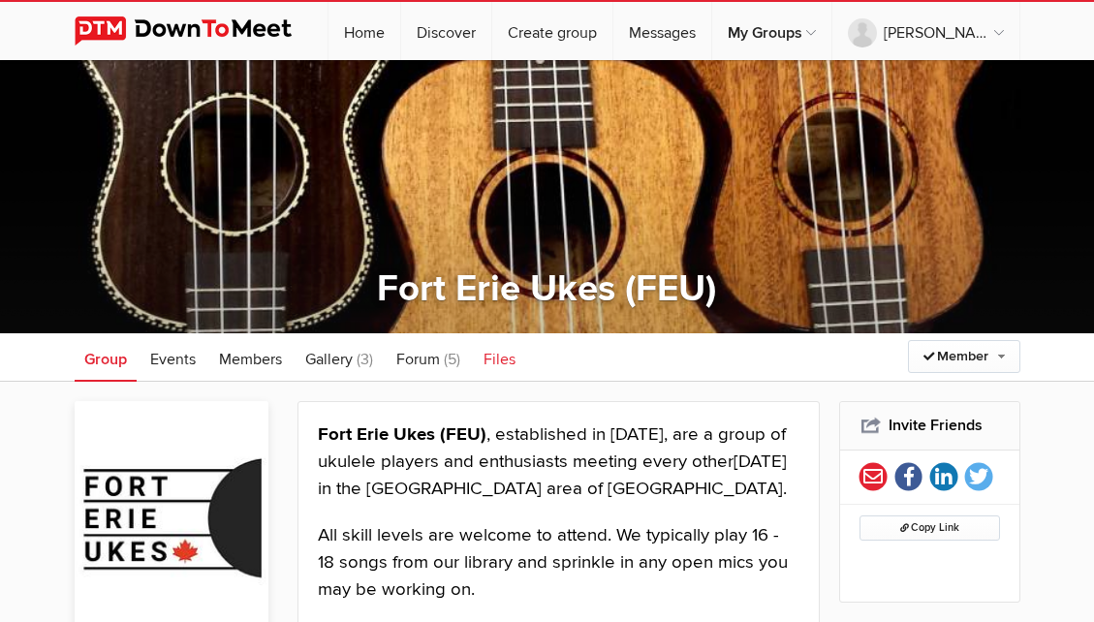
click at [503, 356] on span "Files" at bounding box center [499, 359] width 32 height 19
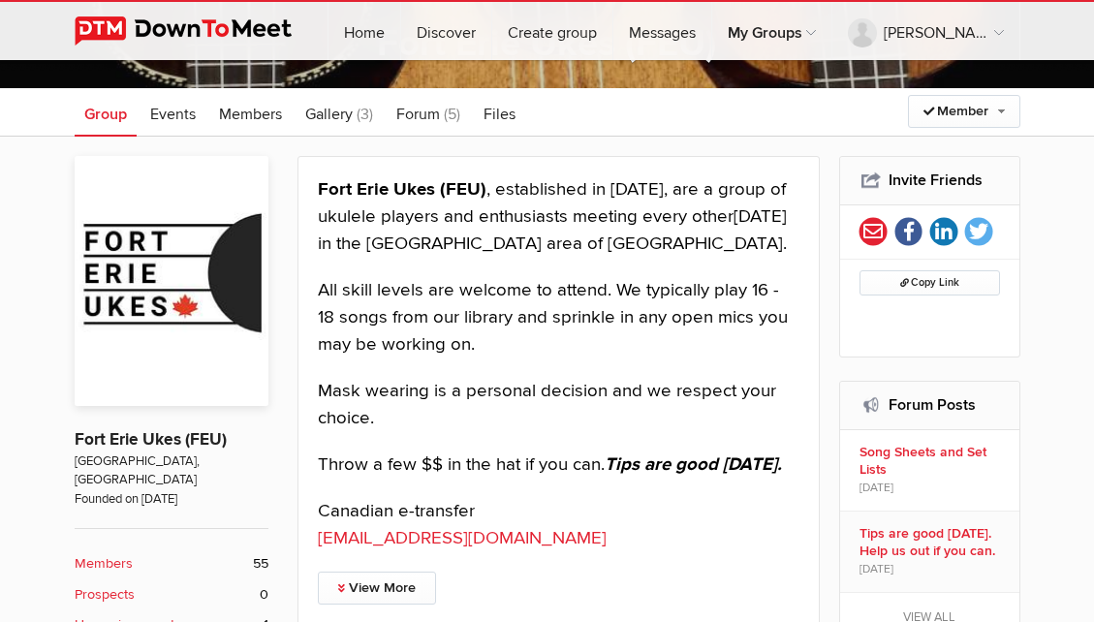
scroll to position [122, 0]
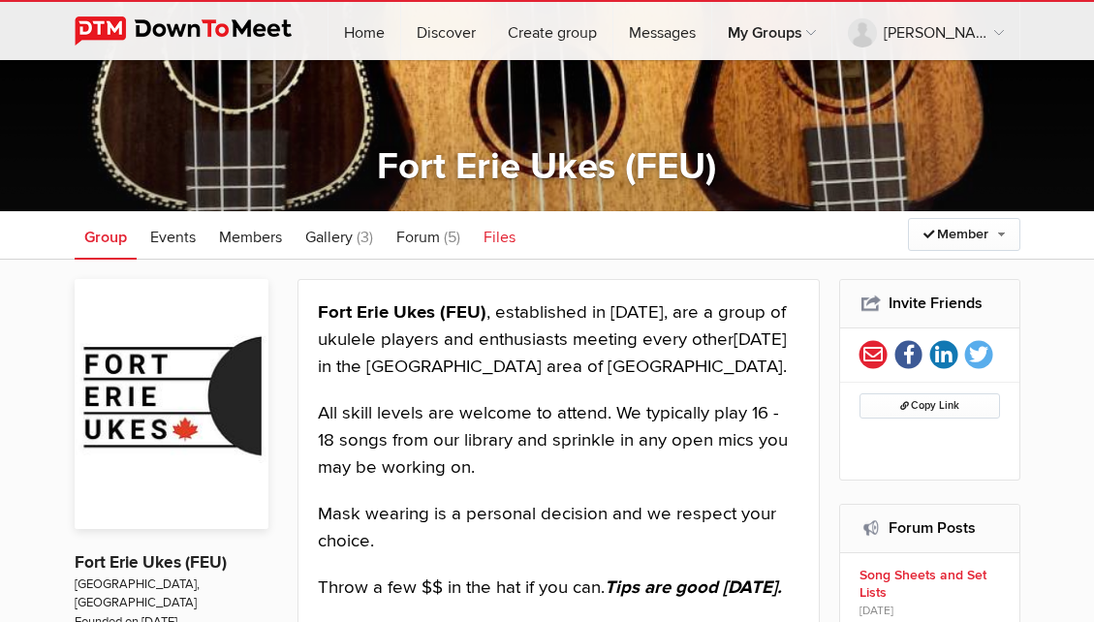
click at [497, 232] on span "Files" at bounding box center [499, 237] width 32 height 19
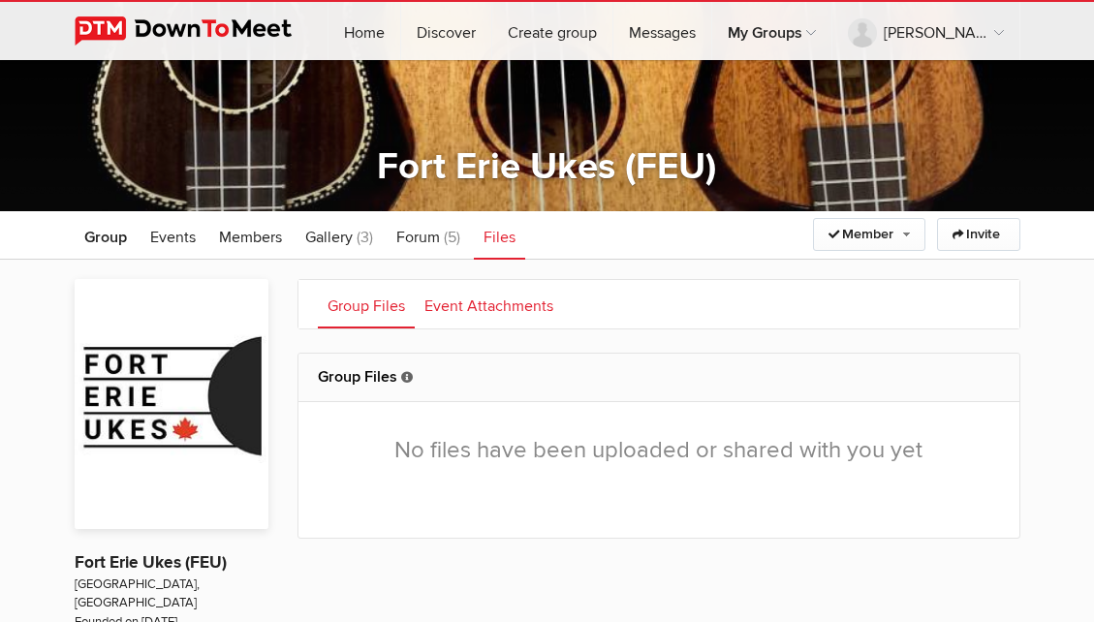
click at [476, 302] on link "Event Attachments" at bounding box center [489, 304] width 148 height 48
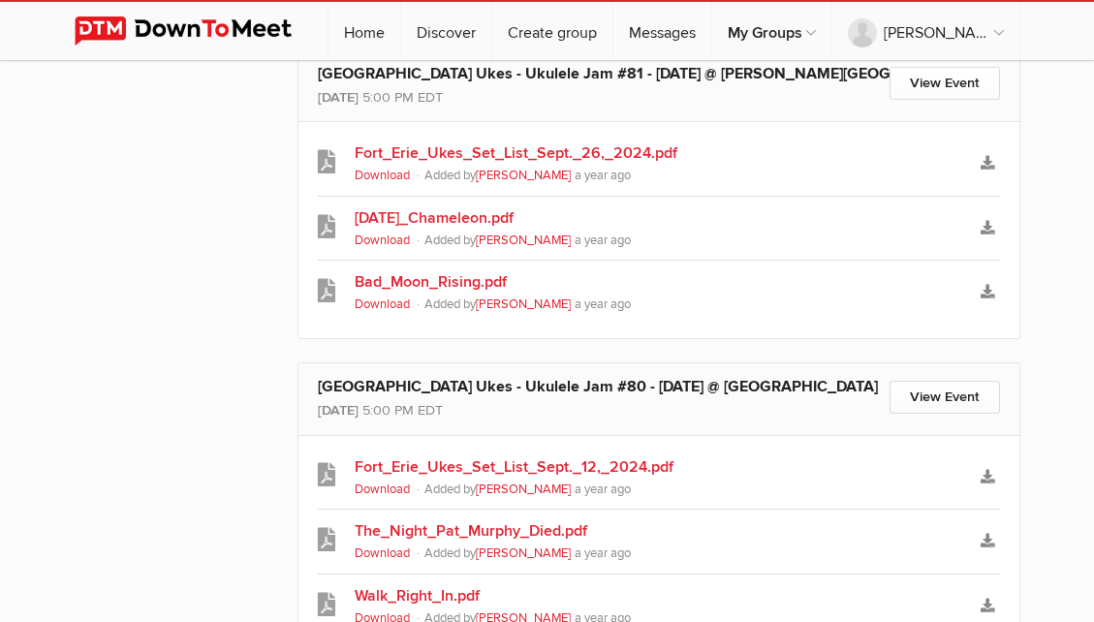
scroll to position [8110, 0]
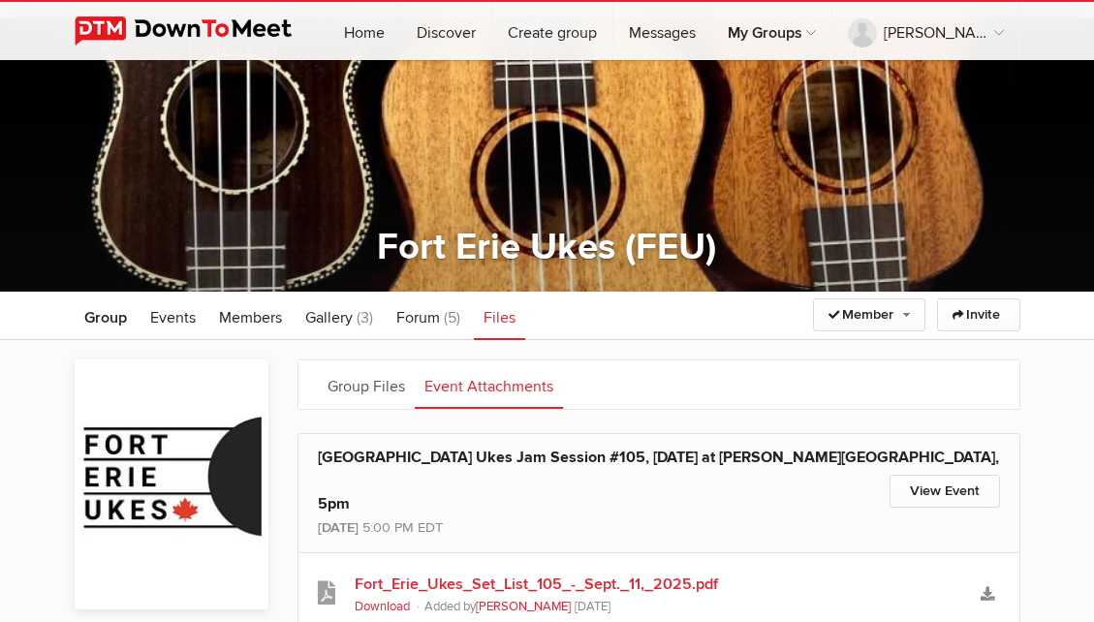
scroll to position [0, 0]
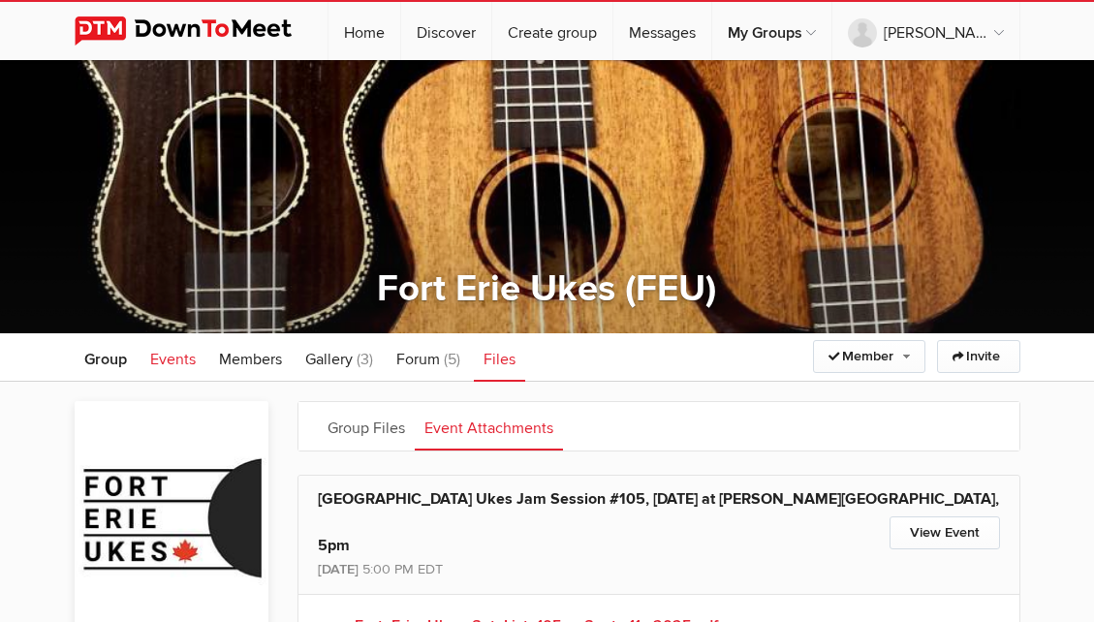
click at [173, 357] on span "Events" at bounding box center [173, 359] width 46 height 19
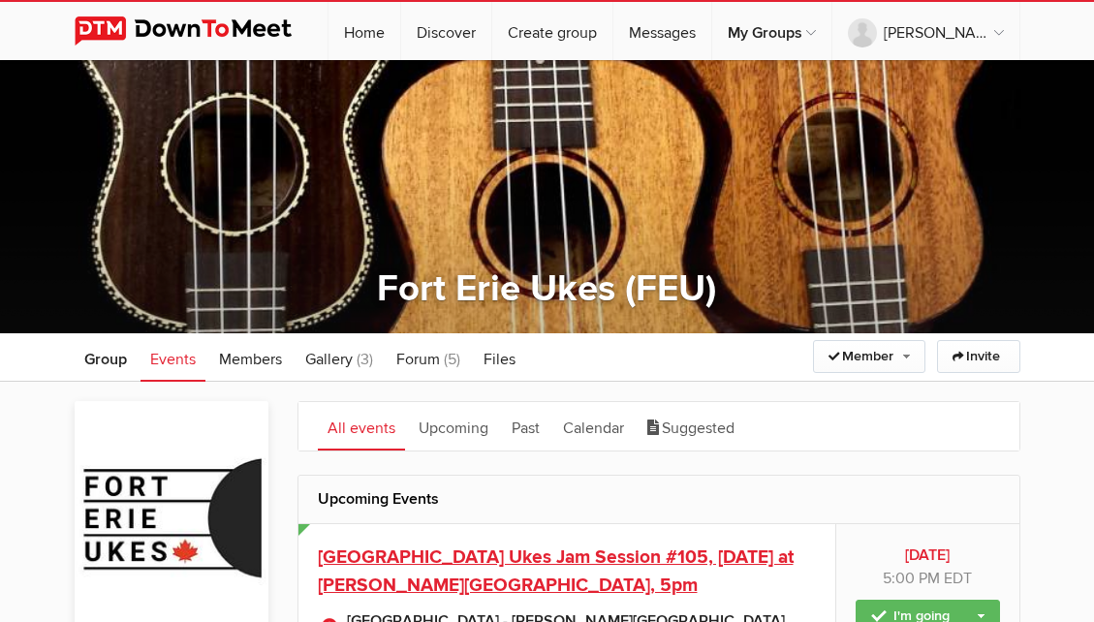
click at [509, 561] on span "[GEOGRAPHIC_DATA] Ukes Jam Session #105, [DATE] at [PERSON_NAME][GEOGRAPHIC_DAT…" at bounding box center [556, 570] width 476 height 51
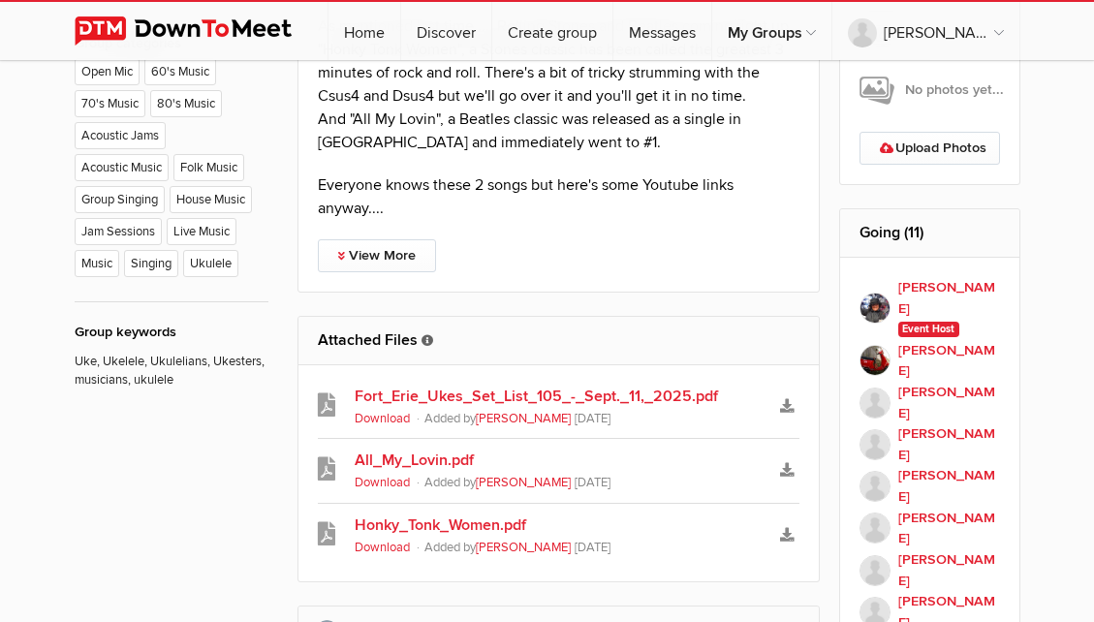
scroll to position [1097, 0]
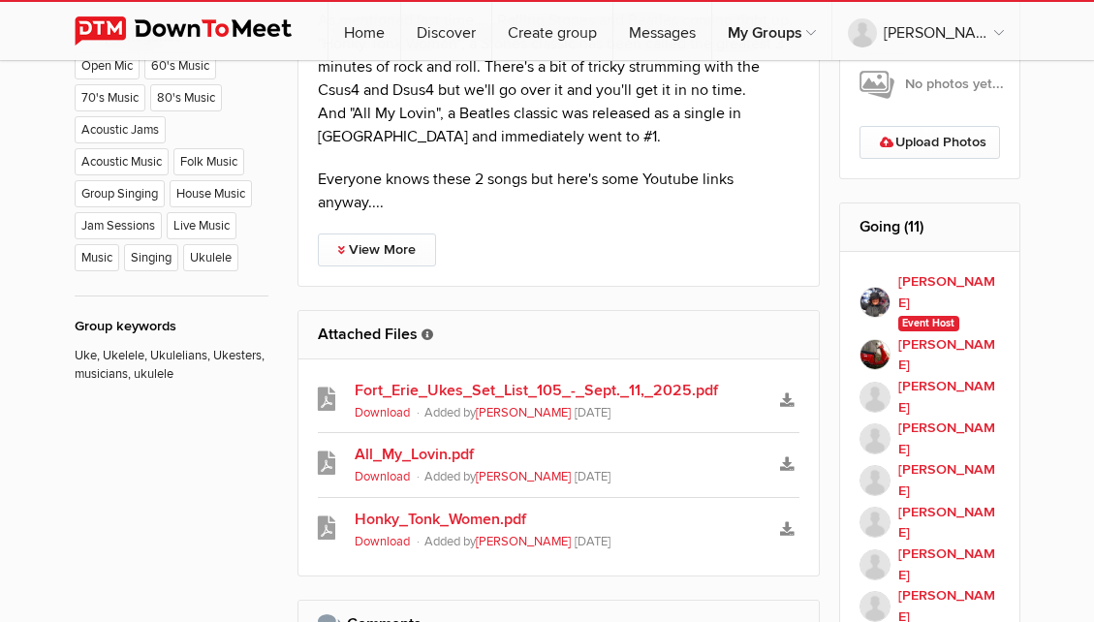
click at [612, 388] on link "Fort_Erie_Ukes_Set_List_105_-_Sept._11,_2025.pdf" at bounding box center [559, 390] width 409 height 23
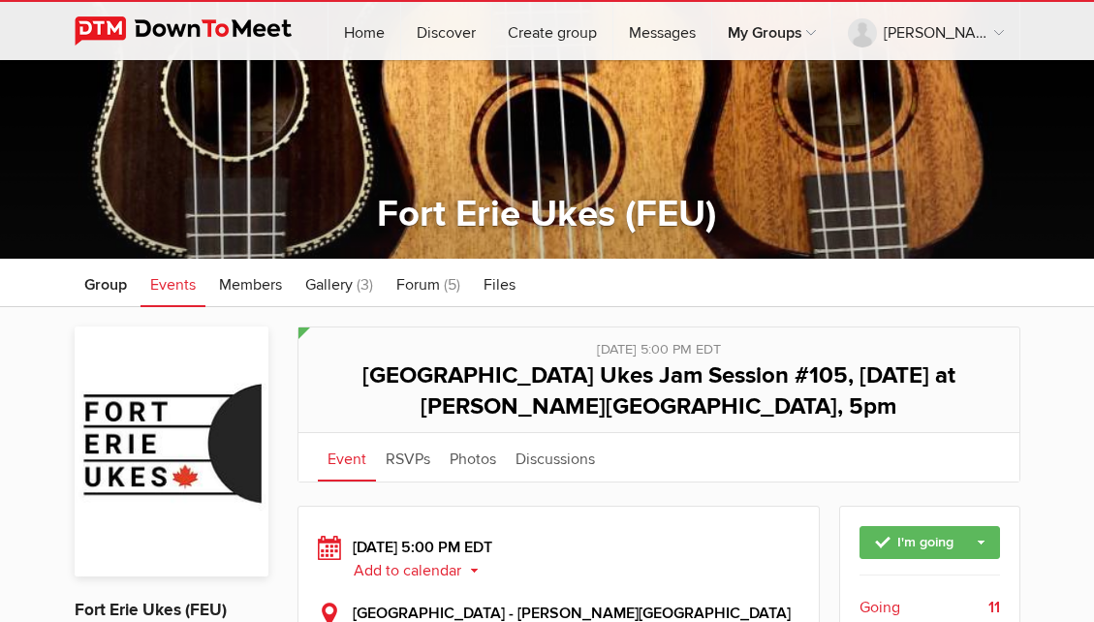
scroll to position [0, 0]
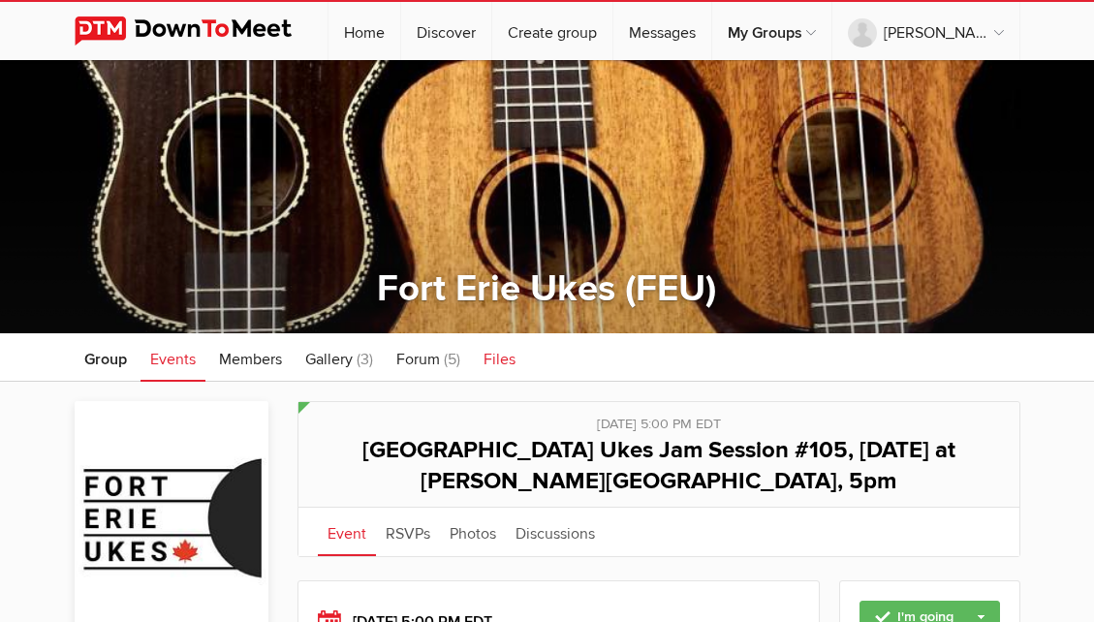
click at [503, 357] on span "Files" at bounding box center [499, 359] width 32 height 19
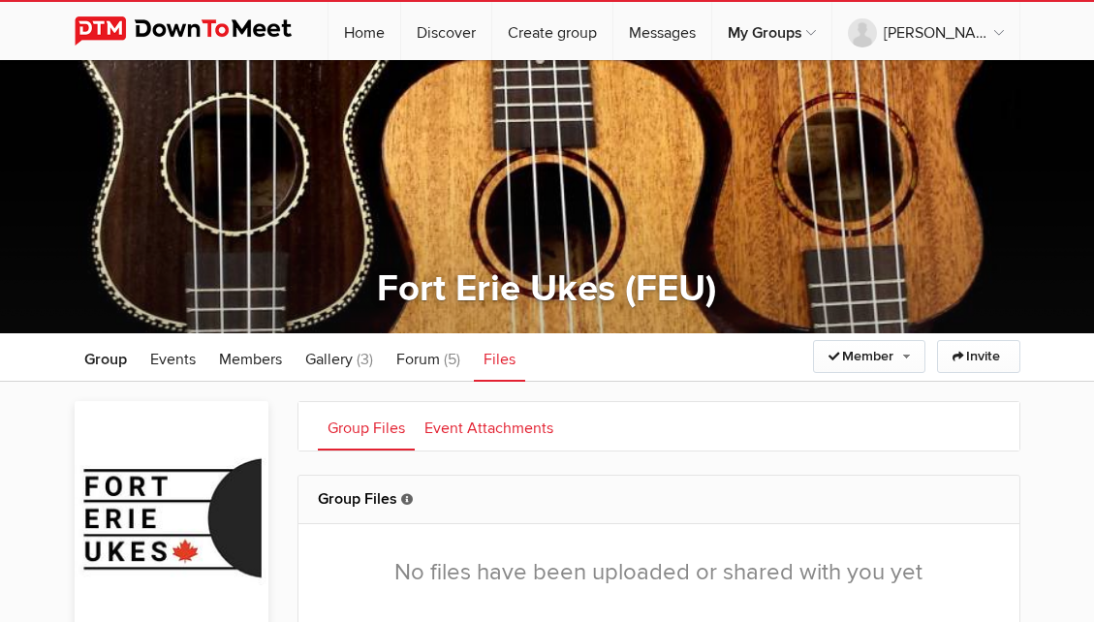
click at [464, 429] on link "Event Attachments" at bounding box center [489, 426] width 148 height 48
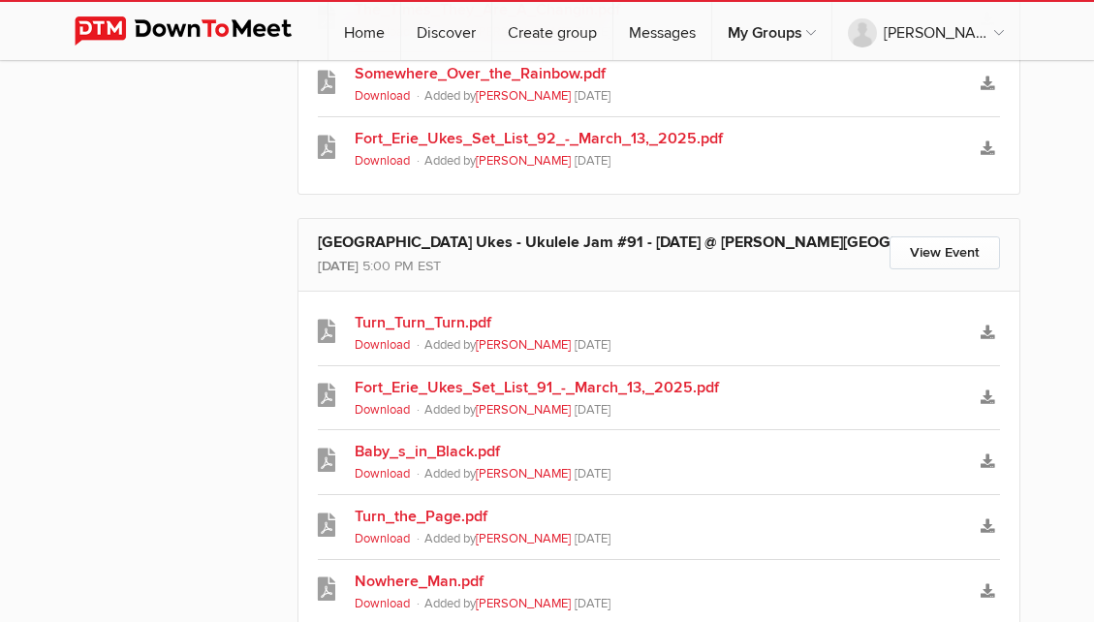
scroll to position [4063, 0]
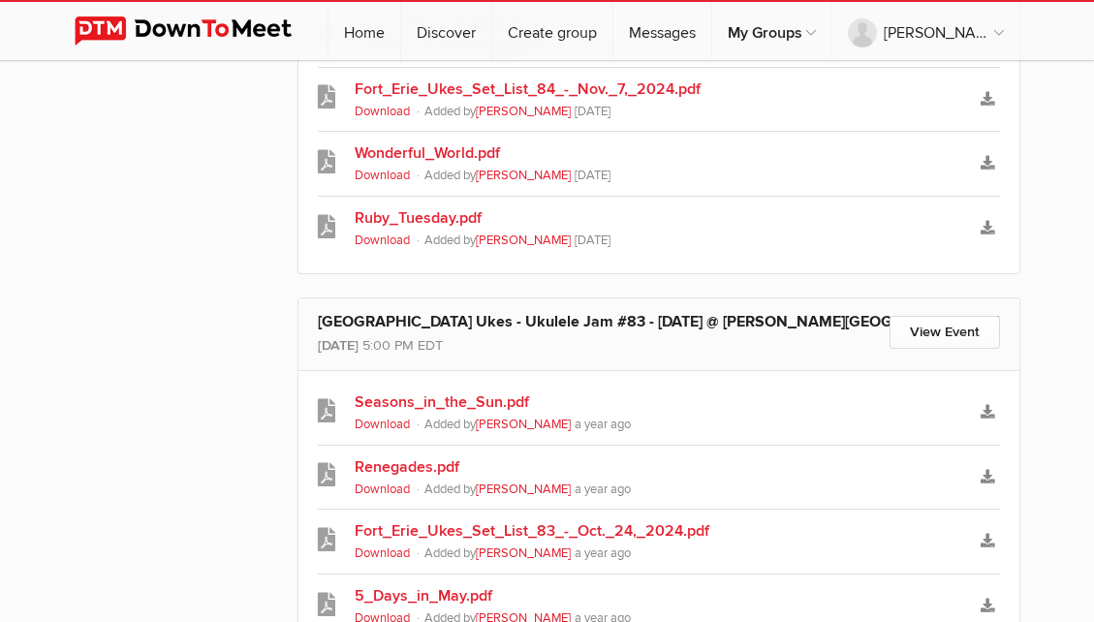
scroll to position [7053, 0]
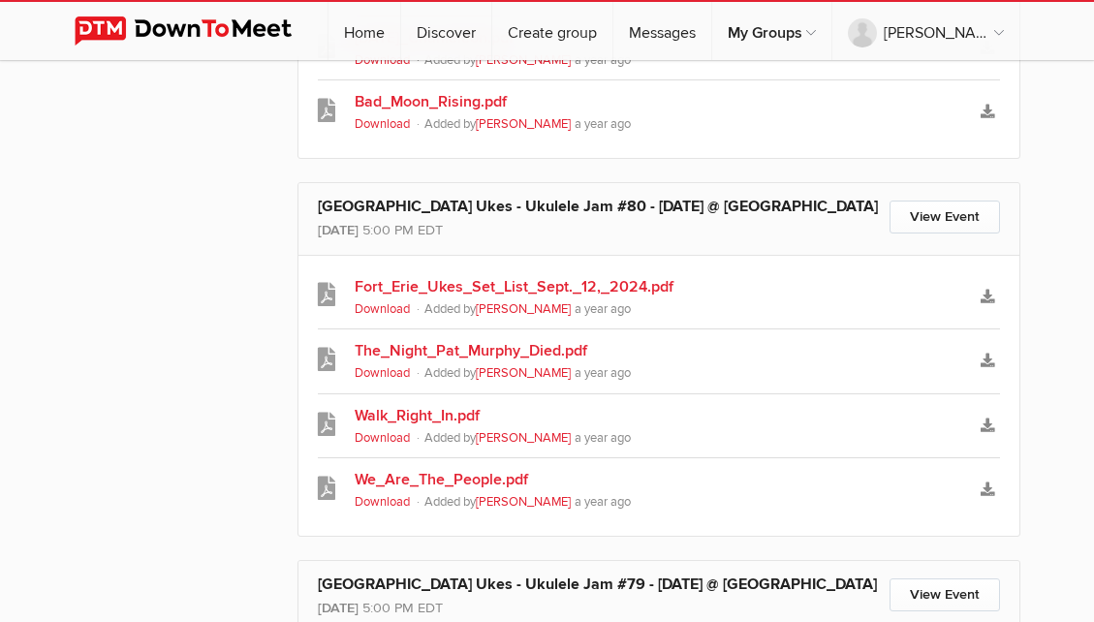
scroll to position [8216, 0]
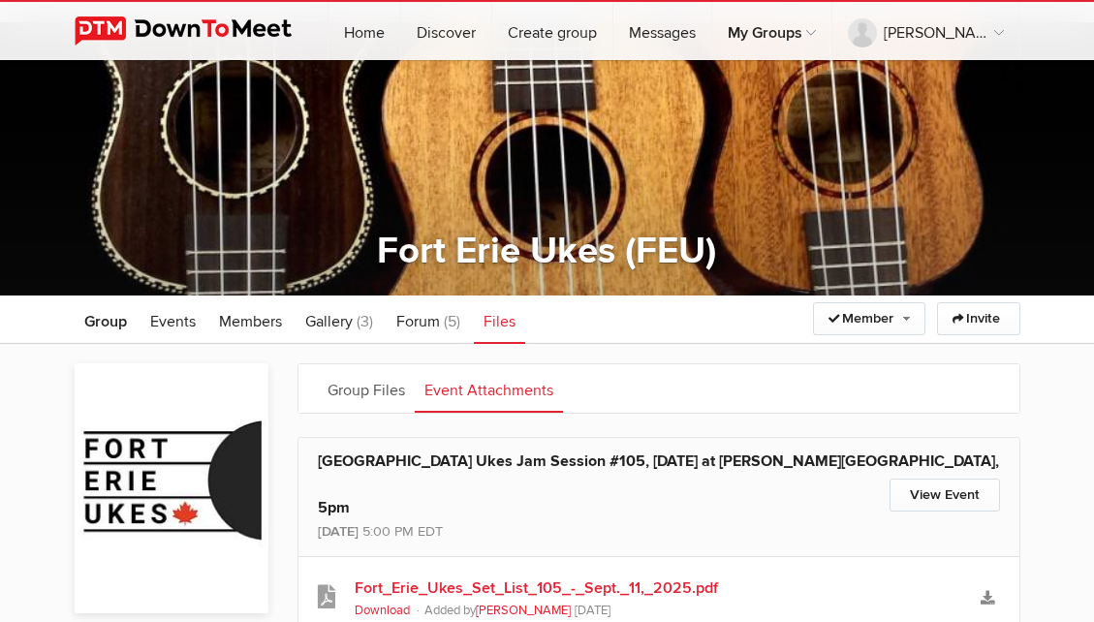
scroll to position [0, 0]
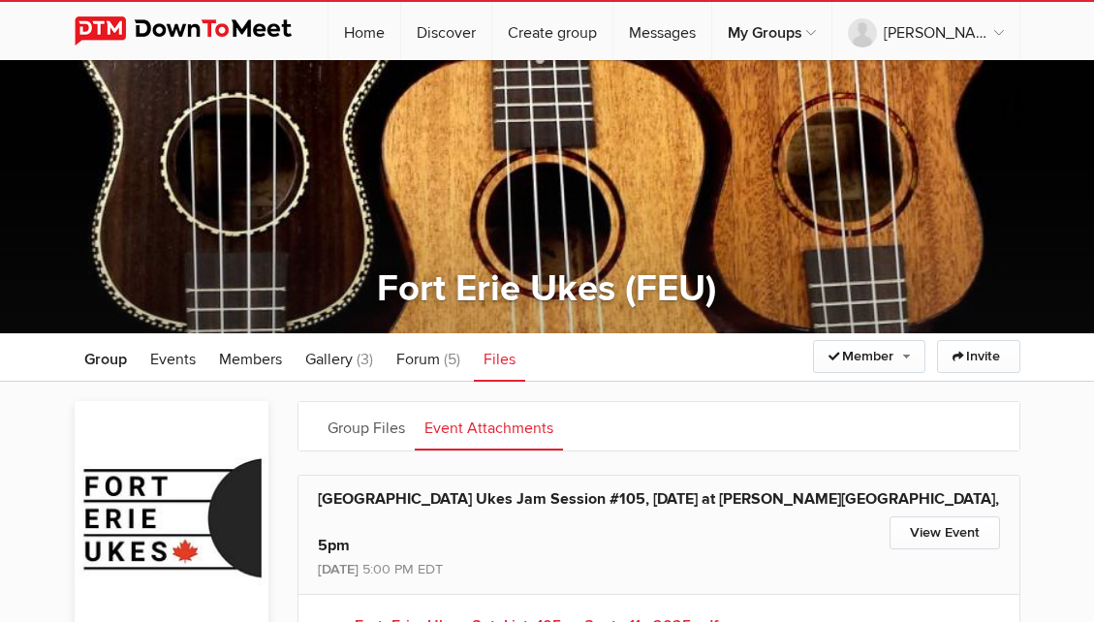
click at [552, 614] on link "Fort_Erie_Ukes_Set_List_105_-_Sept._11,_2025.pdf" at bounding box center [659, 625] width 608 height 23
click at [509, 423] on link "Event Attachments" at bounding box center [489, 426] width 148 height 48
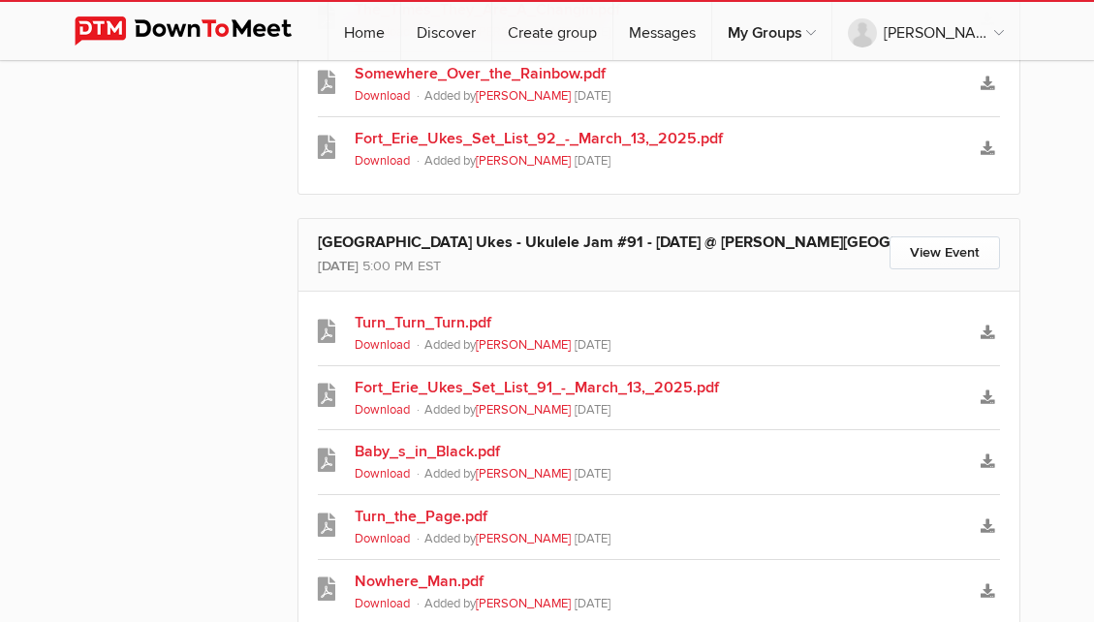
scroll to position [4045, 0]
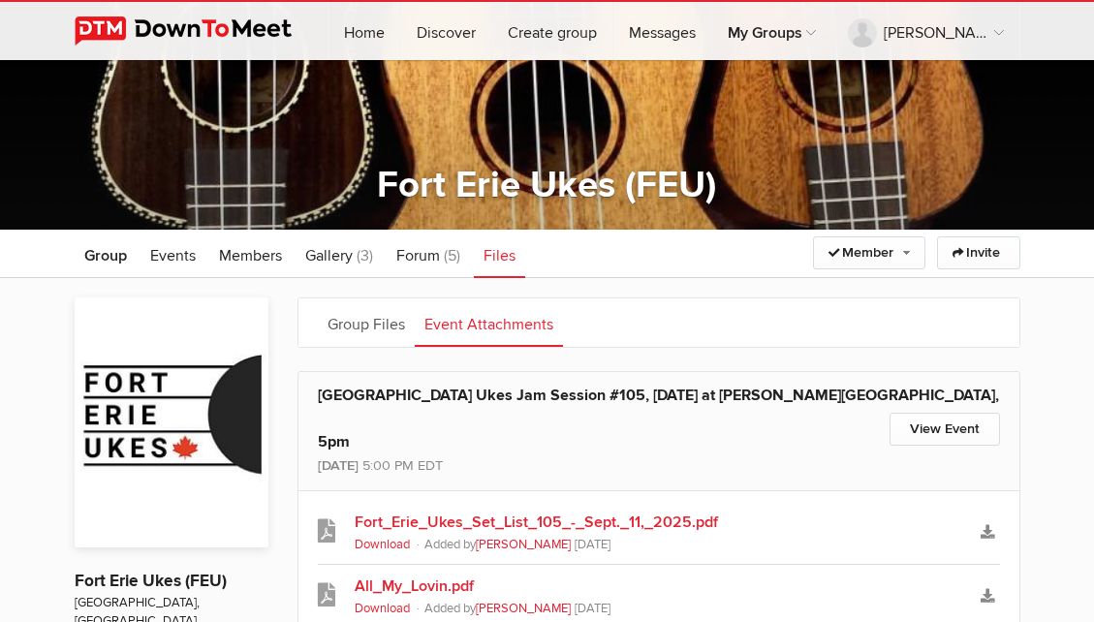
scroll to position [0, 0]
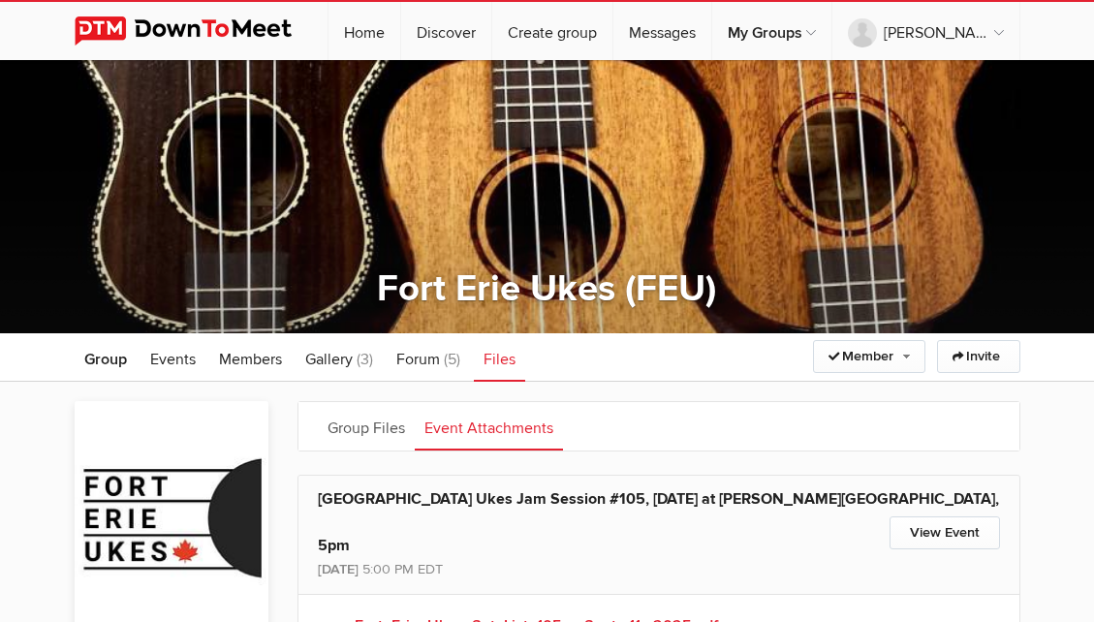
click at [540, 614] on link "Fort_Erie_Ukes_Set_List_105_-_Sept._11,_2025.pdf" at bounding box center [659, 625] width 608 height 23
click at [225, 422] on img at bounding box center [172, 526] width 194 height 250
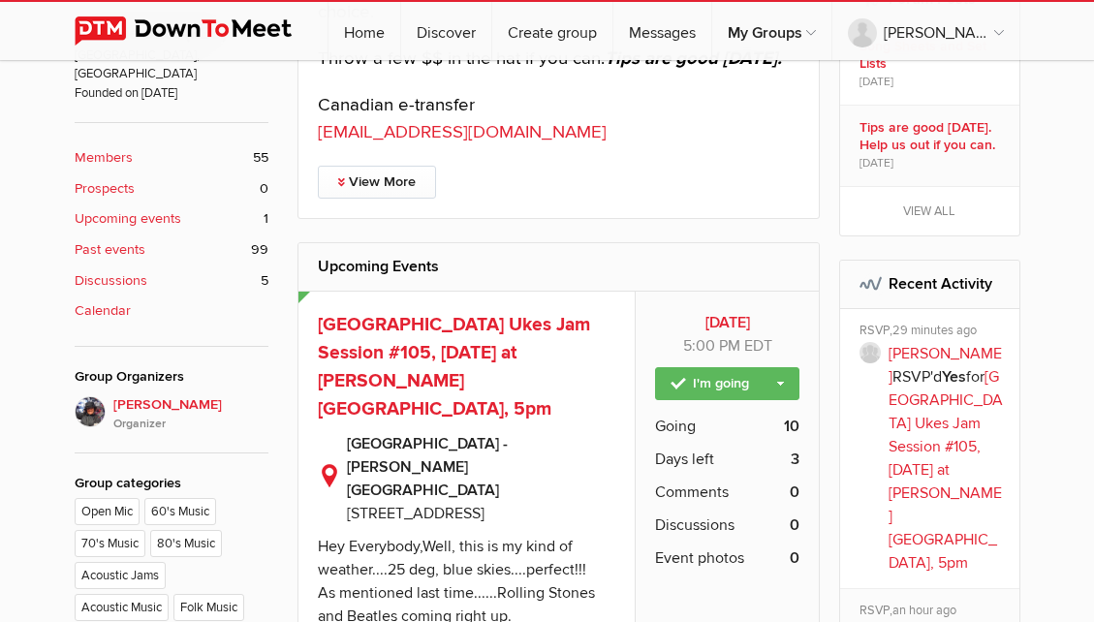
scroll to position [652, 0]
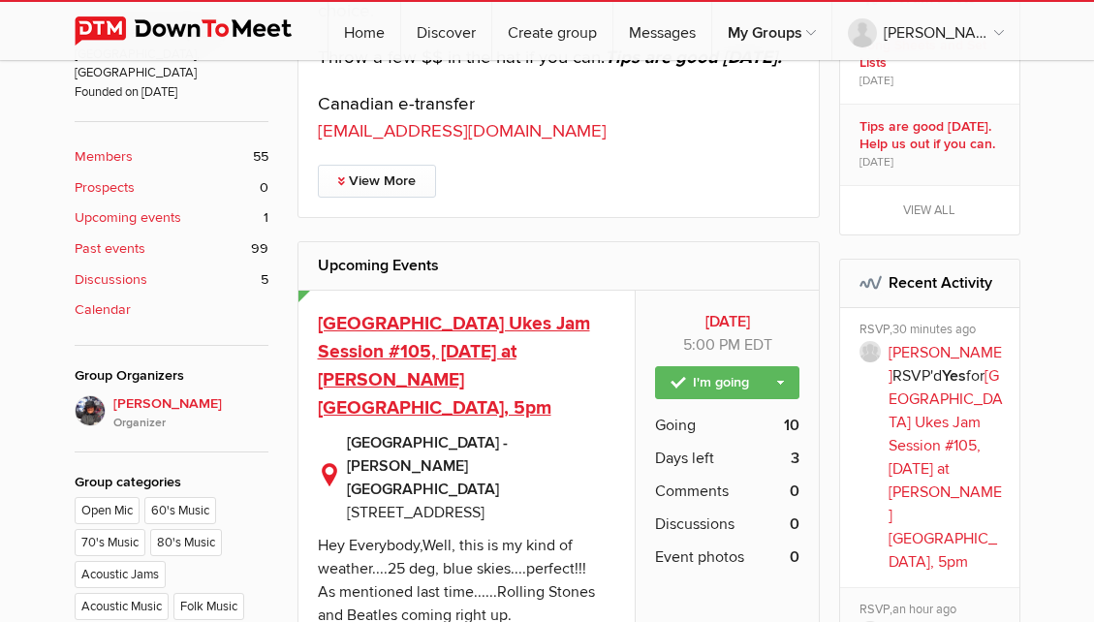
click at [511, 357] on span "[GEOGRAPHIC_DATA] Ukes Jam Session #105, [DATE] at [PERSON_NAME][GEOGRAPHIC_DAT…" at bounding box center [454, 365] width 272 height 107
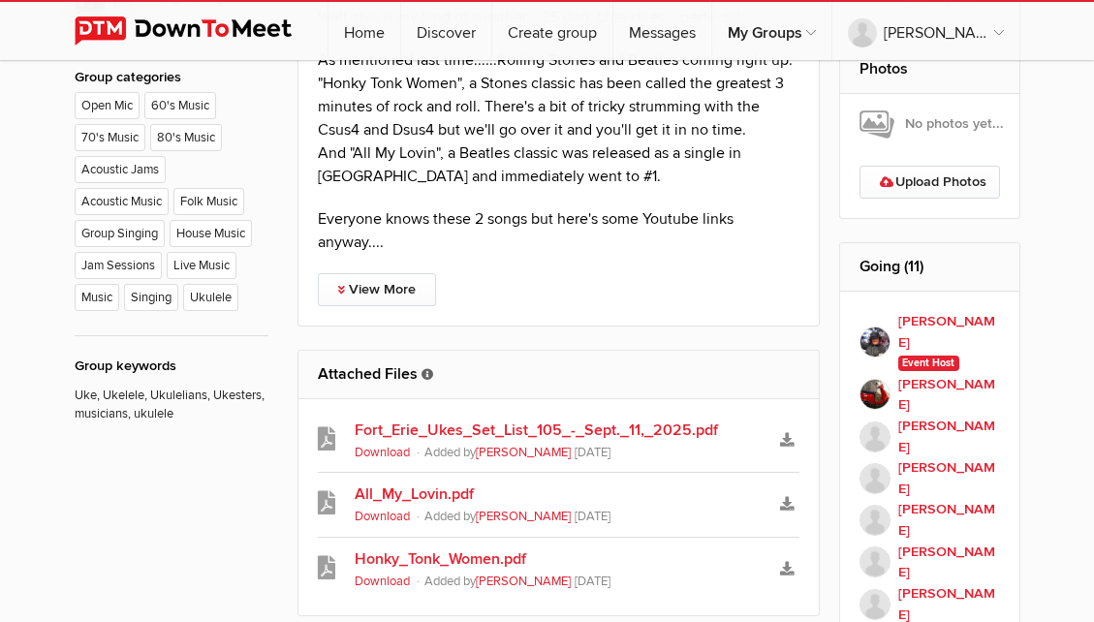
scroll to position [1075, 0]
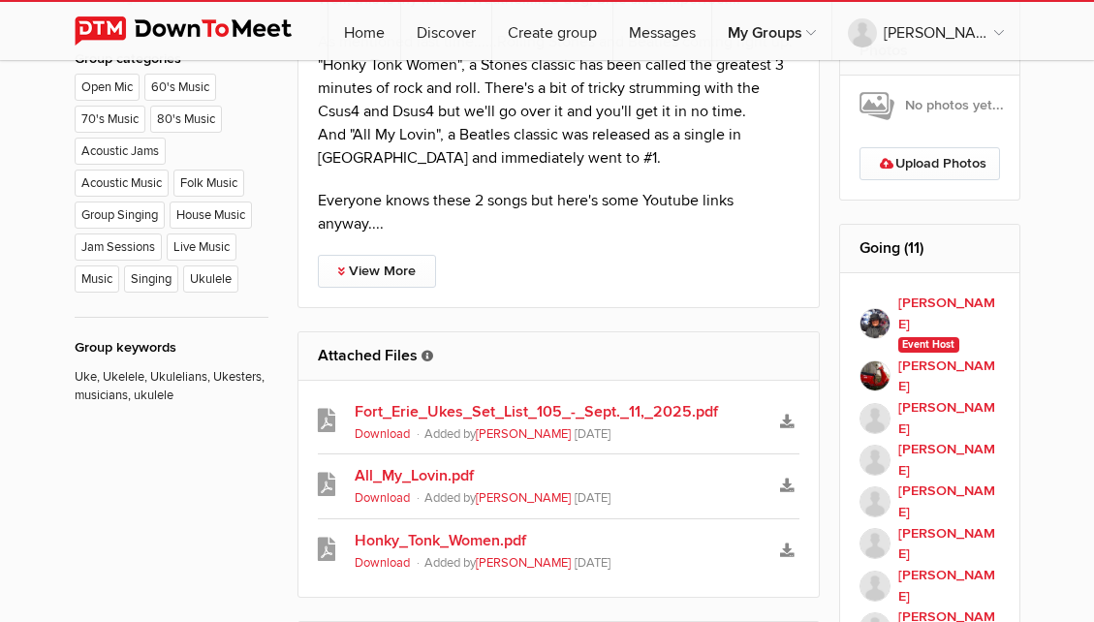
click at [679, 406] on link "Fort_Erie_Ukes_Set_List_105_-_Sept._11,_2025.pdf" at bounding box center [559, 411] width 409 height 23
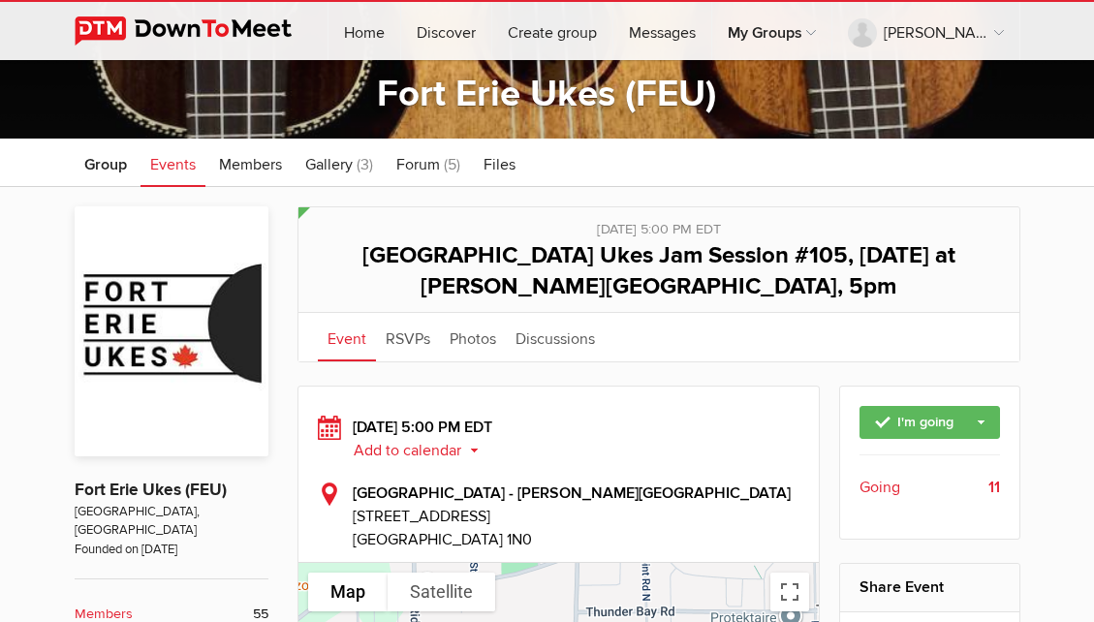
scroll to position [204, 0]
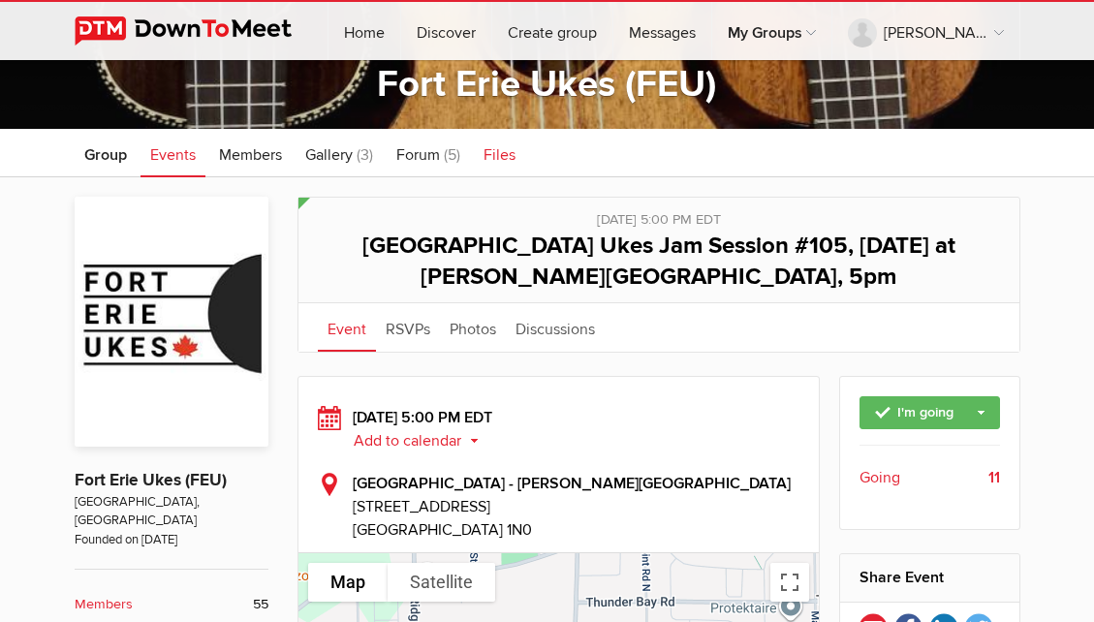
click at [507, 156] on span "Files" at bounding box center [499, 154] width 32 height 19
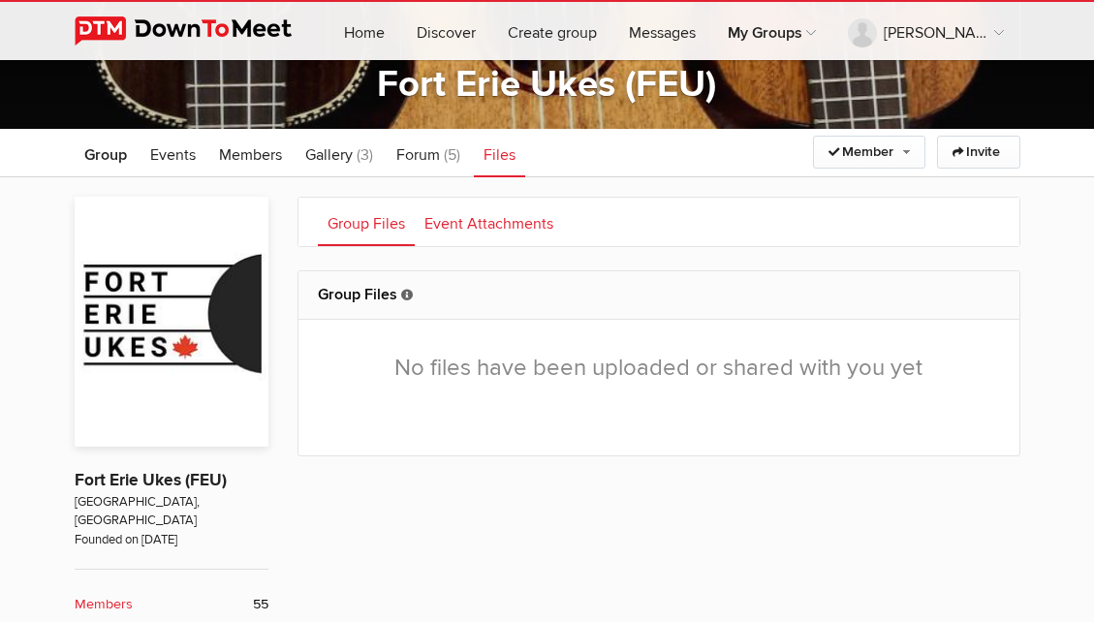
click at [473, 229] on link "Event Attachments" at bounding box center [489, 222] width 148 height 48
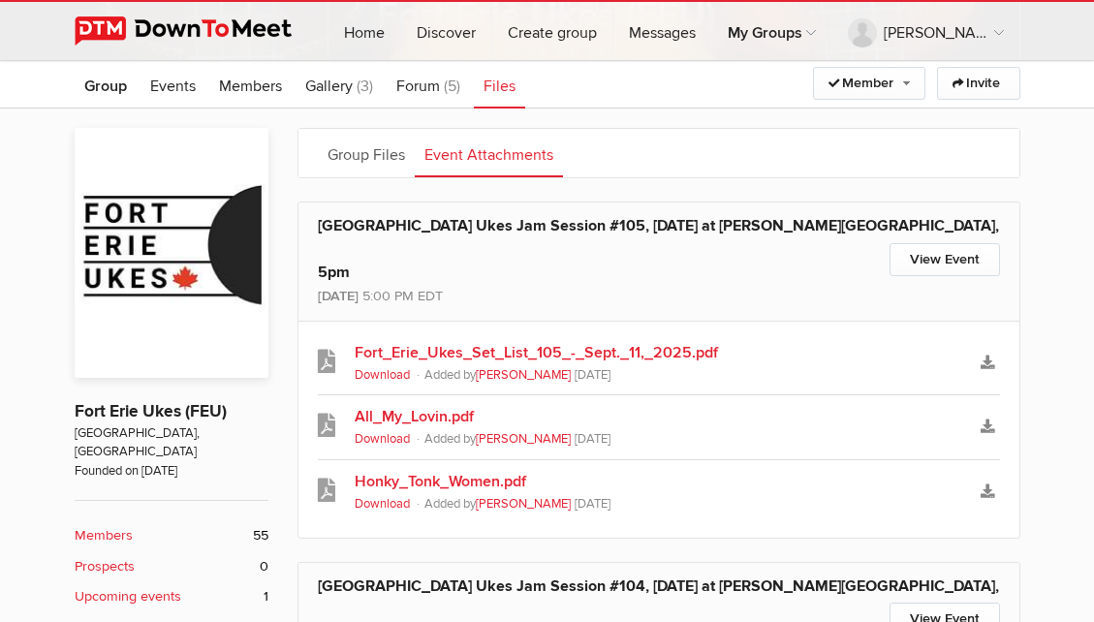
scroll to position [170, 0]
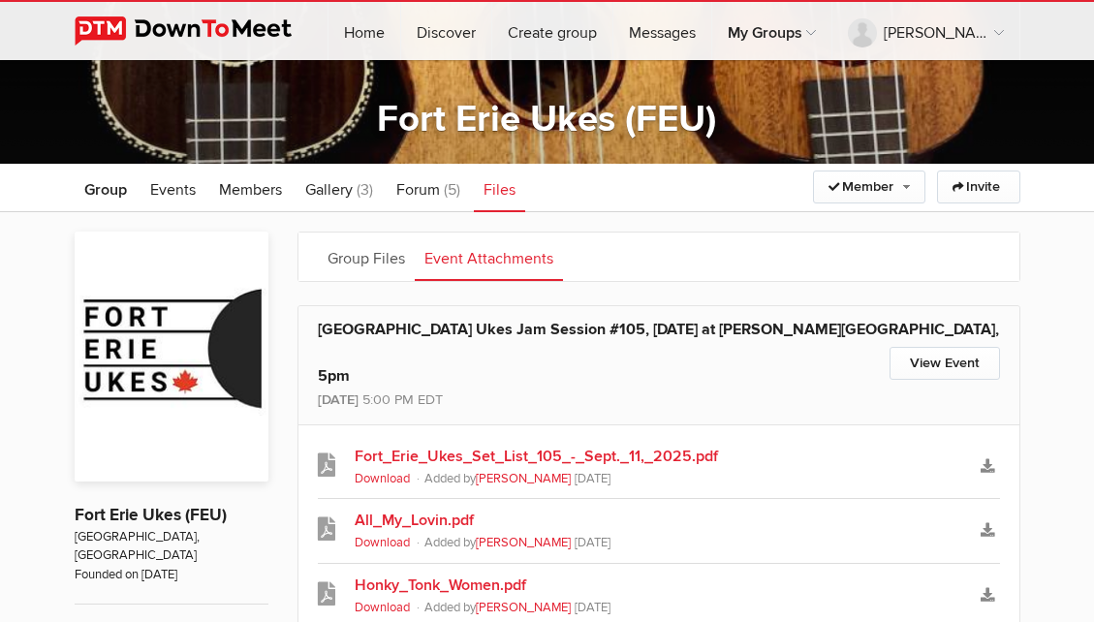
drag, startPoint x: 501, startPoint y: 189, endPoint x: 575, endPoint y: 206, distance: 76.6
click at [501, 189] on span "Files" at bounding box center [499, 189] width 32 height 19
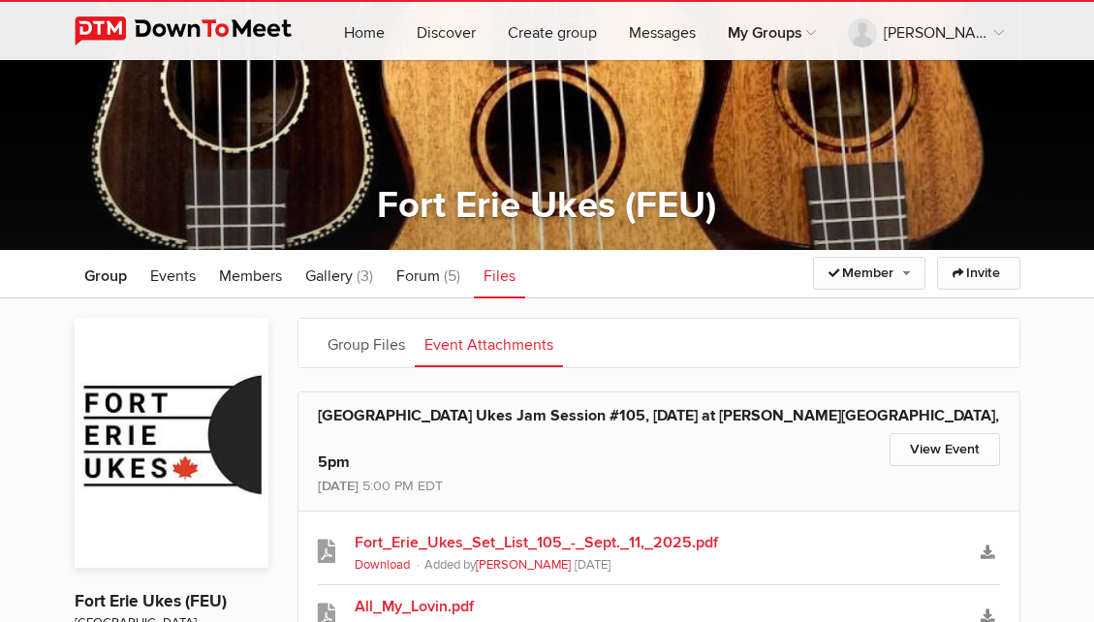
scroll to position [0, 0]
